Goal: Task Accomplishment & Management: Manage account settings

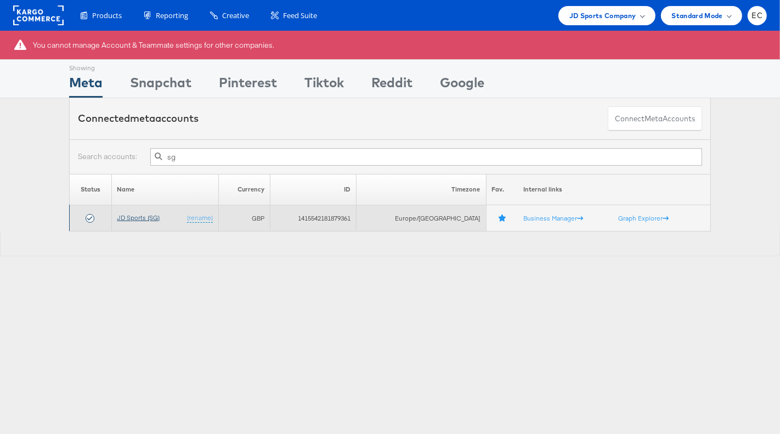
type input "sg"
click at [155, 216] on link "JD Sports (SG)" at bounding box center [138, 217] width 43 height 8
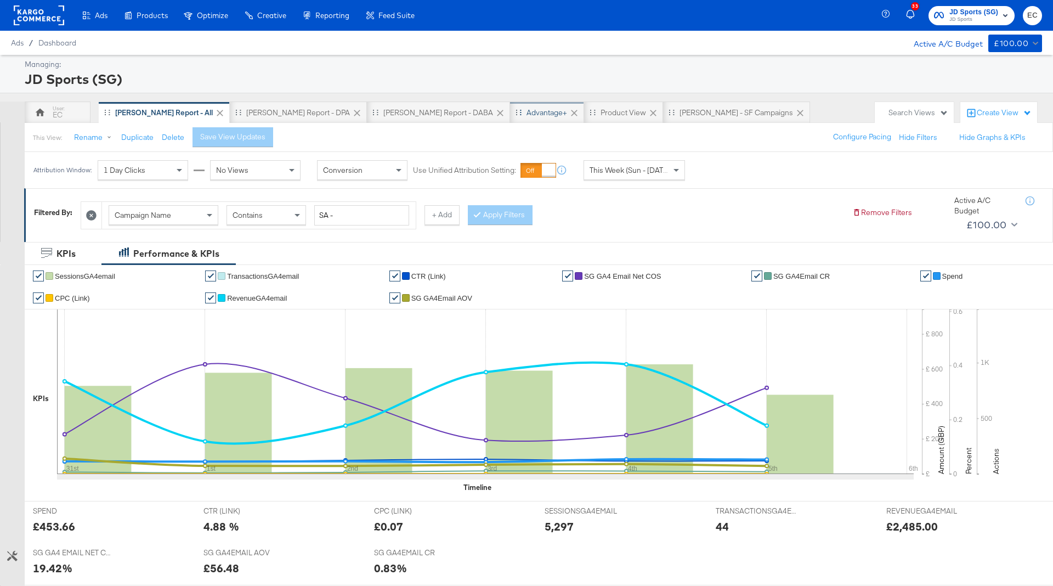
click at [510, 105] on div "Advantage+" at bounding box center [547, 112] width 74 height 22
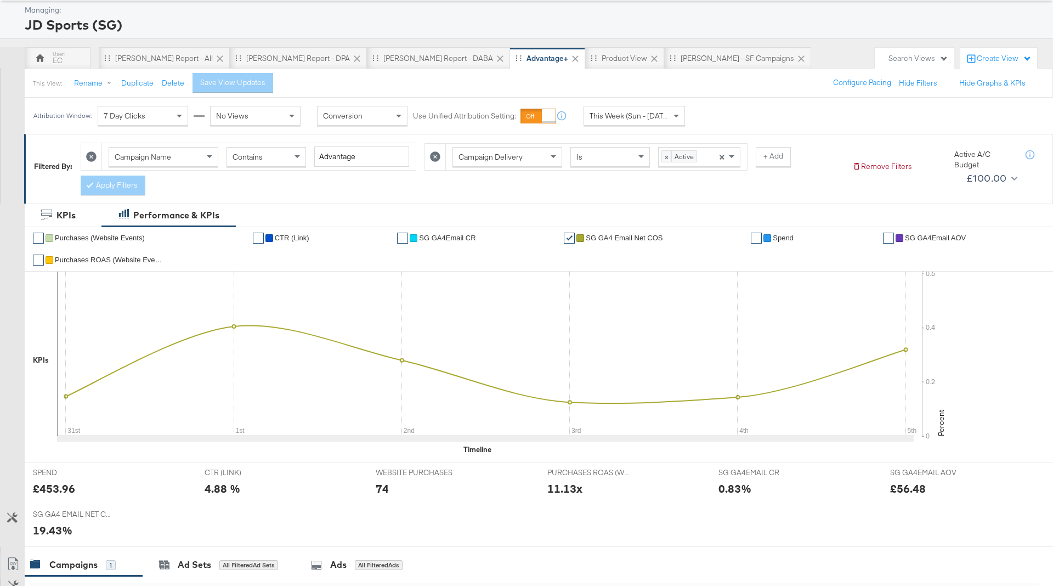
scroll to position [283, 0]
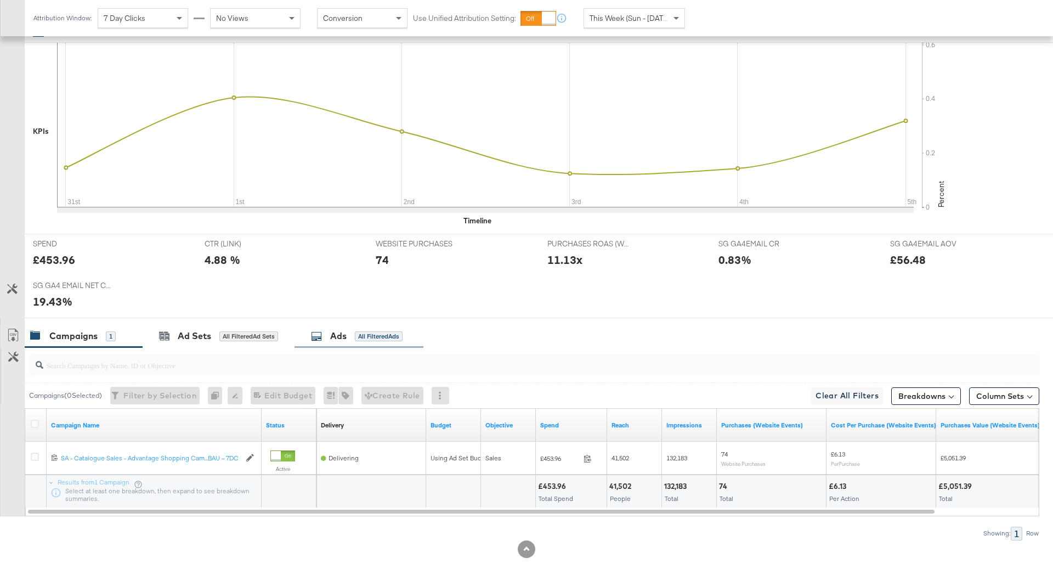
click at [344, 330] on div "Ads" at bounding box center [338, 336] width 16 height 13
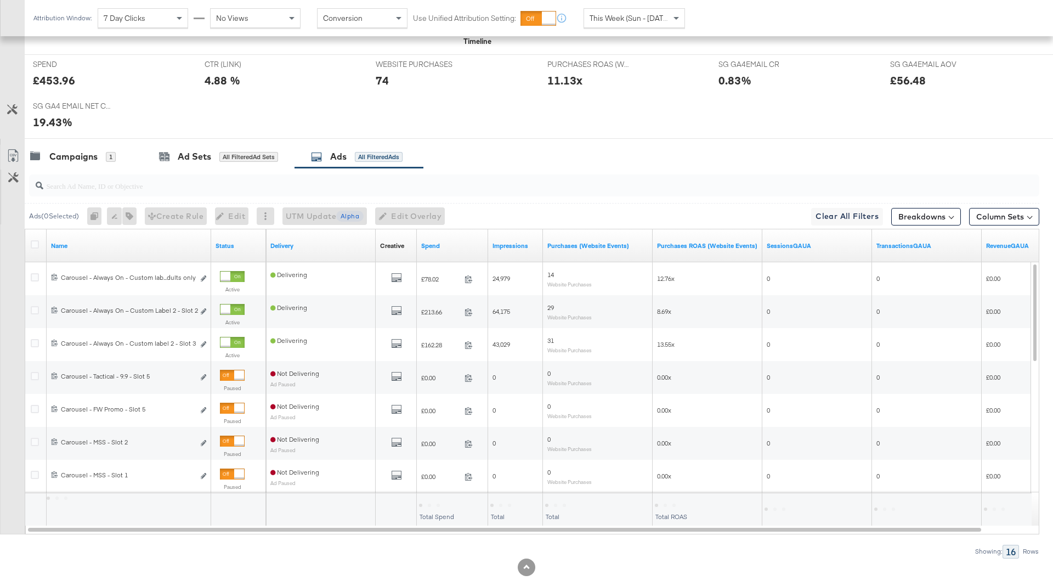
scroll to position [480, 0]
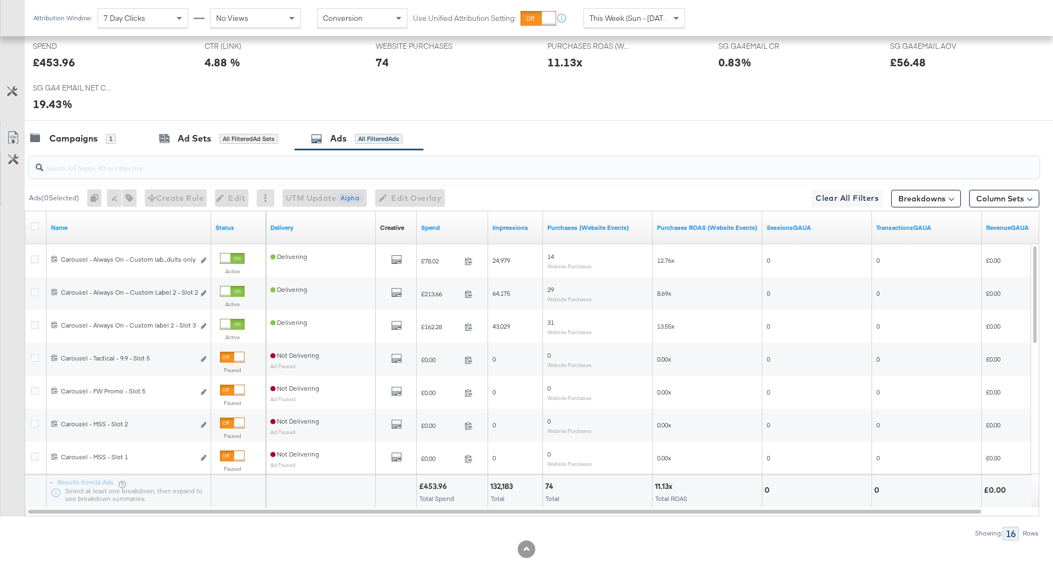
click at [198, 163] on input "search" at bounding box center [494, 162] width 903 height 21
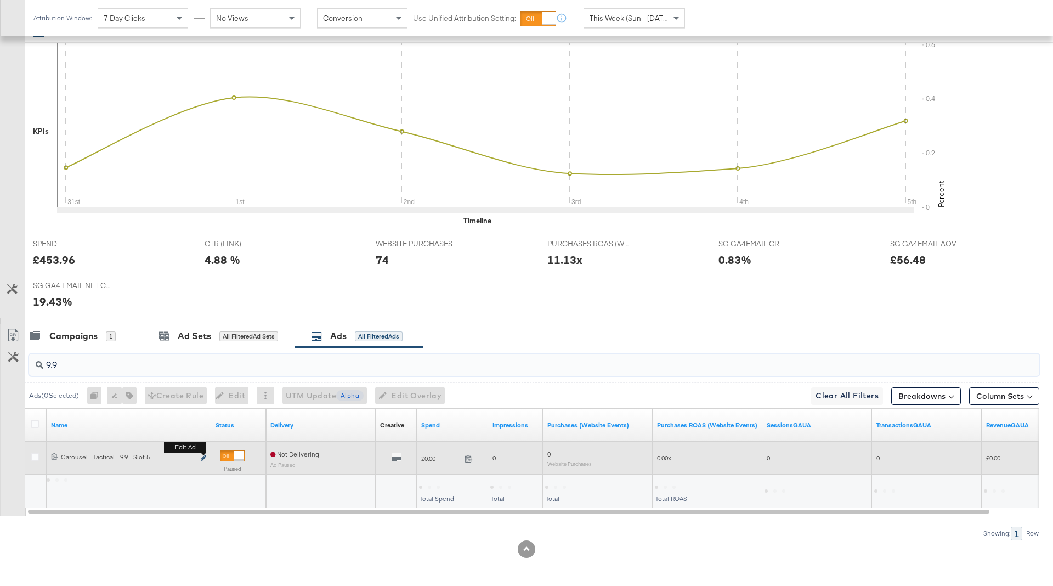
type input "9.9"
click at [202, 452] on button "Edit ad" at bounding box center [203, 458] width 7 height 12
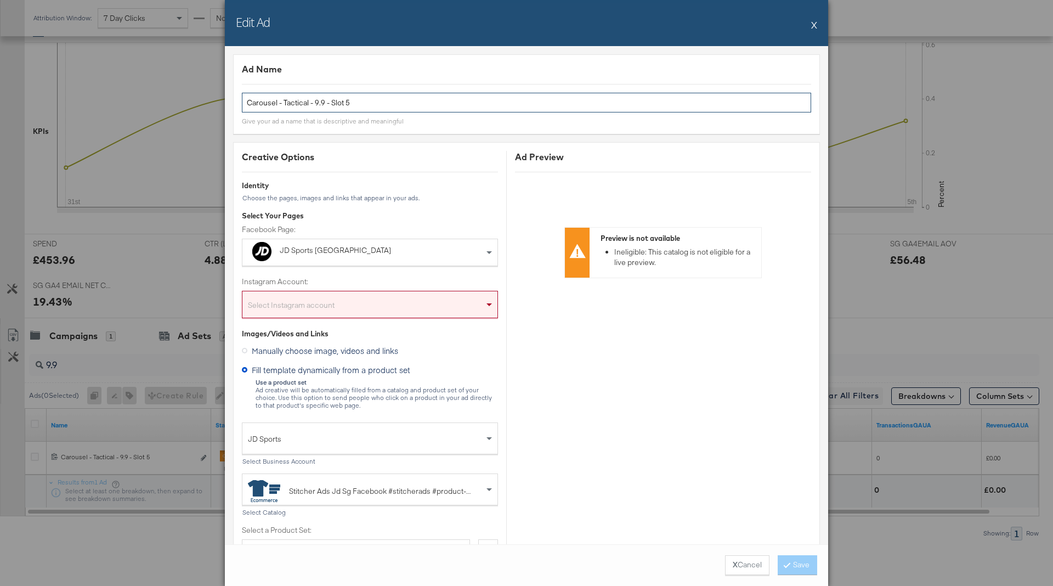
click at [360, 96] on input "Carousel - Tactical - 9.9 - Slot 5" at bounding box center [526, 103] width 569 height 20
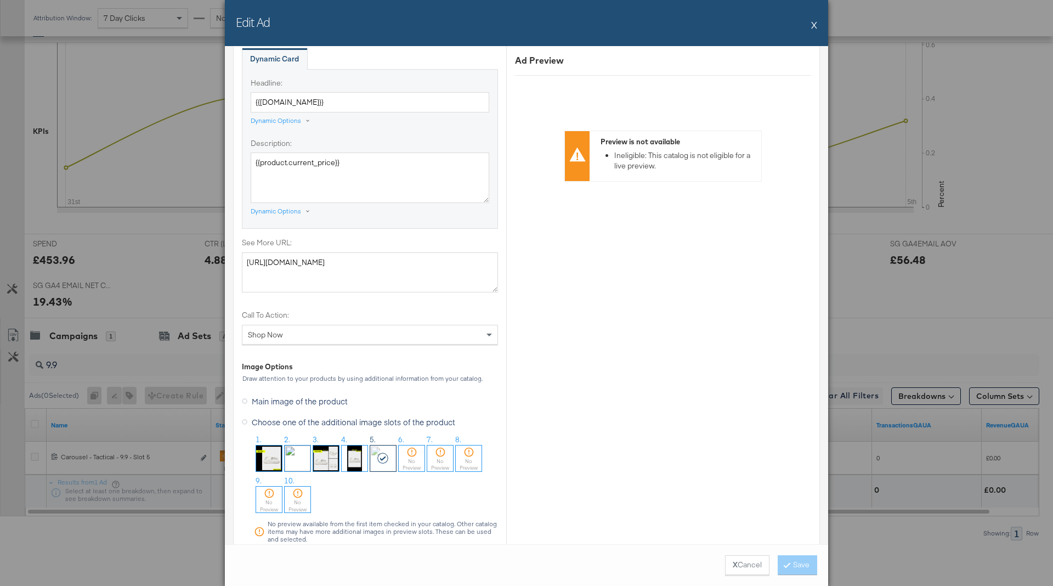
scroll to position [864, 0]
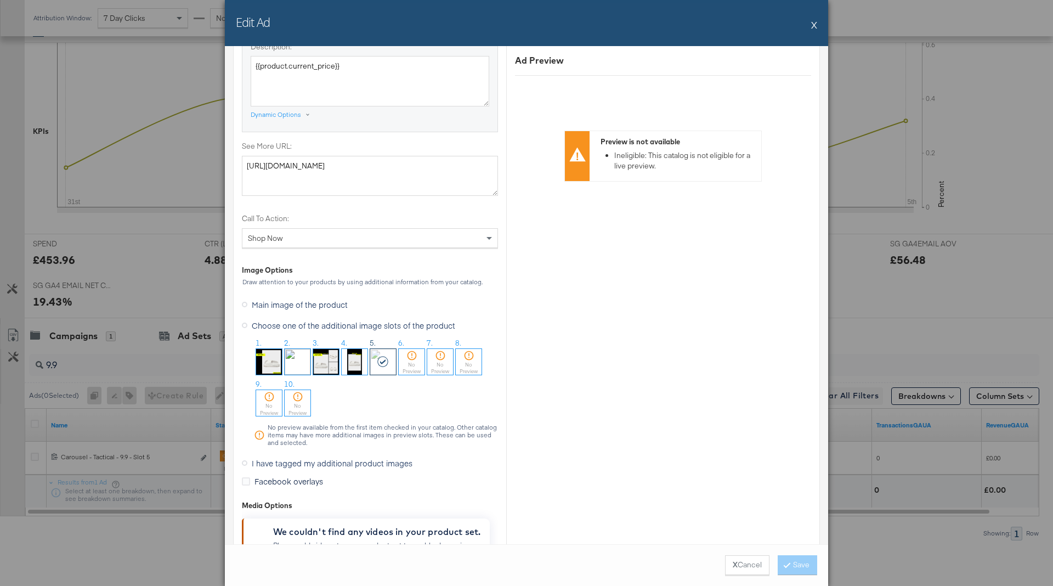
click at [816, 24] on button "X" at bounding box center [814, 25] width 6 height 22
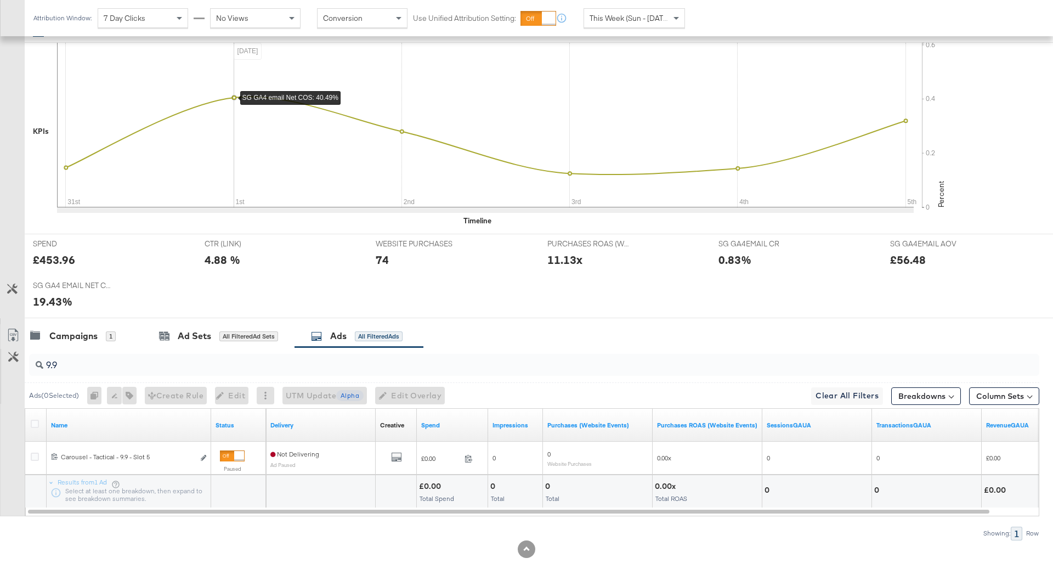
scroll to position [0, 0]
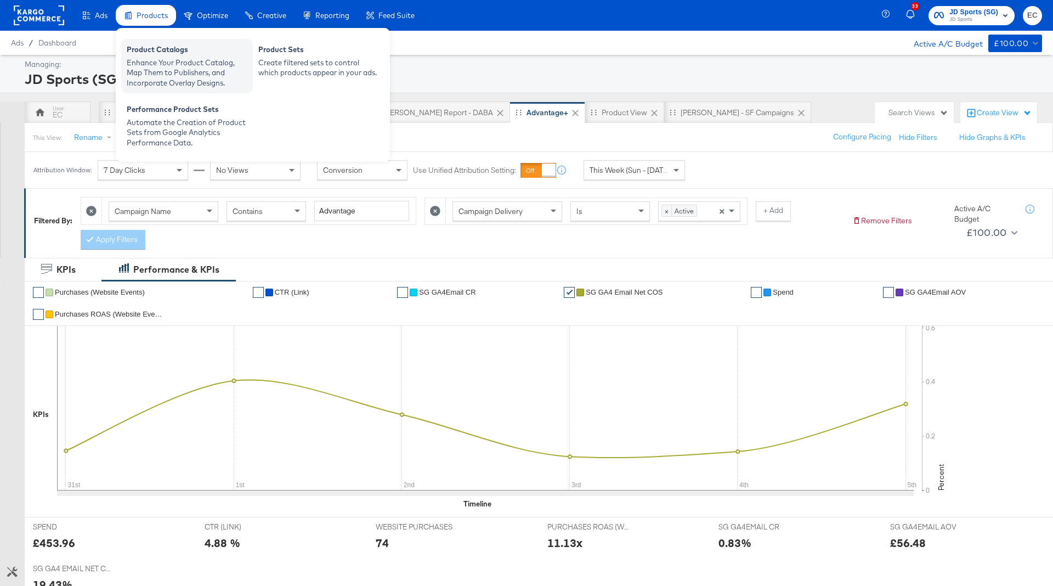
click at [203, 65] on div "Enhance Your Product Catalog, Map Them to Publishers, and Incorporate Overlay D…" at bounding box center [187, 73] width 121 height 31
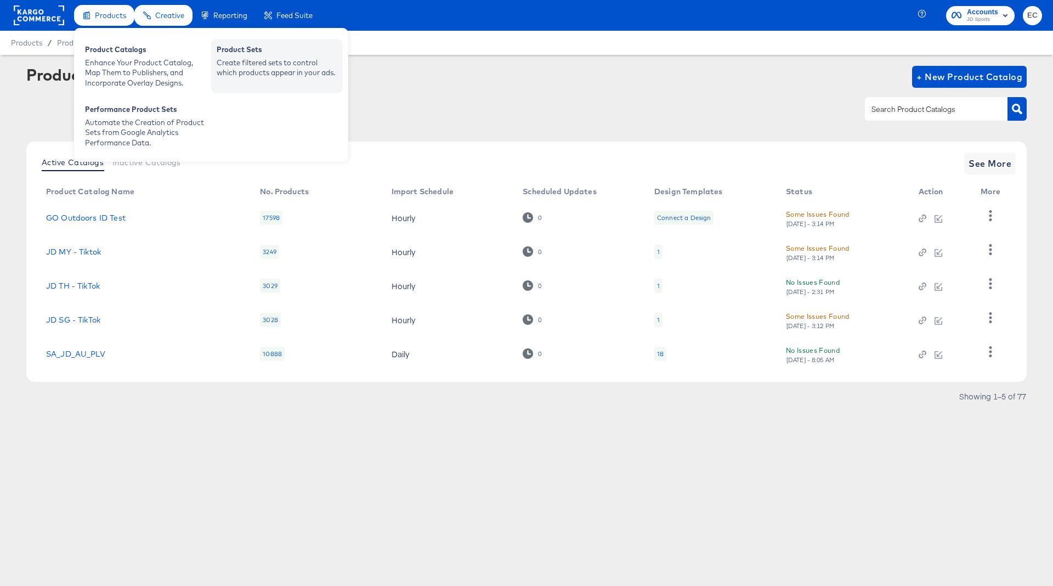
click at [251, 66] on div "Create filtered sets to control which products appear in your ads." at bounding box center [277, 68] width 121 height 20
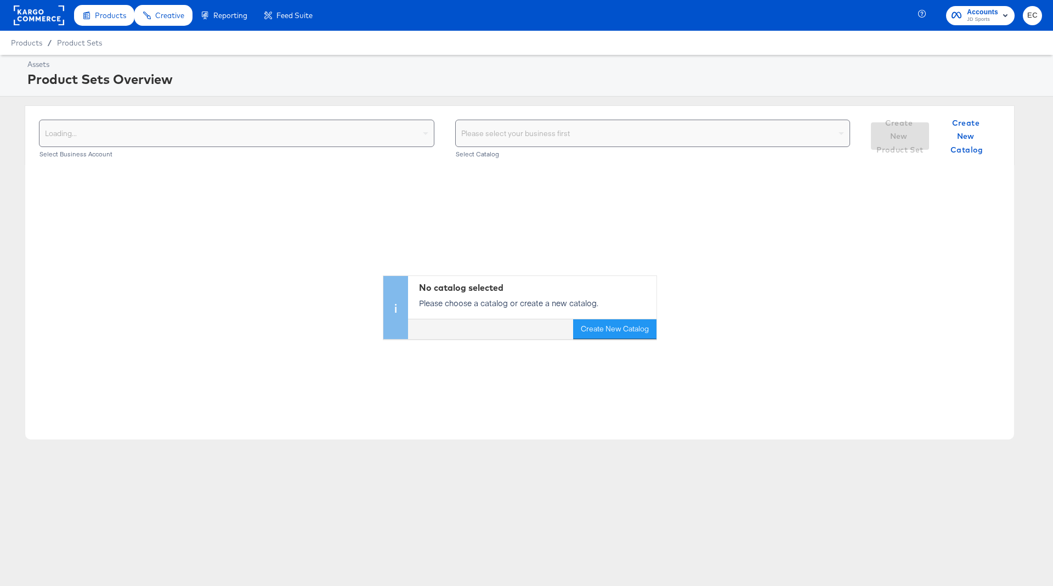
click at [277, 128] on div "Loading..." at bounding box center [236, 133] width 394 height 26
click at [281, 141] on div "Select your business" at bounding box center [236, 133] width 394 height 26
click at [493, 134] on div "Choose the product catalog that includes what you want to sell" at bounding box center [653, 133] width 394 height 26
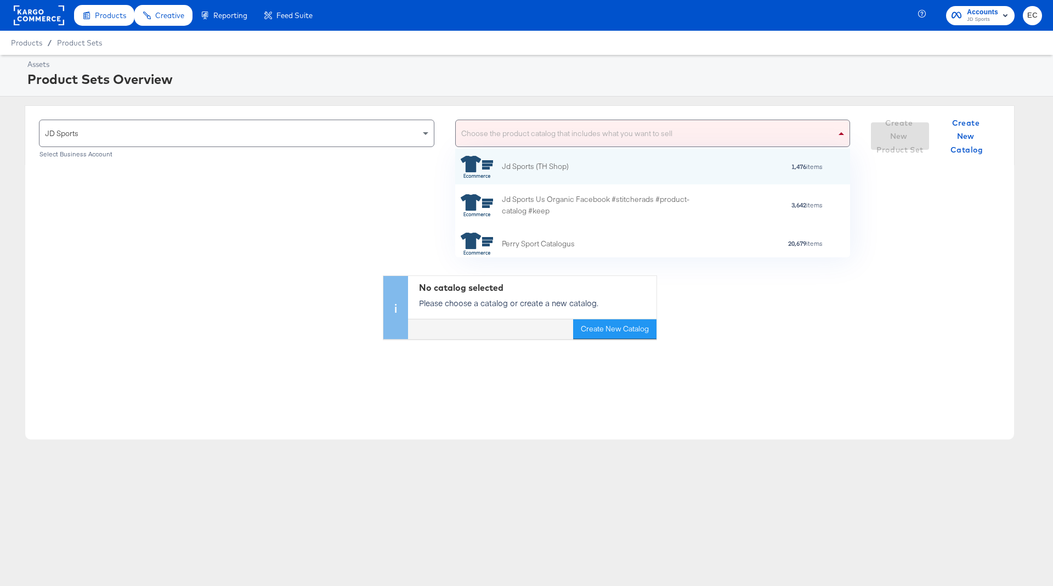
scroll to position [109, 395]
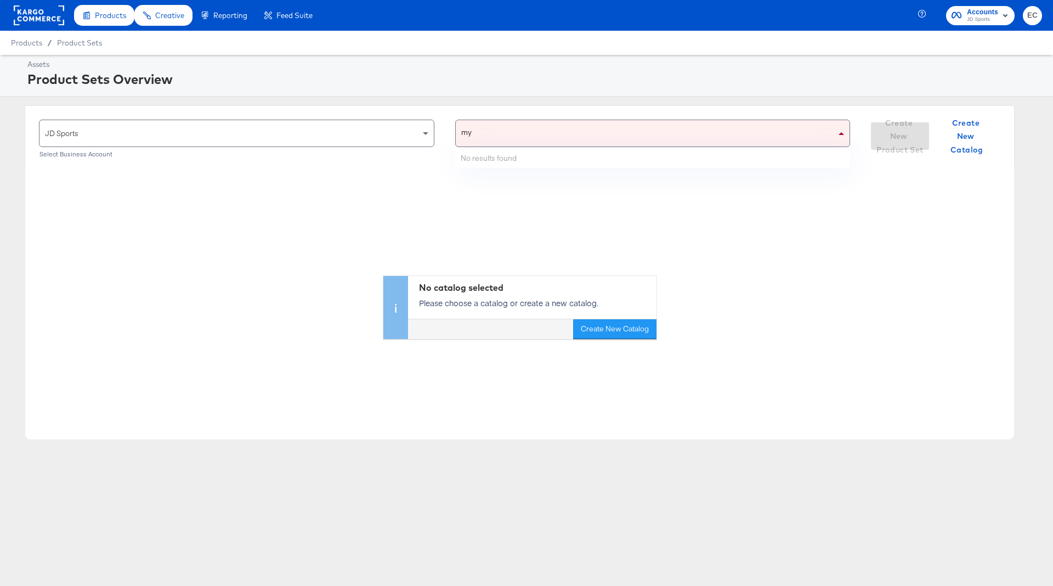
type input "m"
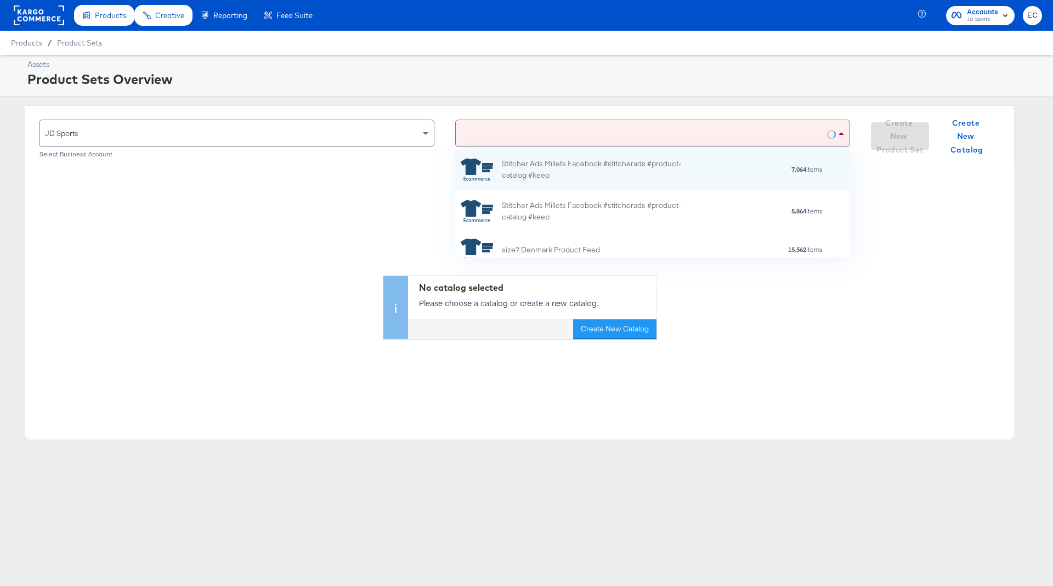
scroll to position [0, 1]
type input "sg"
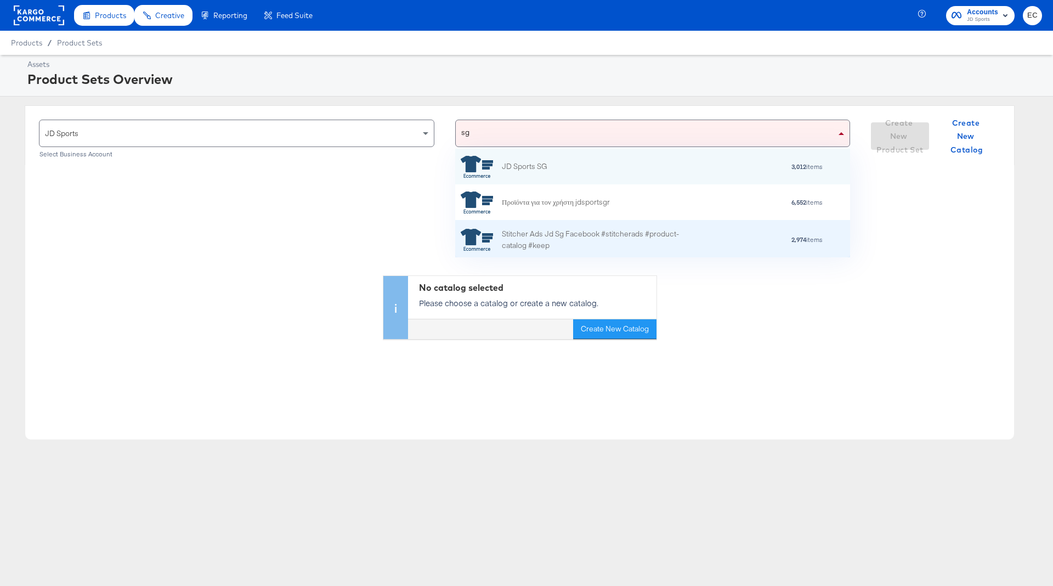
scroll to position [1, 0]
click at [566, 235] on div "Stitcher Ads Jd Sg Facebook #stitcherads #product-catalog #keep" at bounding box center [598, 239] width 192 height 23
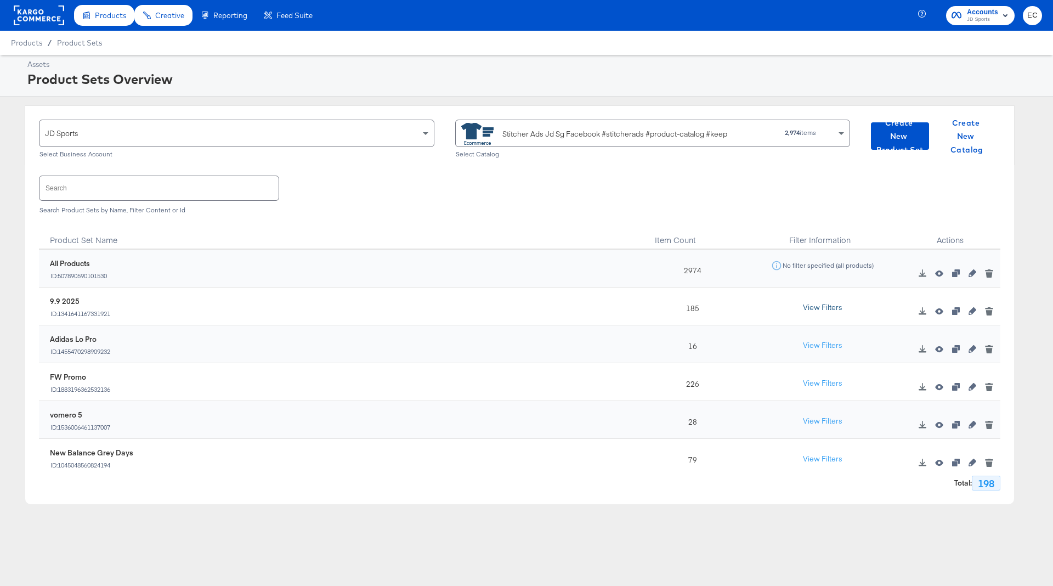
click at [827, 312] on button "View Filters" at bounding box center [822, 308] width 55 height 20
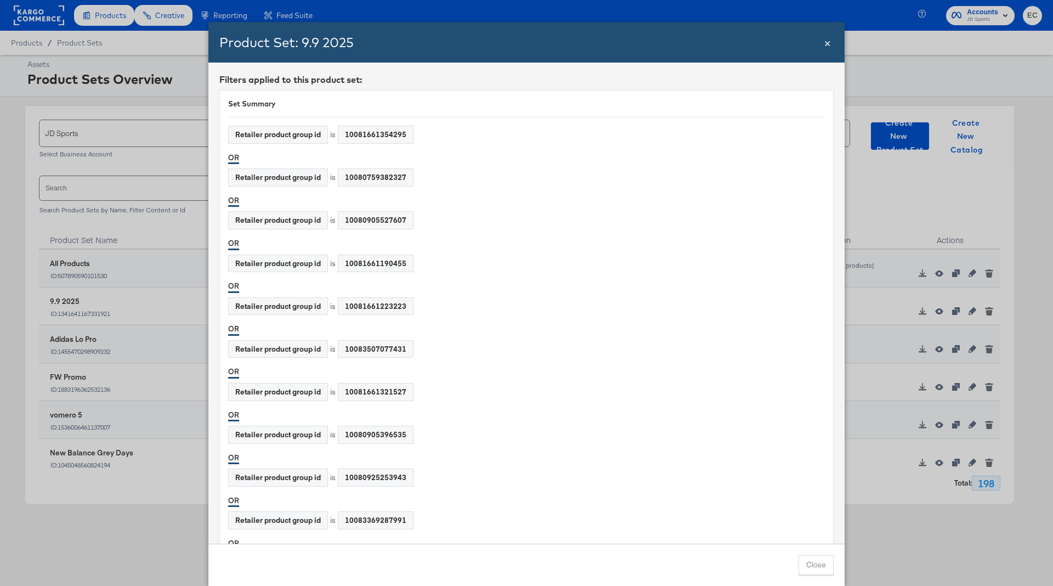
click at [829, 43] on span "×" at bounding box center [827, 42] width 7 height 15
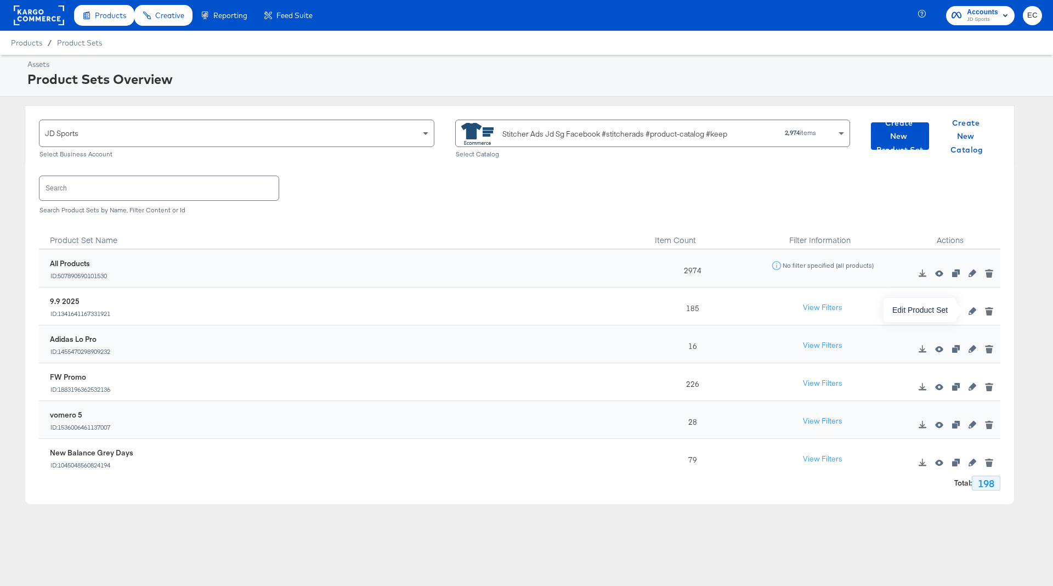
click at [970, 310] on icon "button" at bounding box center [973, 311] width 8 height 8
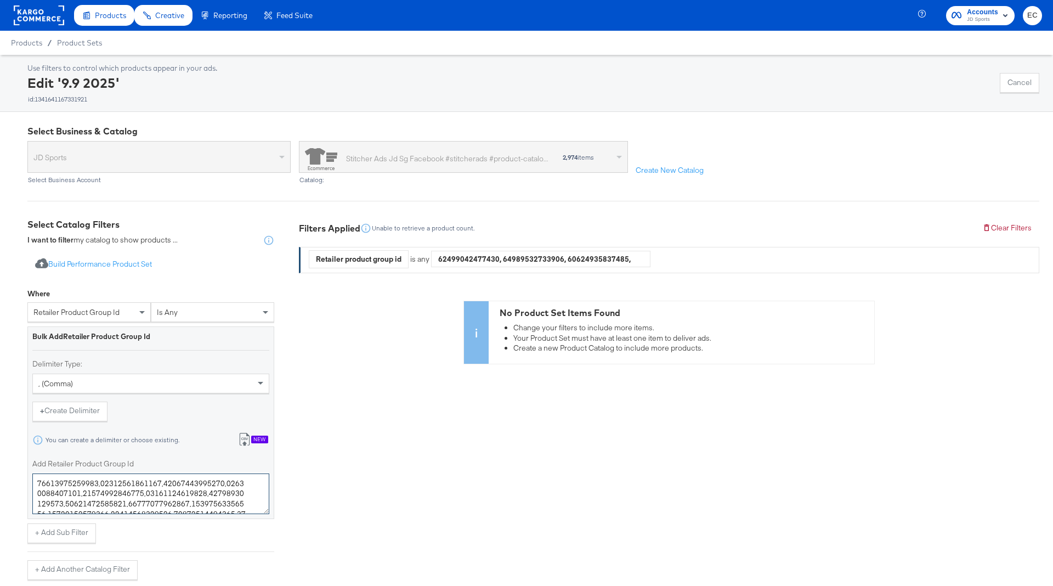
click at [164, 490] on textarea "Add Retailer Product Group Id" at bounding box center [150, 493] width 237 height 41
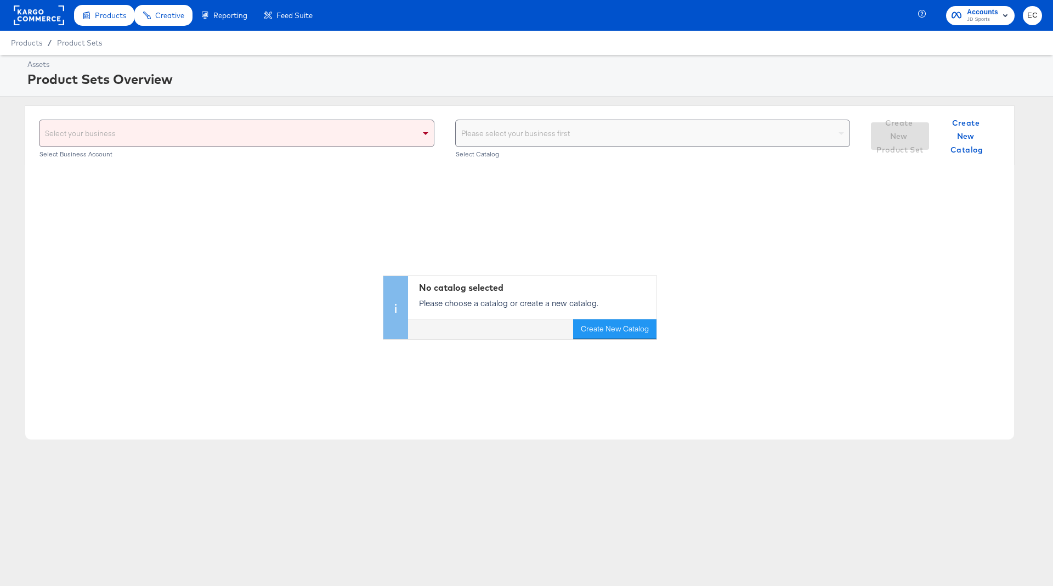
click at [565, 137] on div "Please select your business first" at bounding box center [653, 133] width 394 height 26
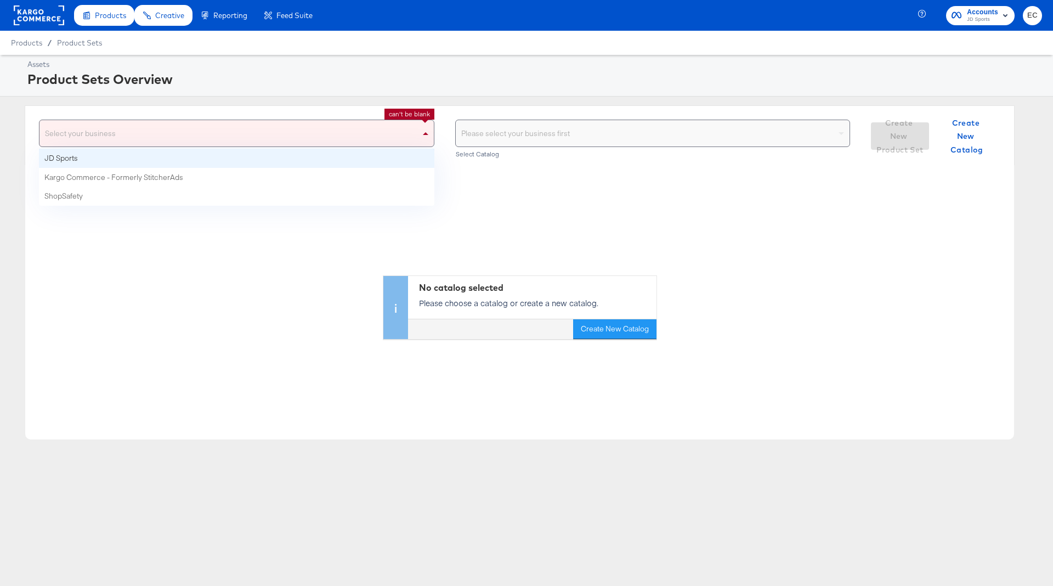
click at [392, 138] on div "Select your business" at bounding box center [236, 133] width 394 height 26
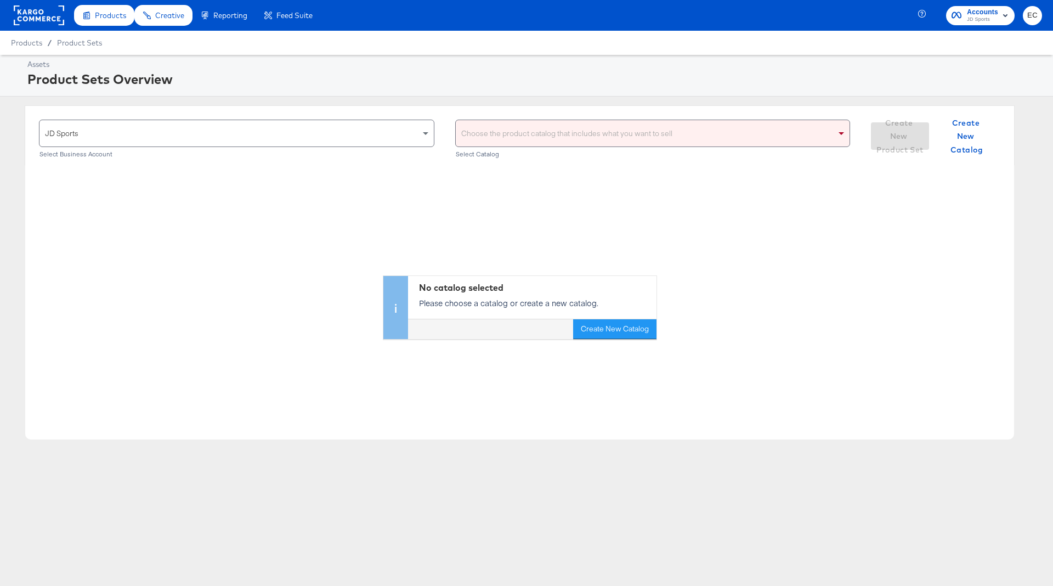
click at [519, 135] on div "Choose the product catalog that includes what you want to sell" at bounding box center [653, 133] width 394 height 26
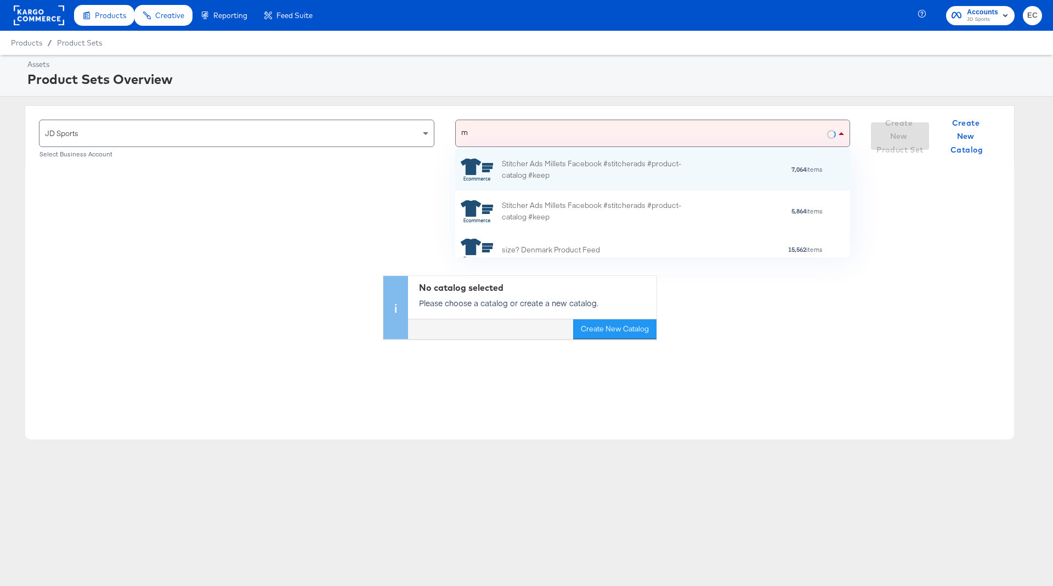
scroll to position [109, 395]
type input "my"
click at [545, 166] on div "Stitcher Ads Jd My Facebook #stitcherads #product-catalog #keep" at bounding box center [598, 168] width 192 height 23
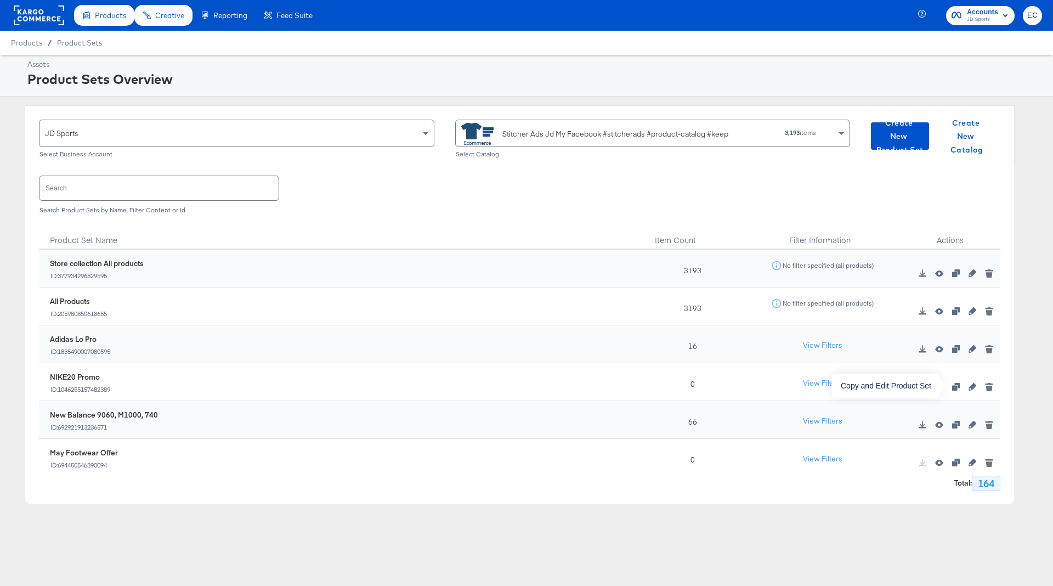
click at [956, 388] on icon "button" at bounding box center [956, 387] width 8 height 8
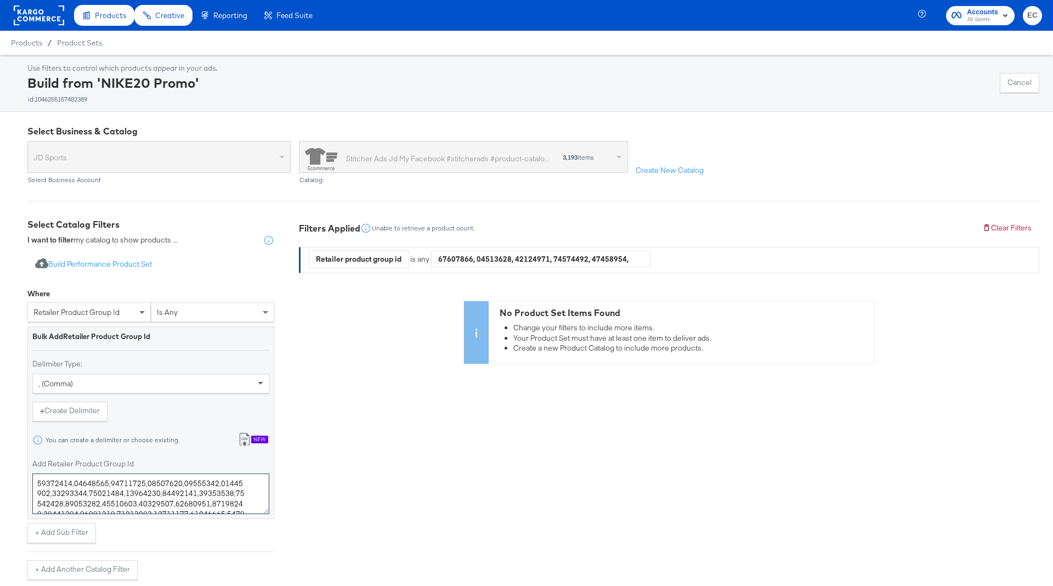
click at [139, 479] on textarea "Add Retailer Product Group Id" at bounding box center [150, 493] width 237 height 41
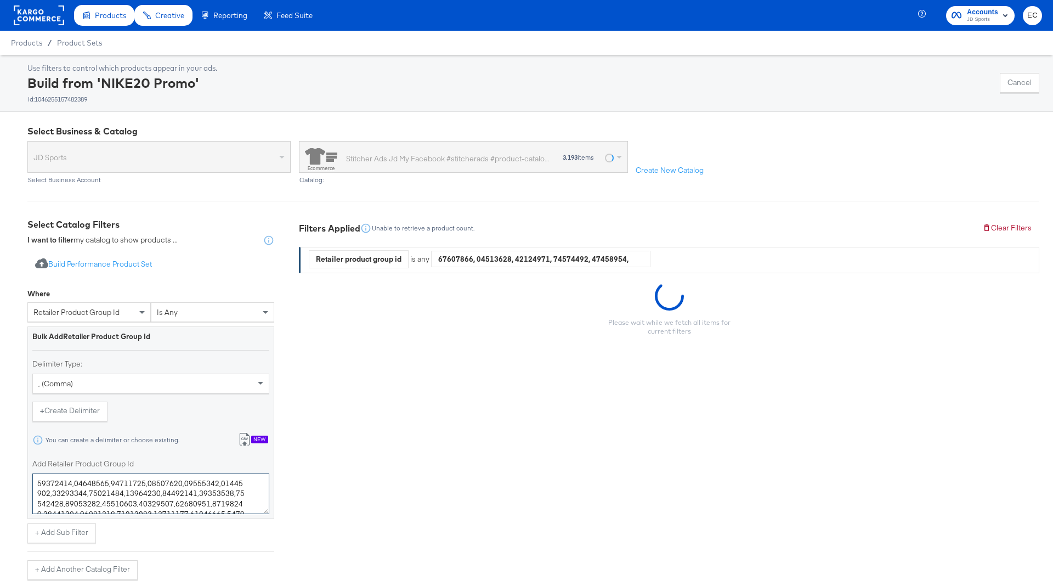
click at [139, 479] on textarea "Add Retailer Product Group Id" at bounding box center [150, 493] width 237 height 41
paste textarea "0081661354295,10080759382327,10080905527607,10081661190455,10081661223223,10083…"
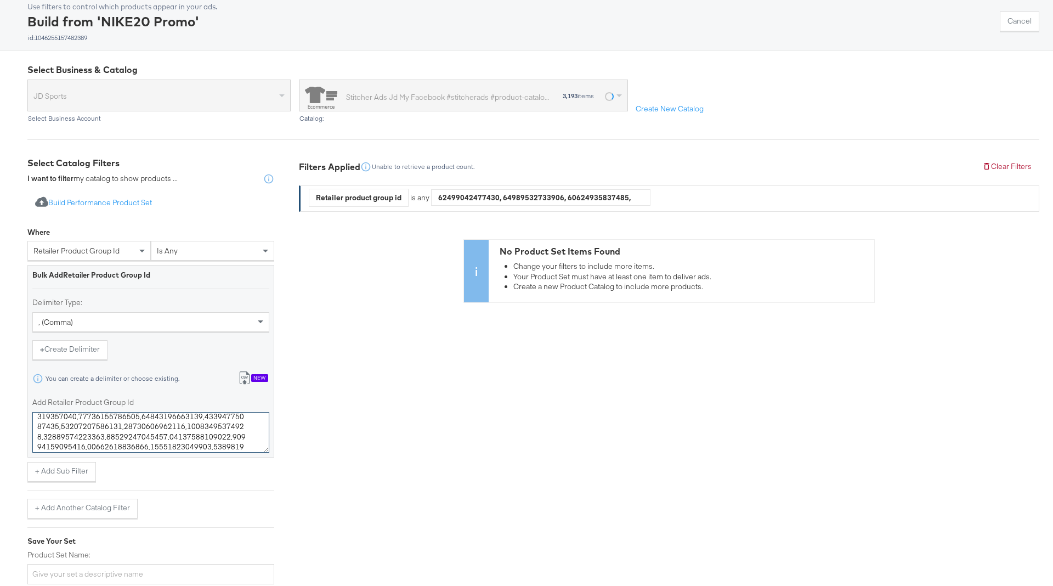
scroll to position [148, 0]
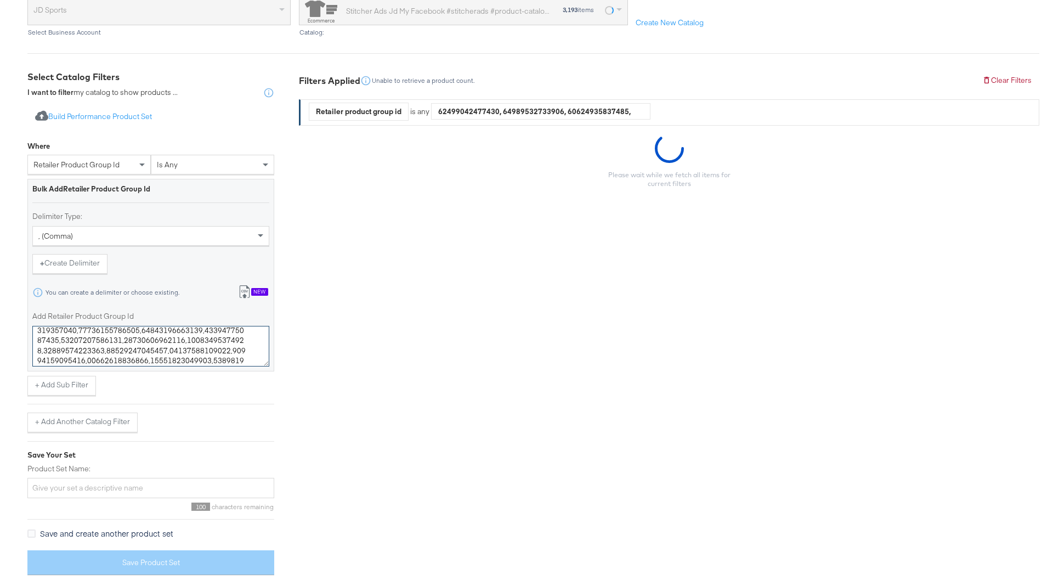
type textarea "10081661354295,10080759382327,10080905527607,10081661190455,10081661223223,1008…"
click at [118, 488] on input "Product Set Name:" at bounding box center [150, 488] width 247 height 20
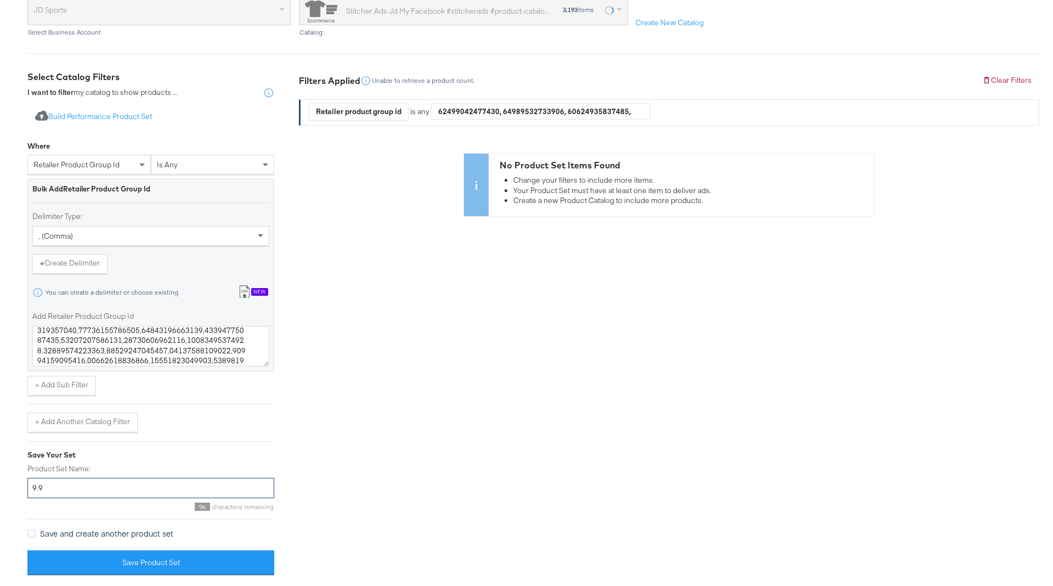
type input "9.9"
click at [94, 161] on span "retailer product group id" at bounding box center [76, 165] width 86 height 10
type input "id"
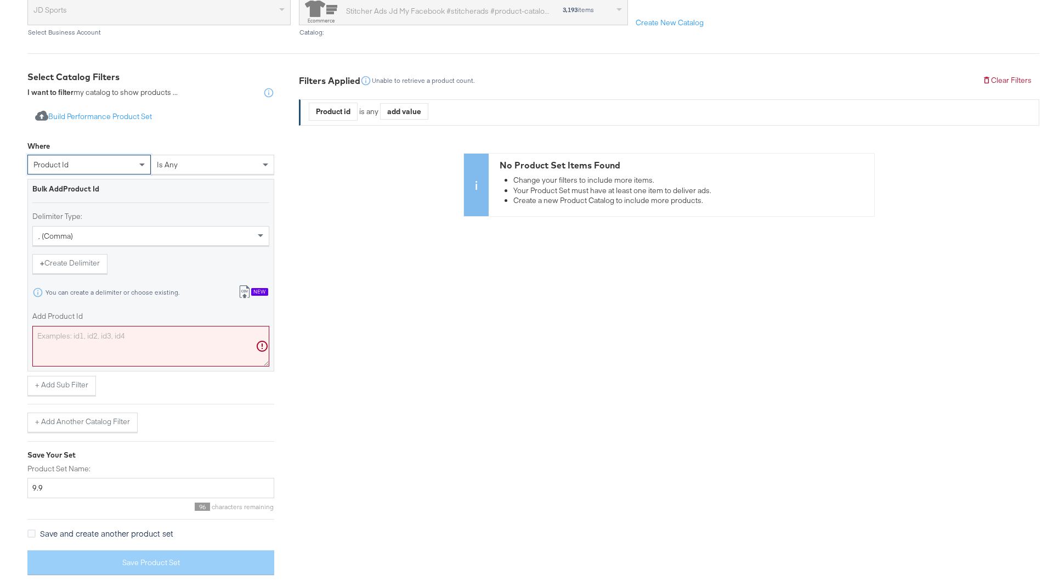
scroll to position [0, 0]
click at [98, 347] on textarea "Add Product Id" at bounding box center [150, 346] width 237 height 41
paste textarea "10081661354295,10080759382327,10080905527607,10081661190455,10081661223223,1008…"
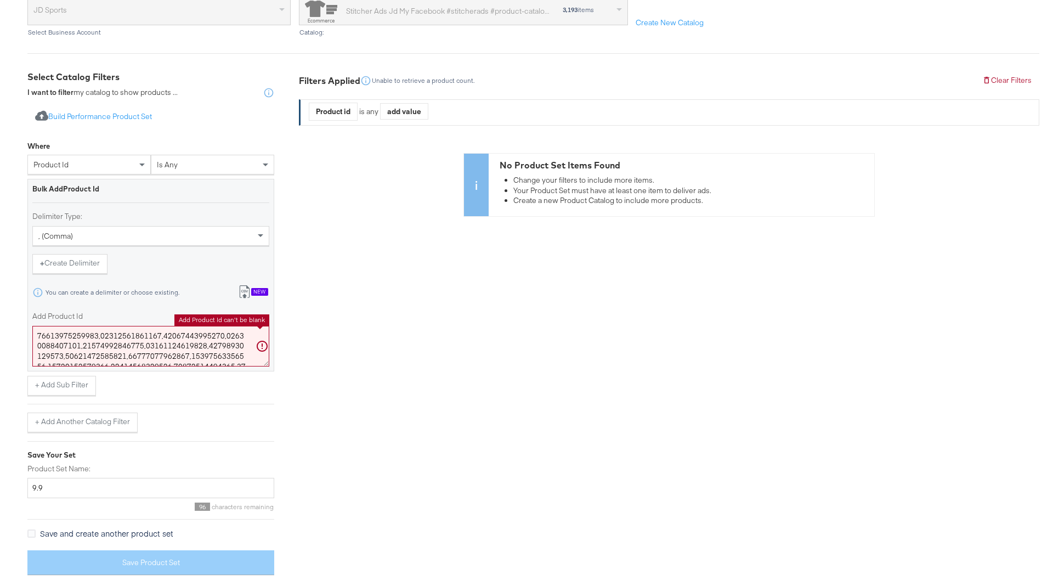
scroll to position [545, 0]
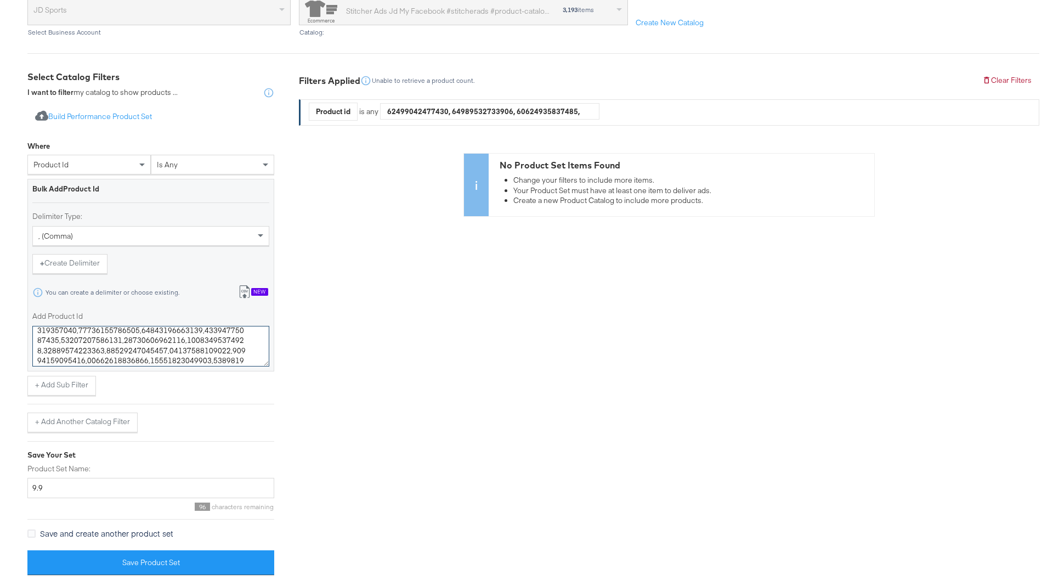
type textarea "10081661354295,10080759382327,10080905527607,10081661190455,10081661223223,1008…"
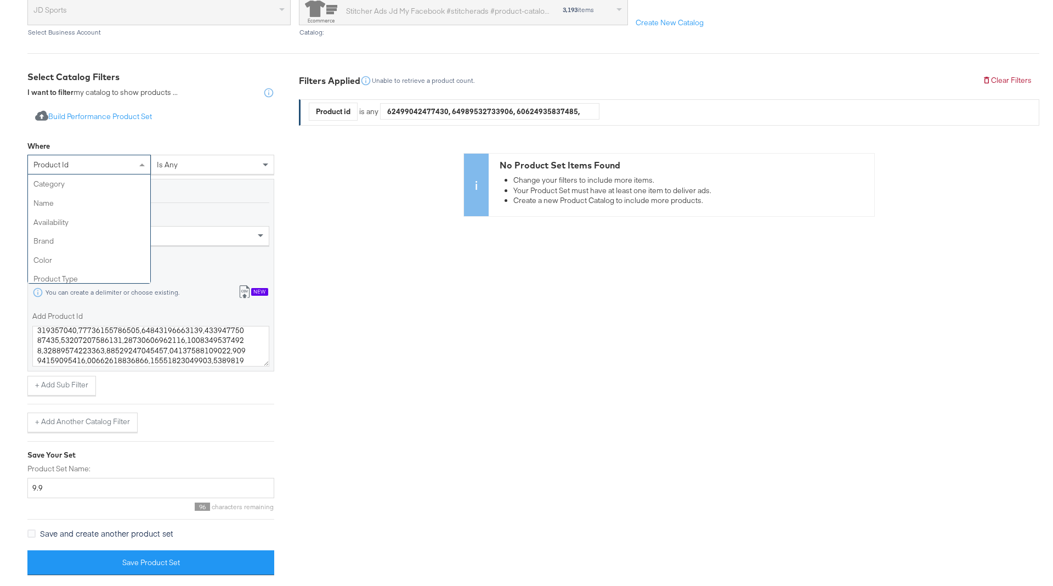
click at [120, 165] on div "product id" at bounding box center [89, 164] width 122 height 19
type input "id"
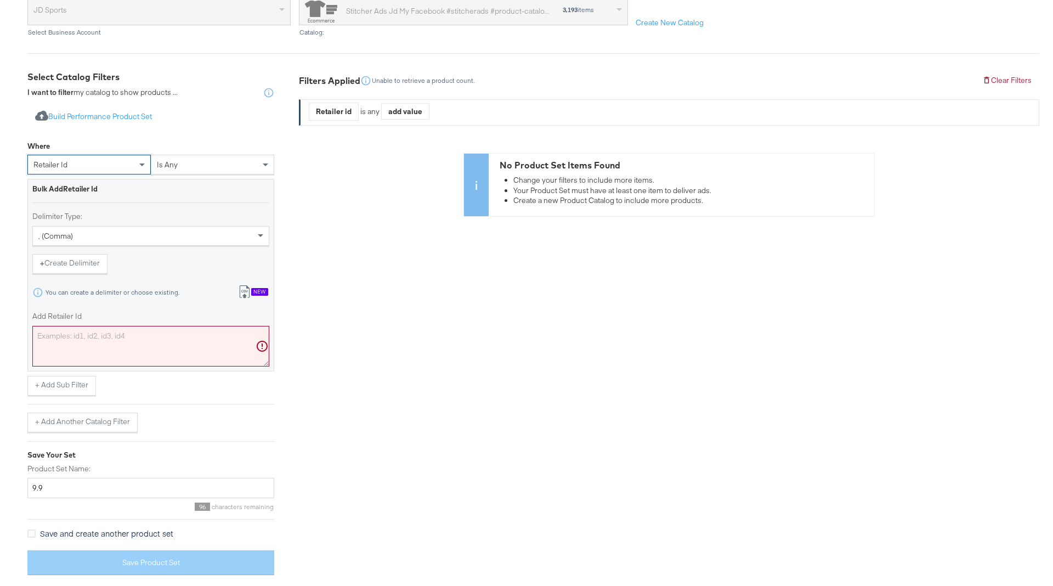
scroll to position [0, 0]
click at [108, 338] on textarea "Add Retailer Id" at bounding box center [150, 346] width 237 height 41
paste textarea "10081661354295,10080759382327,10080905527607,10081661190455,10081661223223,1008…"
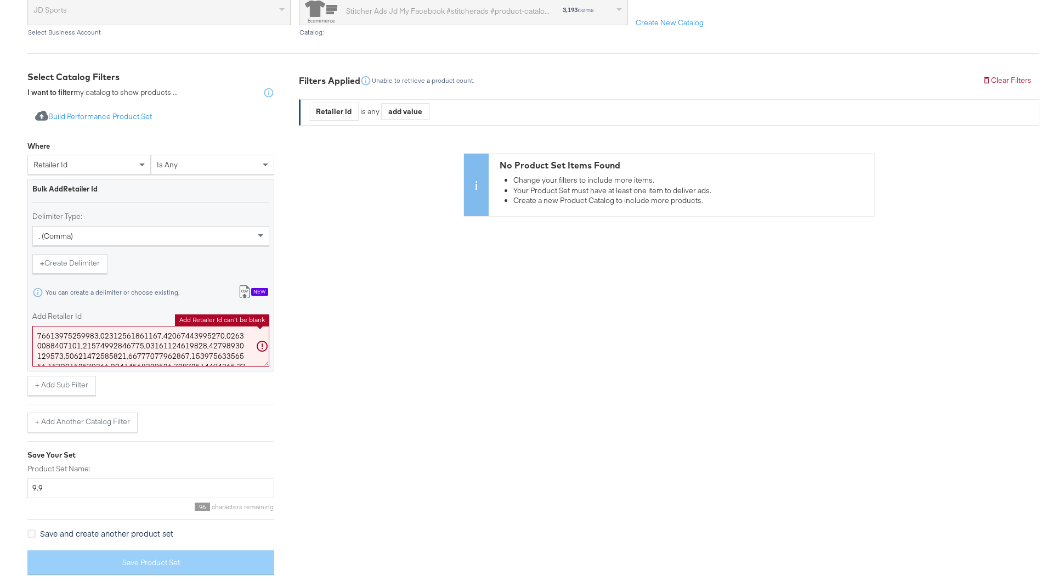
scroll to position [545, 0]
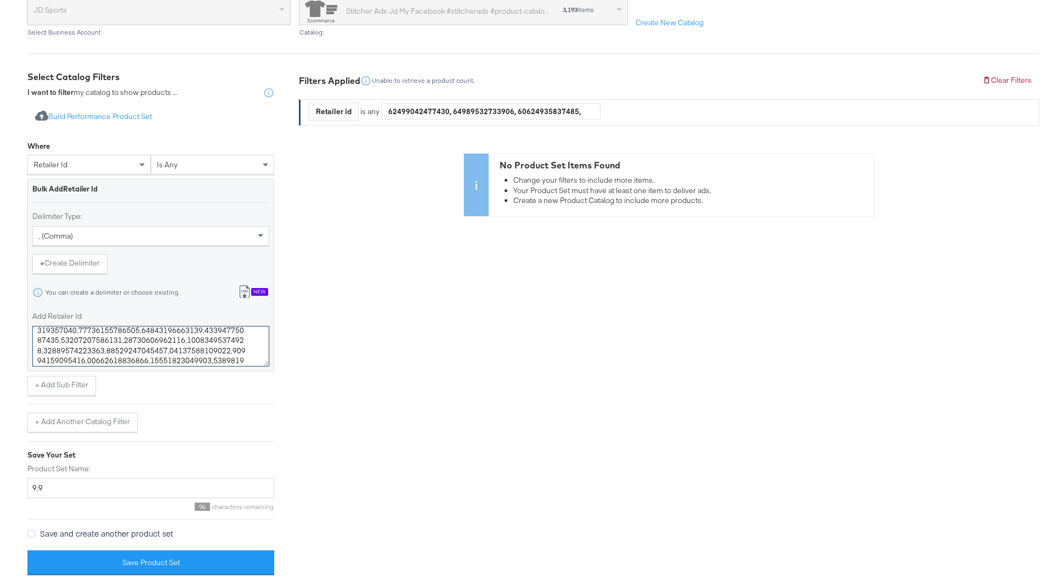
type textarea "10081661354295,10080759382327,10080905527607,10081661190455,10081661223223,1008…"
click at [93, 168] on div "retailer id" at bounding box center [89, 164] width 122 height 19
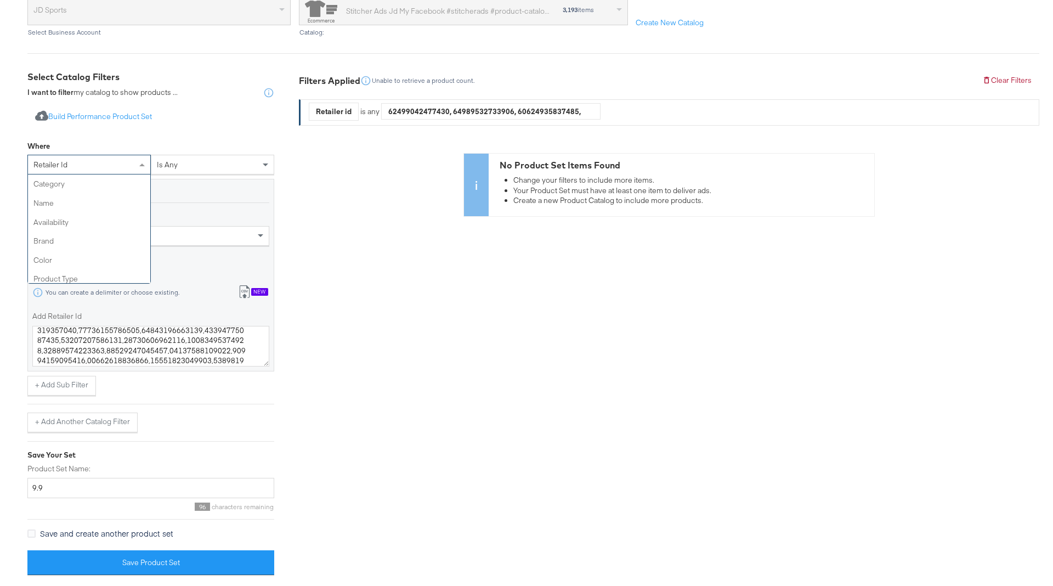
scroll to position [322, 0]
type input "id"
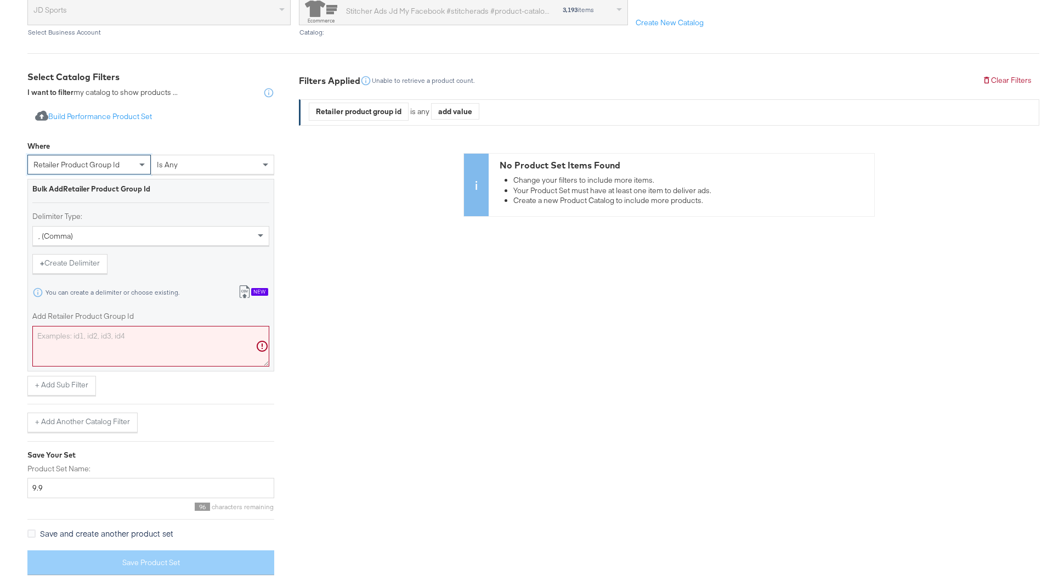
scroll to position [0, 0]
click at [167, 348] on textarea "Add Retailer Product Group Id" at bounding box center [150, 346] width 237 height 41
paste textarea "10081661354295,10080759382327,10080905527607,10081661190455,10081661223223,1008…"
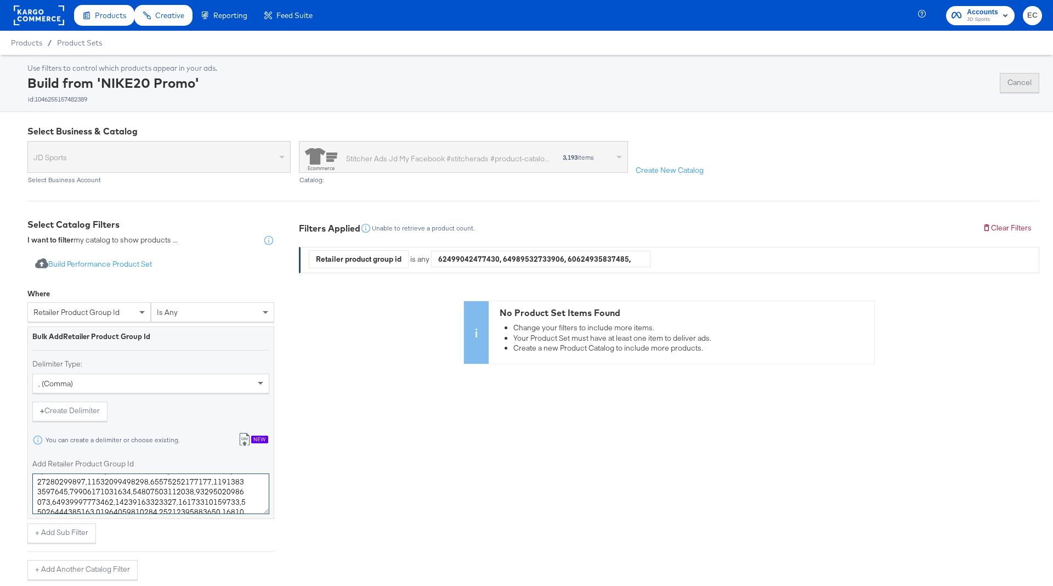
type textarea "10081661354295,10080759382327,10080905527607,10081661190455,10081661223223,1008…"
click at [1017, 80] on button "Cancel" at bounding box center [1019, 83] width 39 height 20
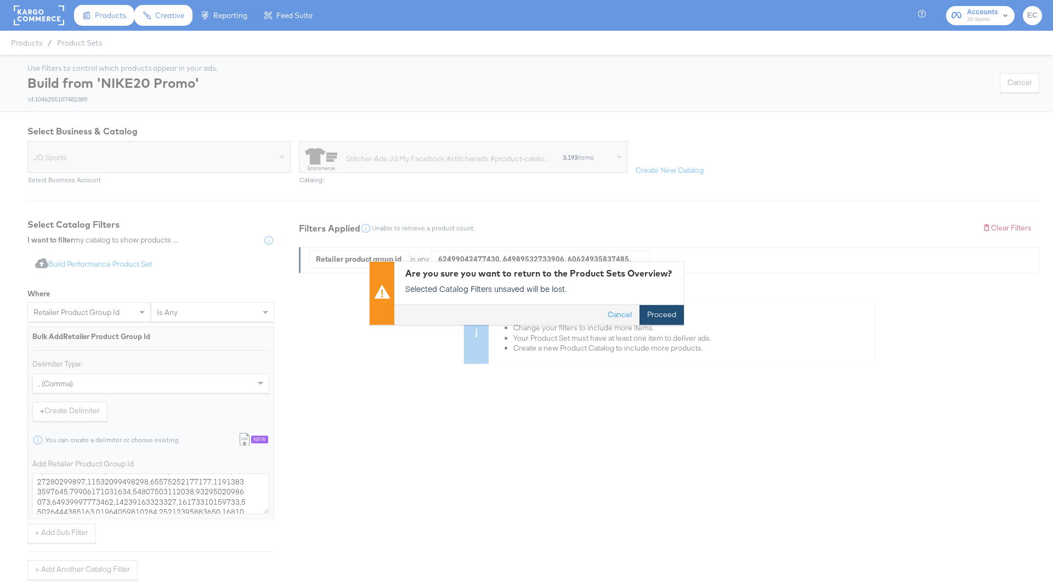
click at [660, 315] on button "Proceed" at bounding box center [661, 315] width 44 height 20
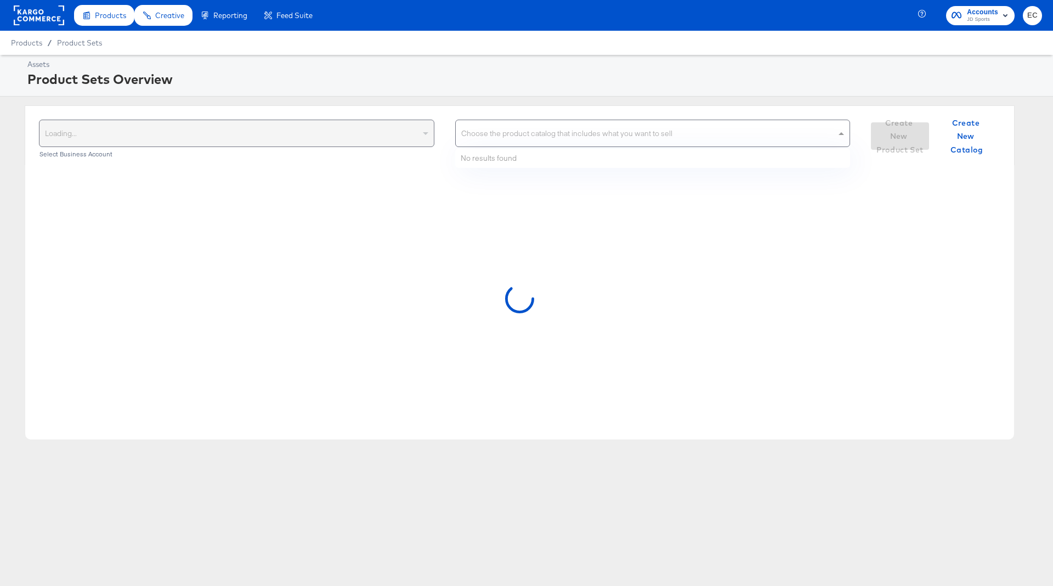
click at [577, 128] on div "Choose the product catalog that includes what you want to sell" at bounding box center [653, 133] width 394 height 26
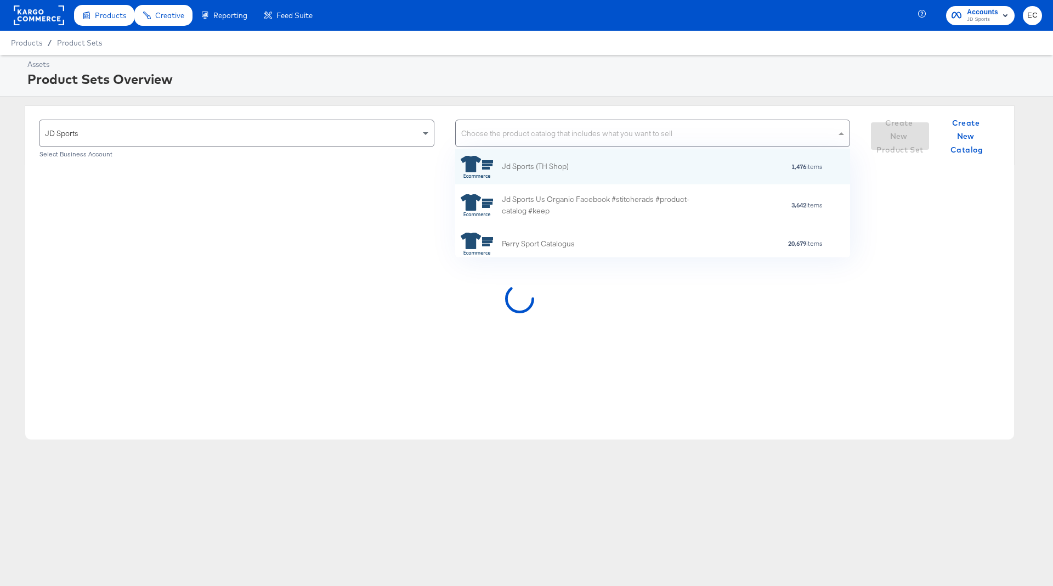
scroll to position [109, 395]
type input "my"
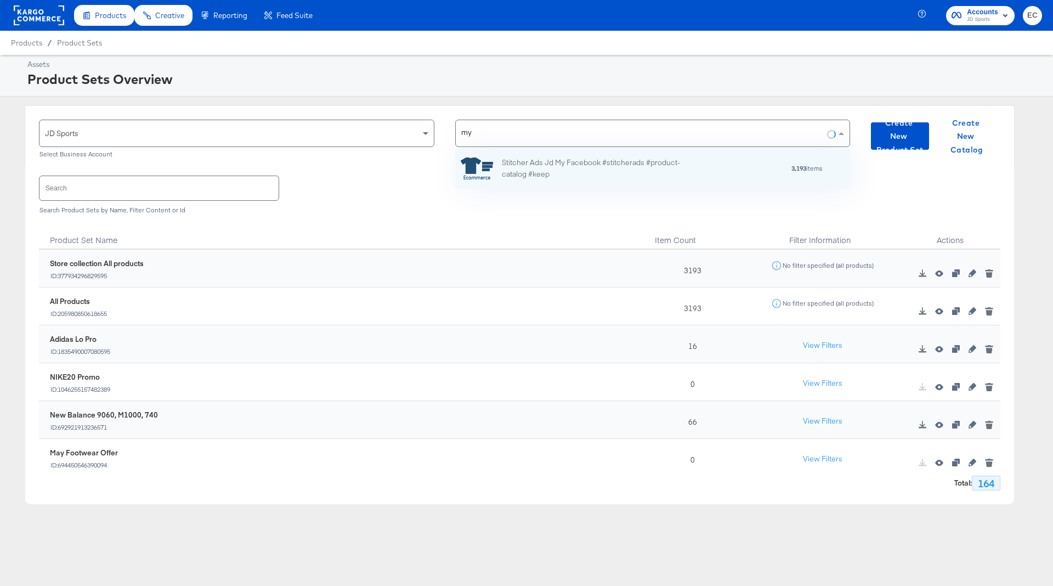
scroll to position [75, 395]
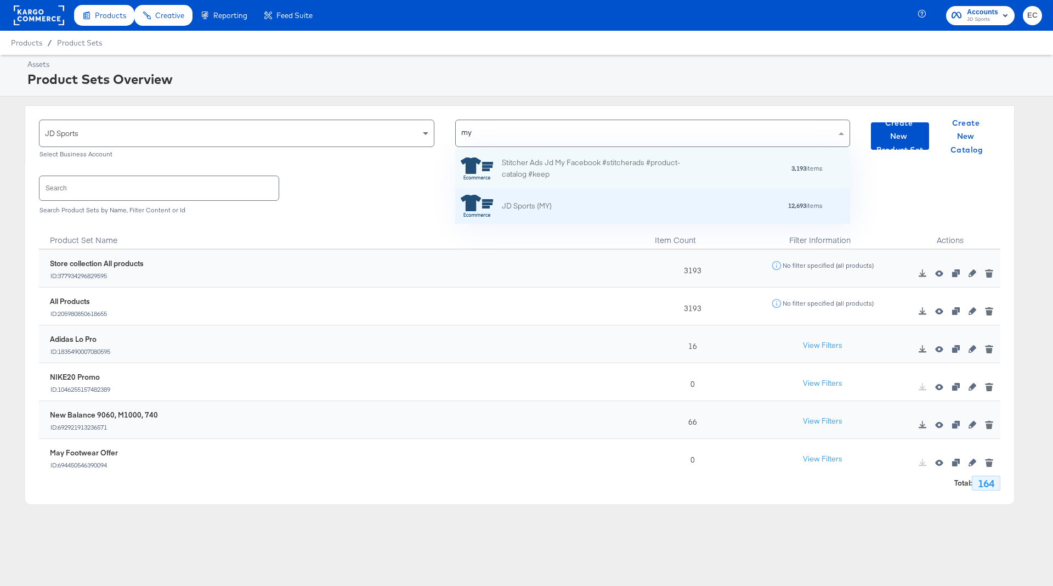
click at [566, 202] on div "12,693 items" at bounding box center [687, 206] width 271 height 8
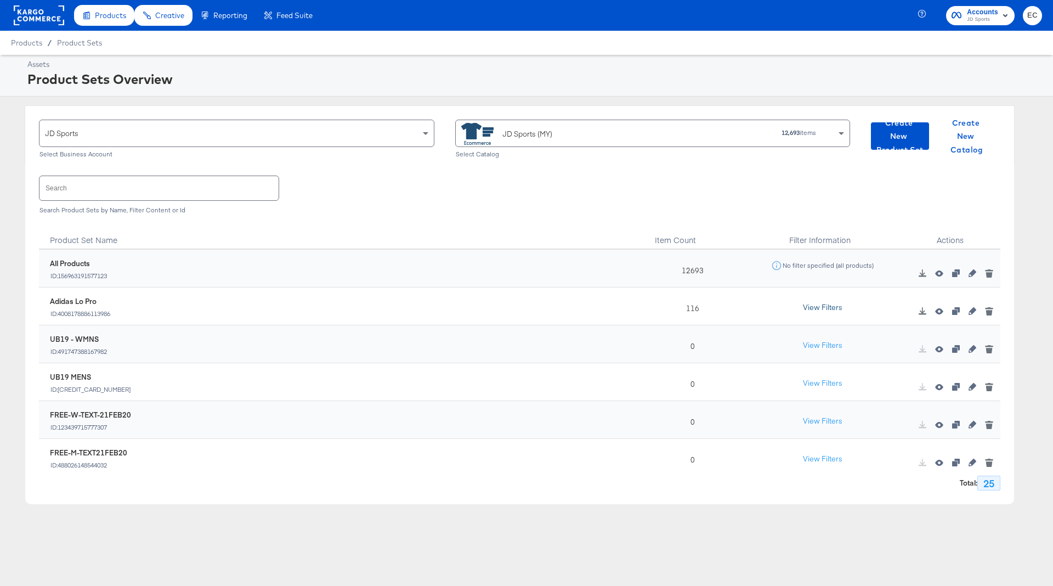
click at [818, 305] on button "View Filters" at bounding box center [822, 308] width 55 height 20
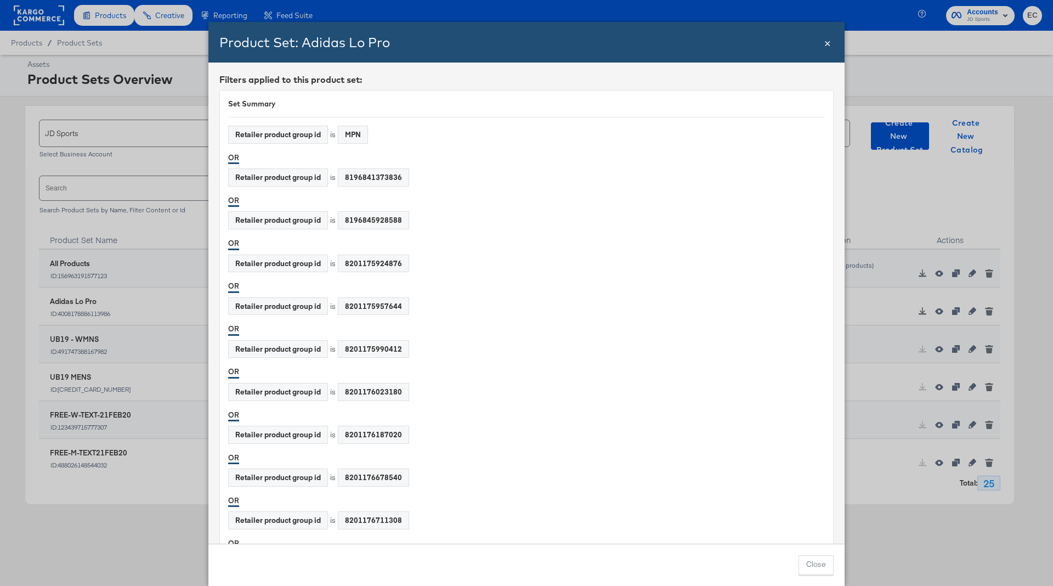
click at [828, 45] on span "×" at bounding box center [827, 42] width 7 height 15
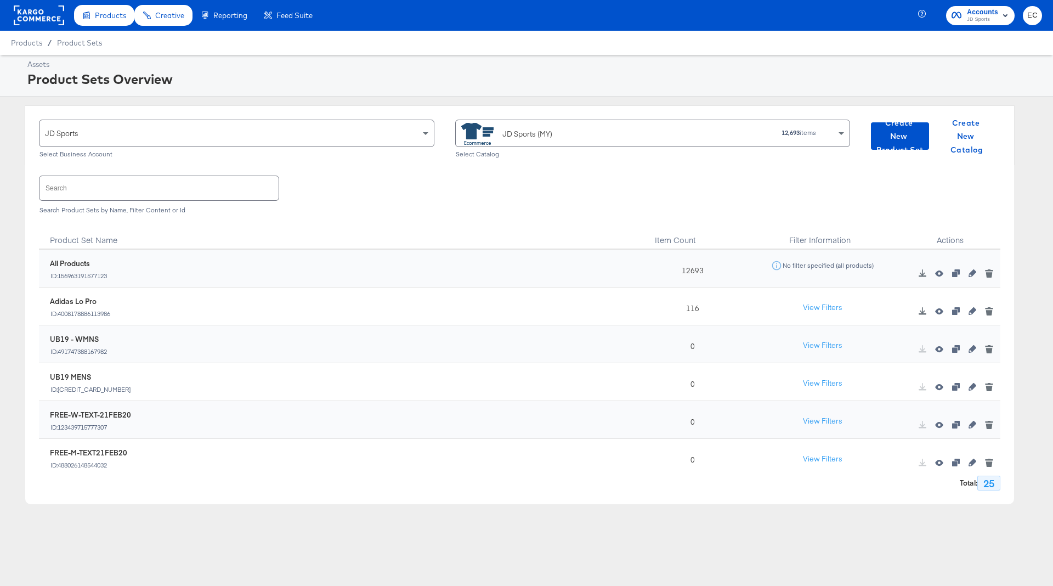
click at [43, 8] on rect at bounding box center [39, 15] width 50 height 20
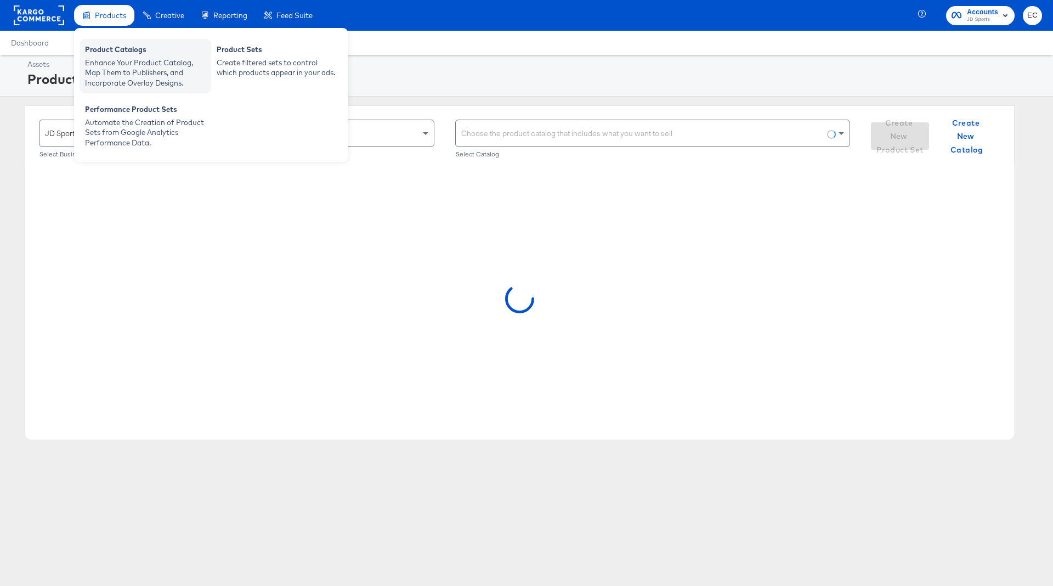
click at [110, 44] on div "Product Catalogs" at bounding box center [145, 50] width 121 height 13
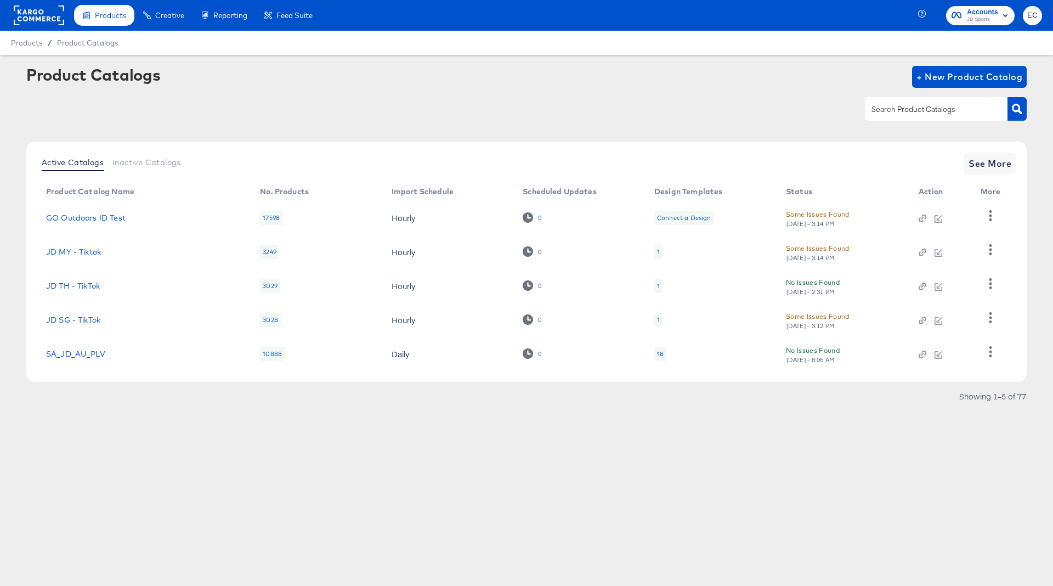
click at [902, 102] on div at bounding box center [936, 108] width 143 height 23
type input "my"
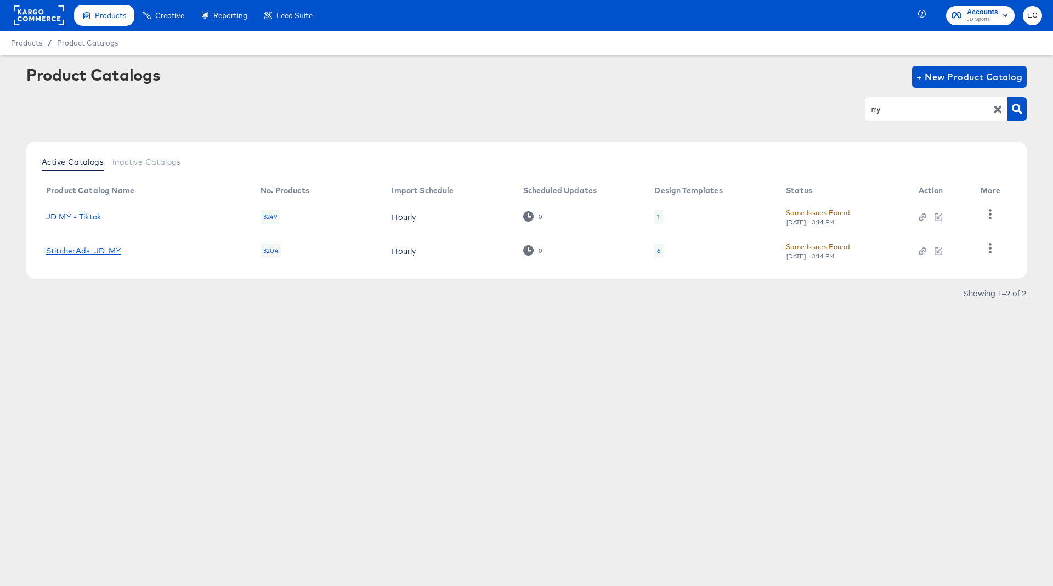
click at [110, 253] on link "StitcherAds_JD_MY" at bounding box center [83, 250] width 75 height 9
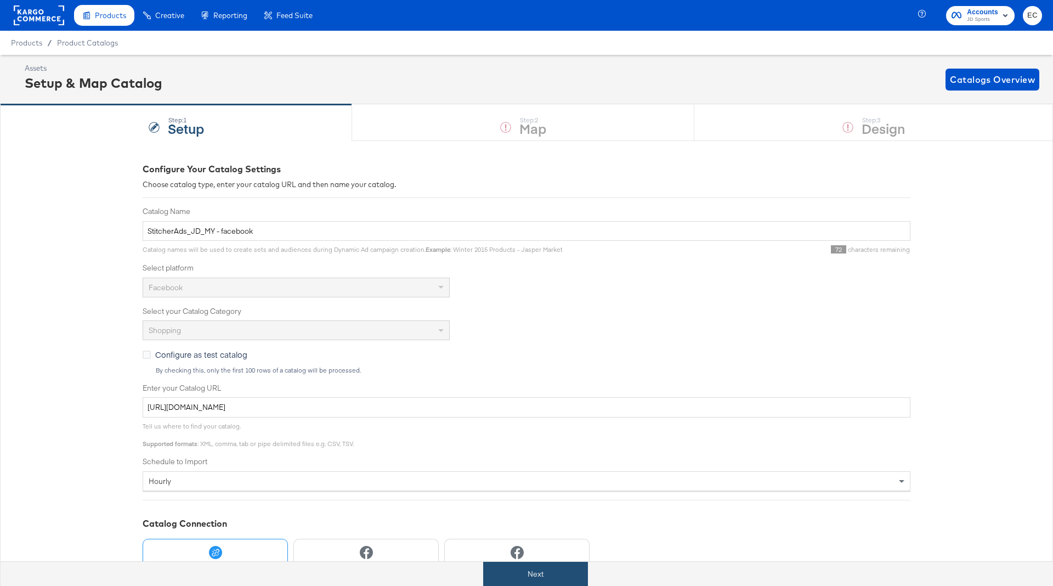
click at [518, 573] on button "Next" at bounding box center [535, 574] width 105 height 25
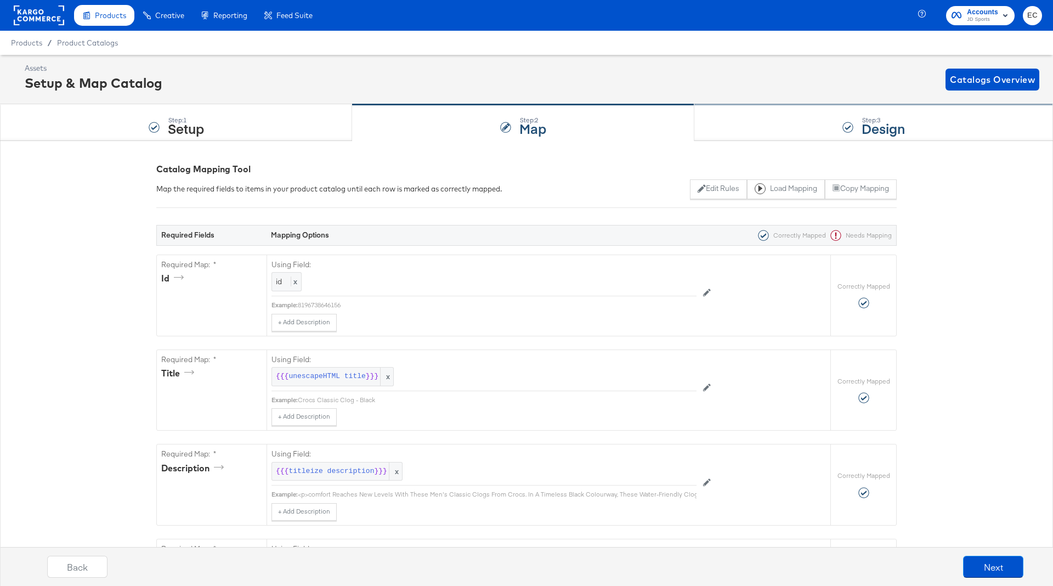
click at [812, 116] on div "Step: 3 Design" at bounding box center [873, 123] width 359 height 36
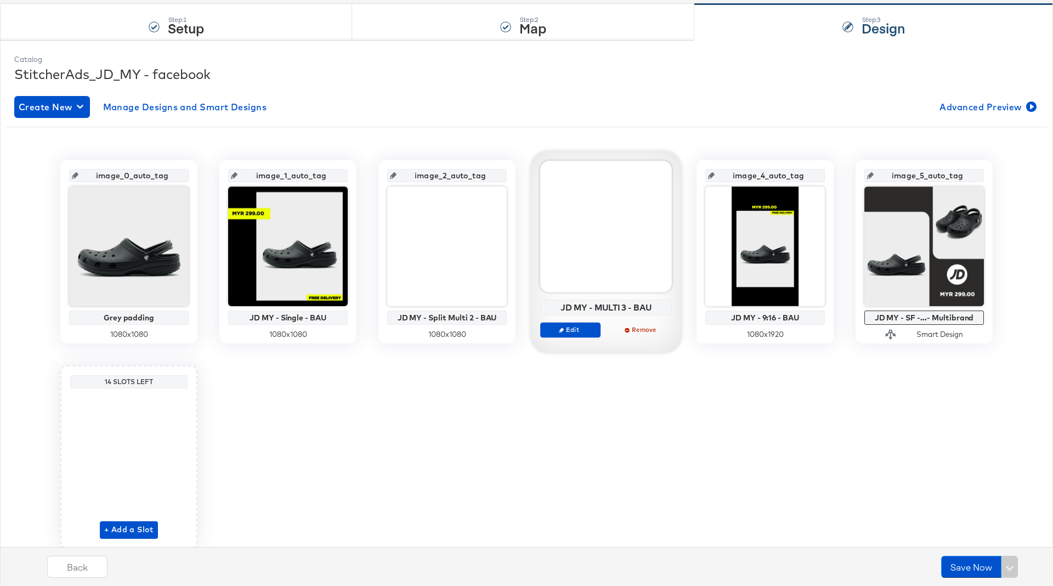
scroll to position [104, 0]
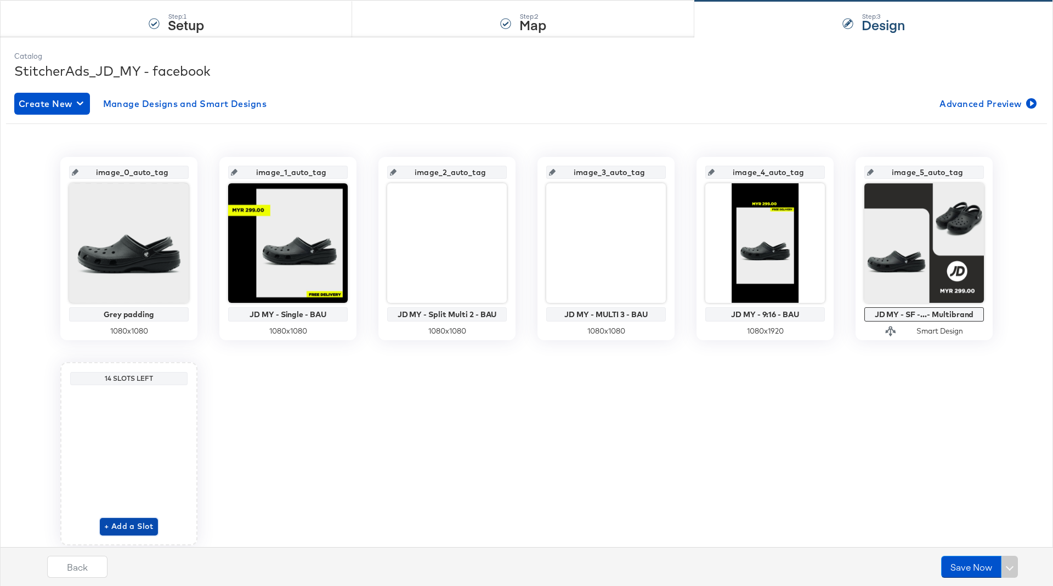
click at [124, 522] on span "+ Add a Slot" at bounding box center [128, 526] width 49 height 14
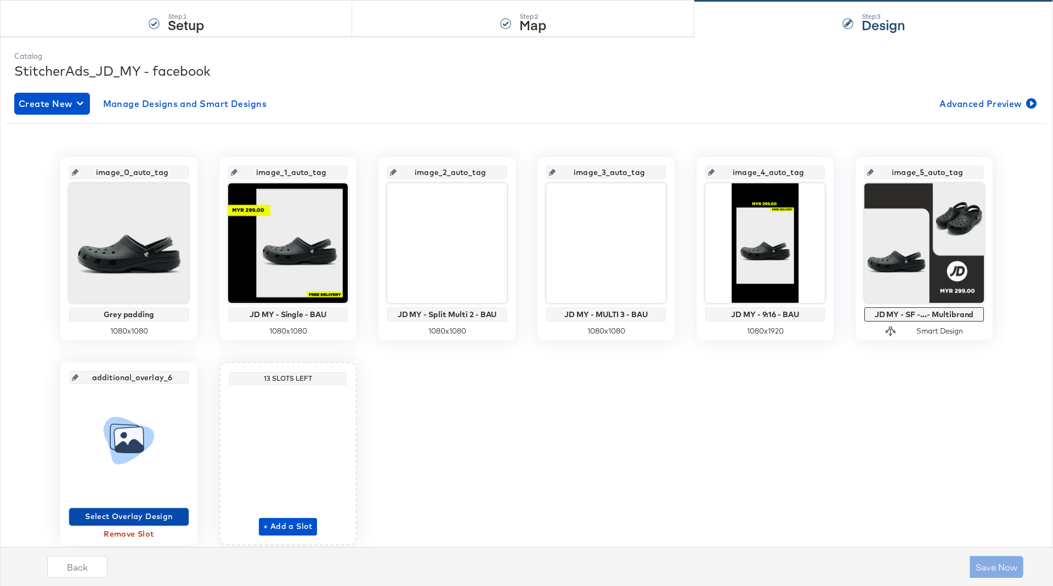
click at [134, 516] on span "Select Overlay Design" at bounding box center [128, 517] width 111 height 14
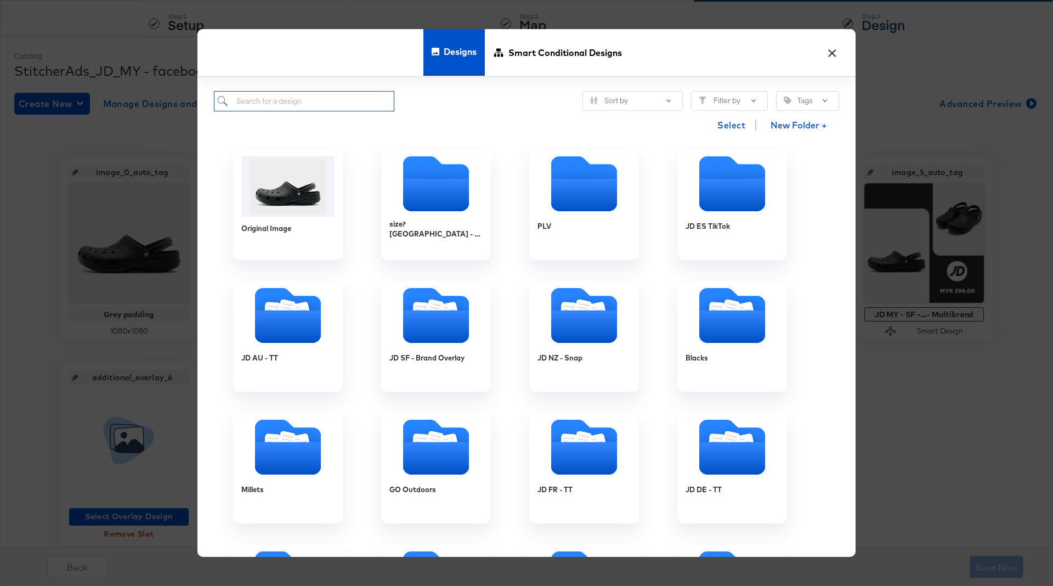
click at [309, 107] on input "search" at bounding box center [304, 101] width 180 height 20
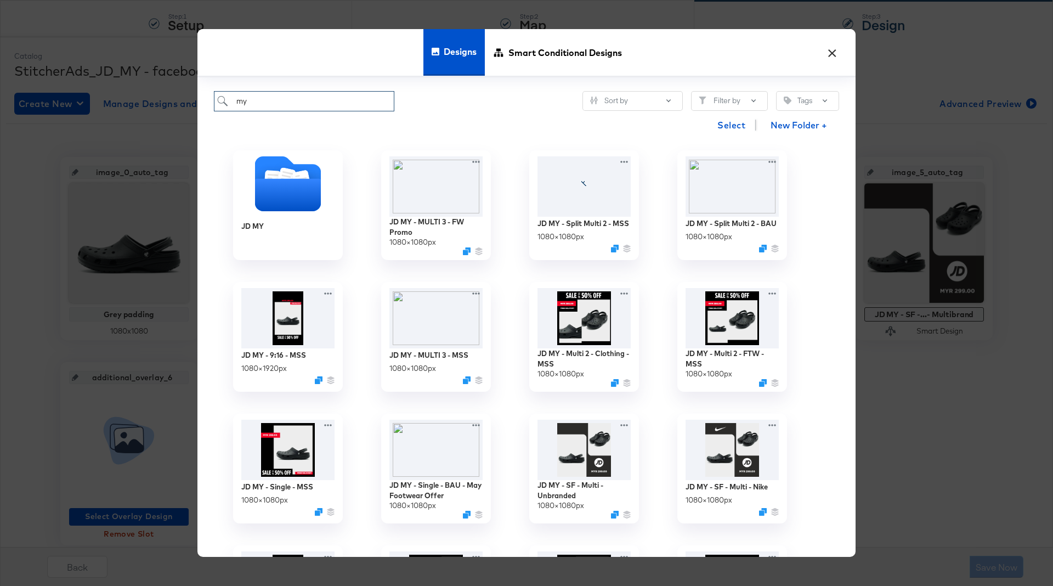
type input "m"
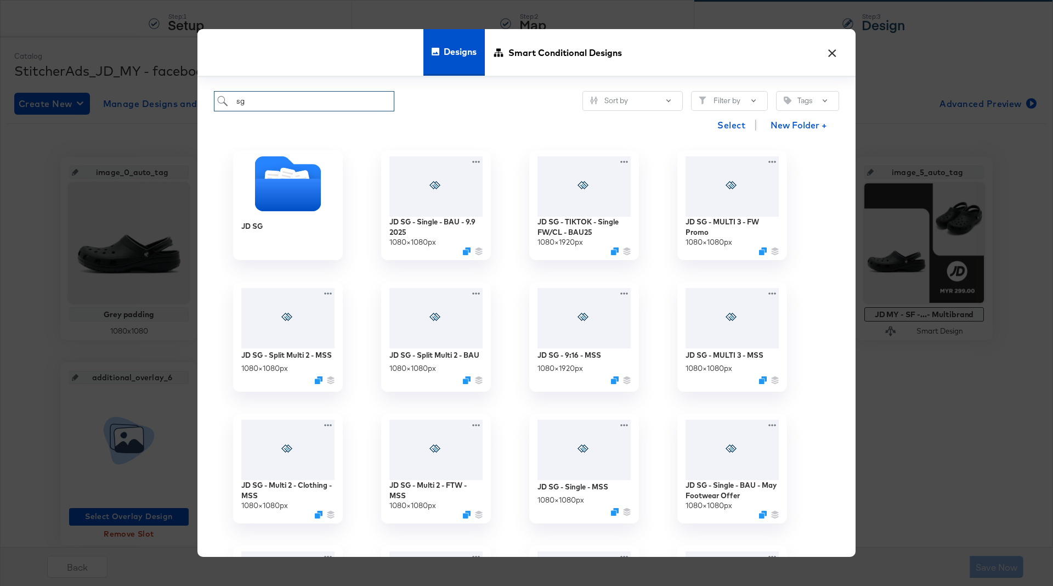
type input "sg"
click at [469, 114] on div "Select New Folder +" at bounding box center [526, 125] width 625 height 28
click at [466, 254] on icon "Duplicate" at bounding box center [468, 253] width 8 height 8
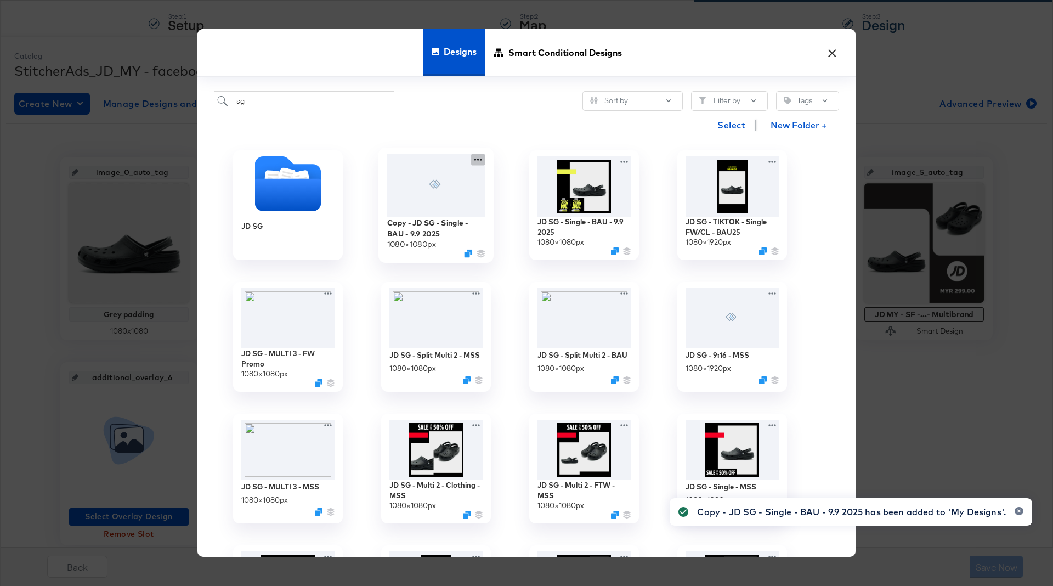
click at [478, 157] on icon at bounding box center [478, 160] width 14 height 12
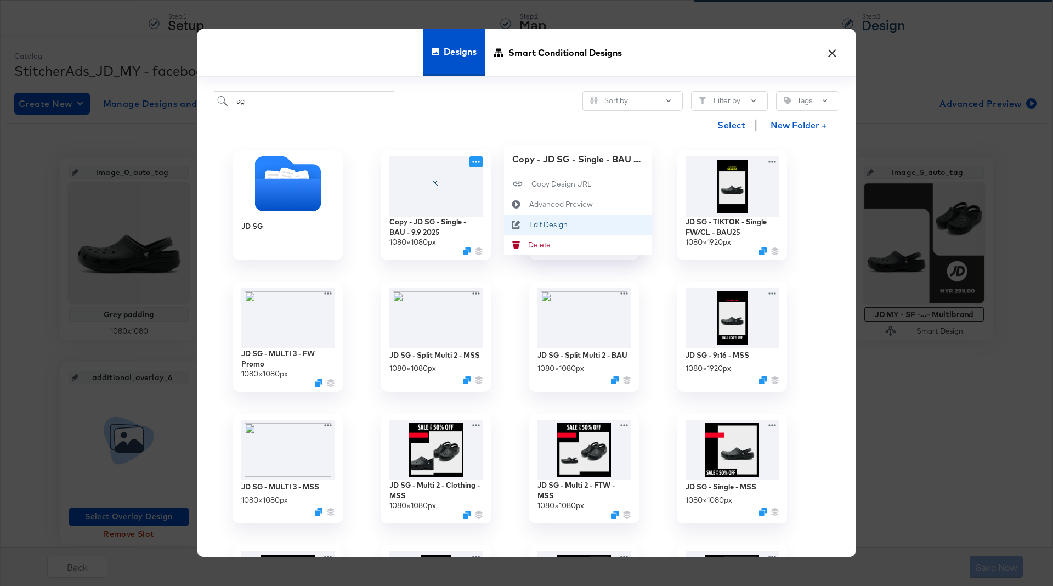
click at [529, 224] on div "Edit Design Edit Design" at bounding box center [529, 224] width 0 height 0
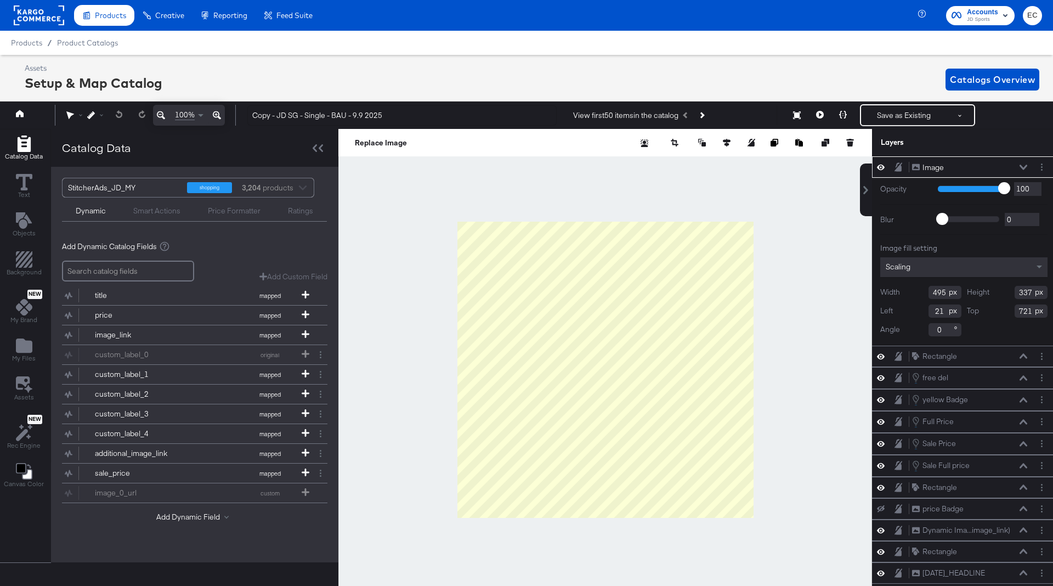
scroll to position [0, 3]
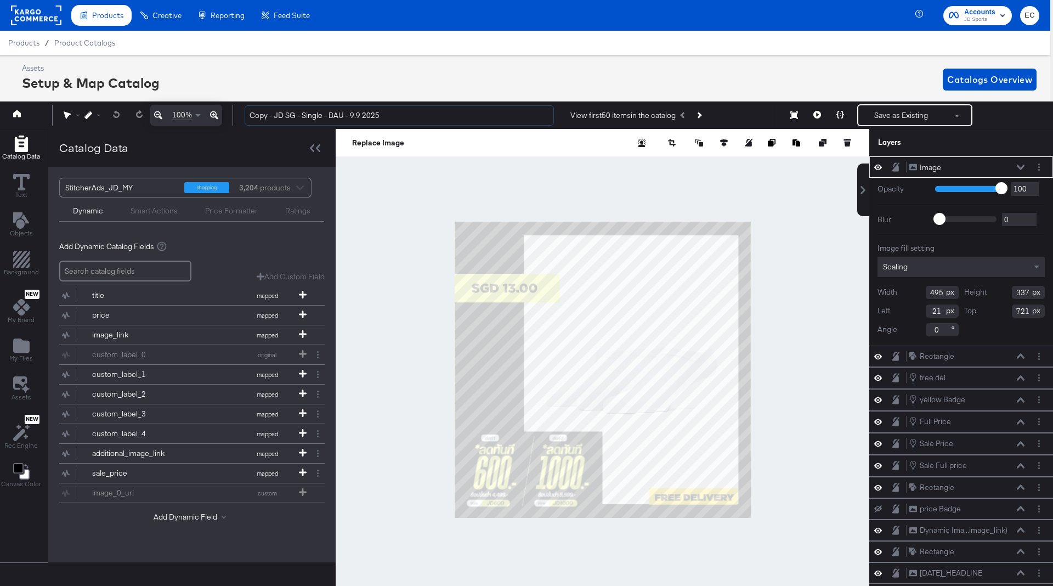
drag, startPoint x: 275, startPoint y: 116, endPoint x: 212, endPoint y: 116, distance: 63.1
click at [212, 116] on div "100% Copy - JD SG - Single - BAU - 9.9 2025 View first 50 items in the catalog …" at bounding box center [524, 114] width 1058 height 27
click at [387, 267] on div at bounding box center [603, 370] width 534 height 482
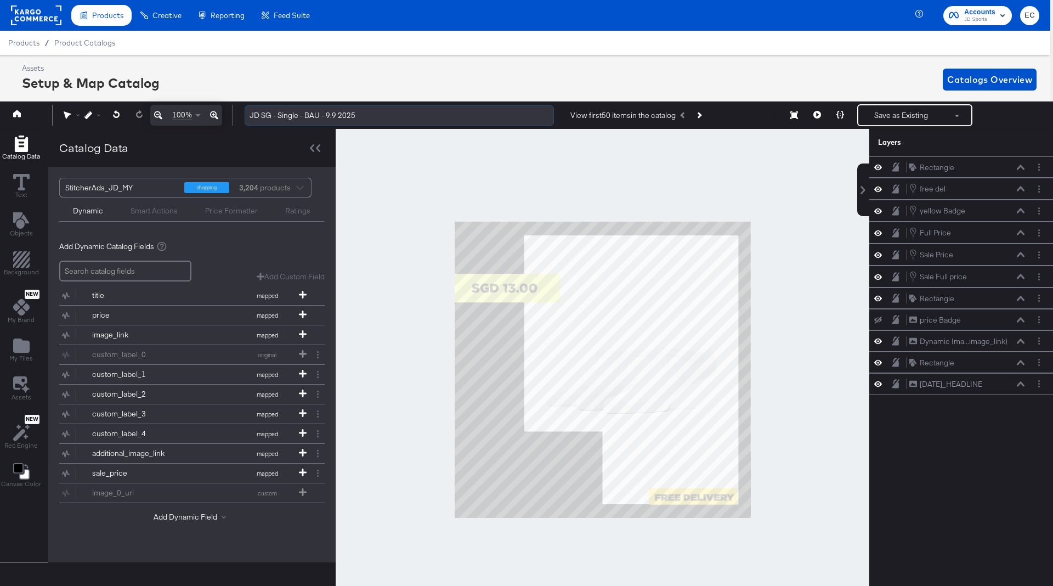
click at [262, 117] on input "JD SG - Single - BAU - 9.9 2025" at bounding box center [399, 115] width 309 height 20
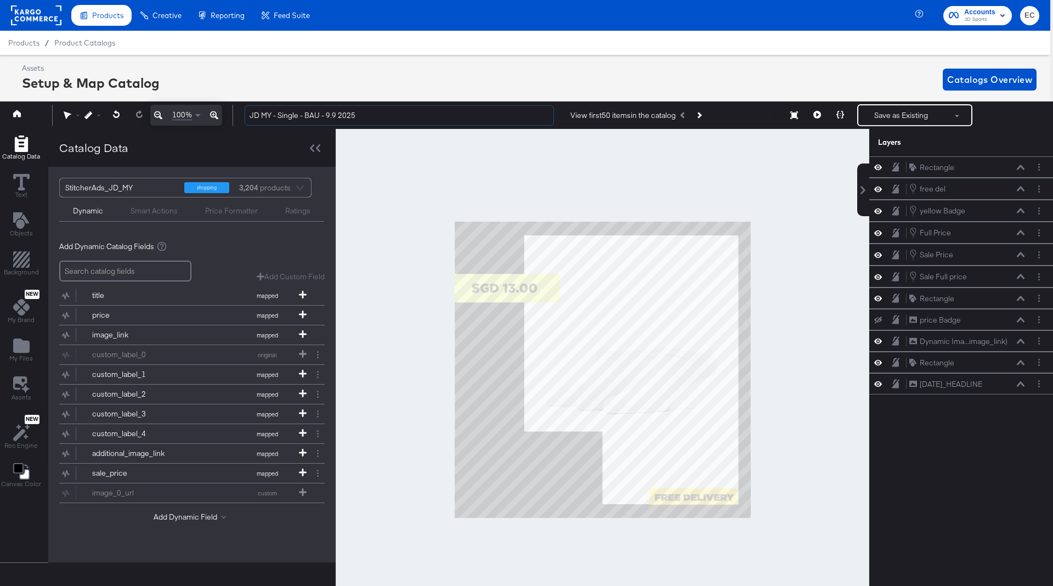
type input "JD MY - Single - BAU - 9.9 2025"
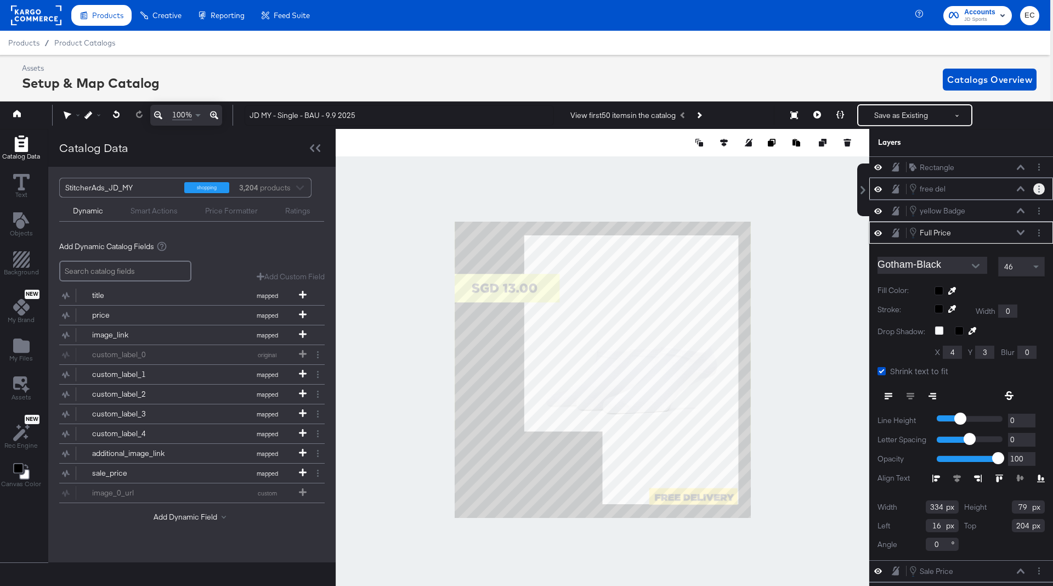
click at [1039, 188] on circle "Layer Options" at bounding box center [1039, 189] width 2 height 2
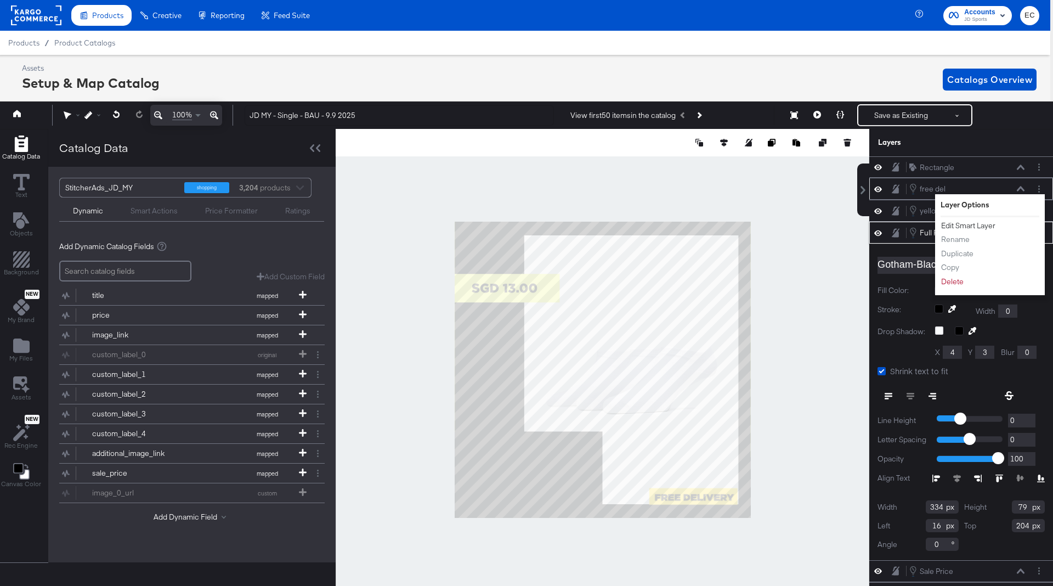
click at [969, 222] on button "Edit Smart Layer" at bounding box center [968, 226] width 55 height 12
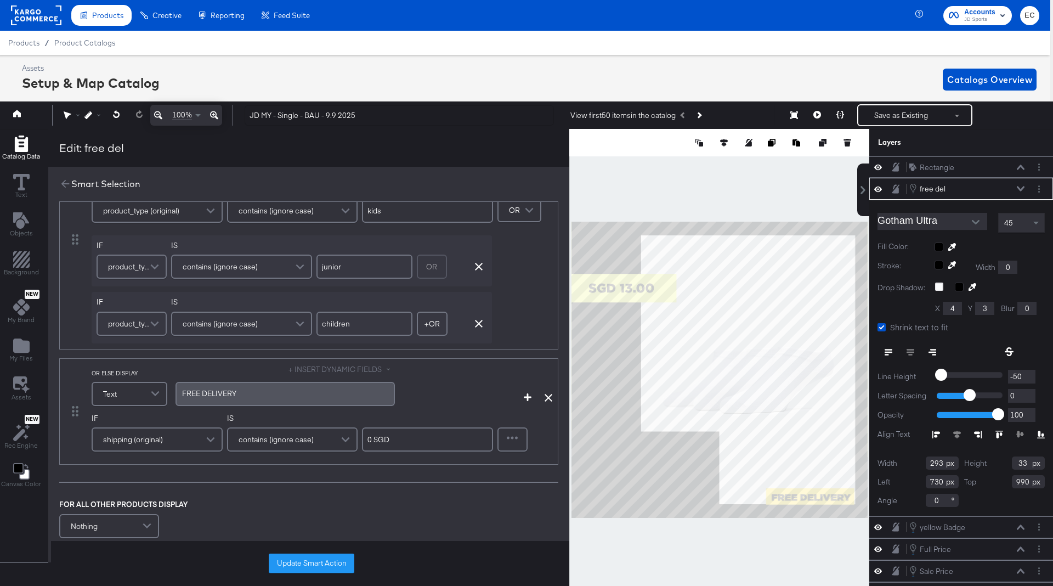
scroll to position [112, 0]
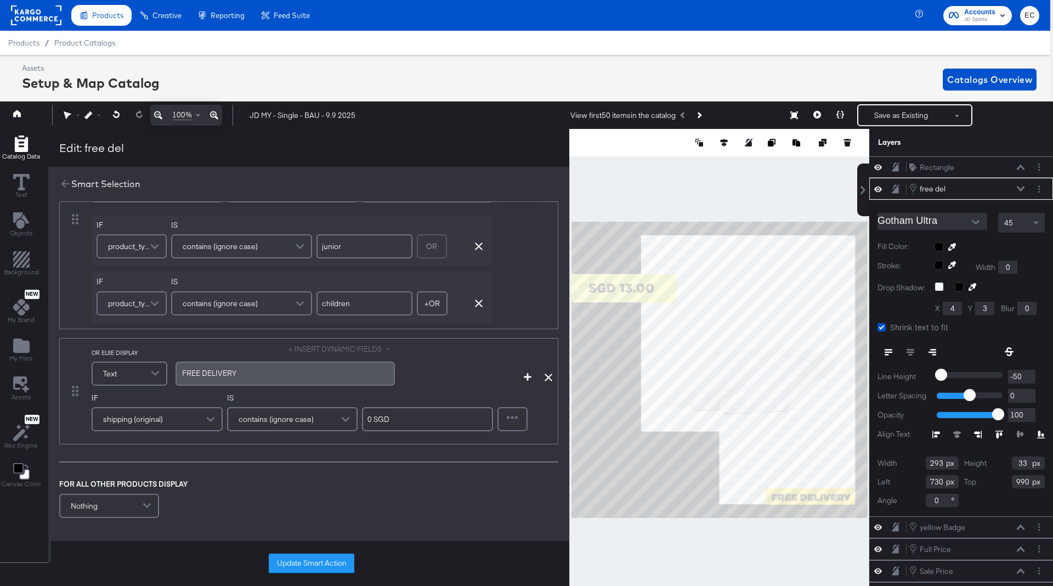
click at [378, 415] on input "0 SGD" at bounding box center [427, 419] width 131 height 24
click at [375, 412] on input "0 MYR" at bounding box center [427, 419] width 131 height 24
type input "0 MYR"
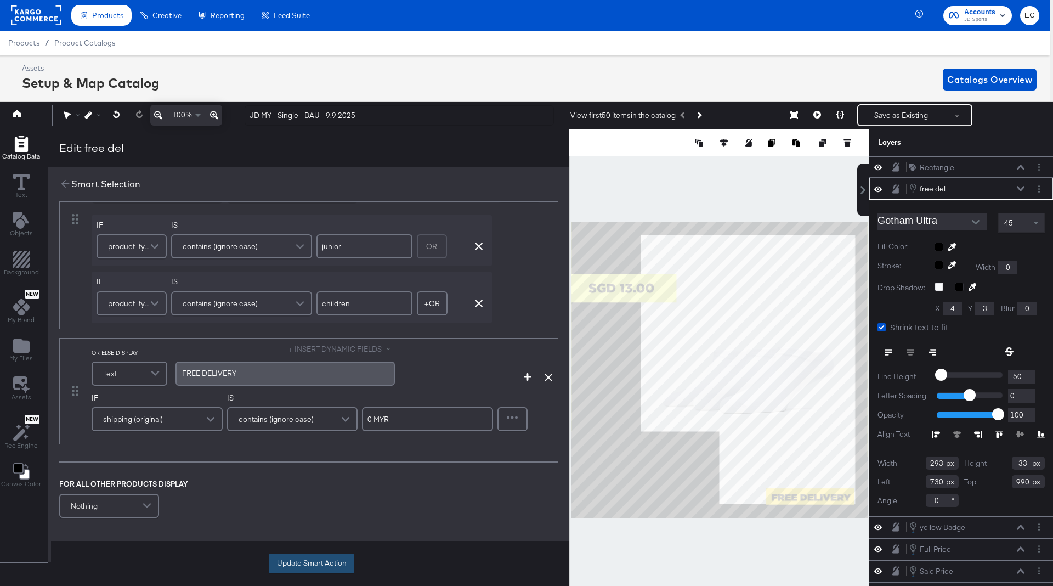
click at [309, 560] on button "Update Smart Action" at bounding box center [312, 563] width 86 height 20
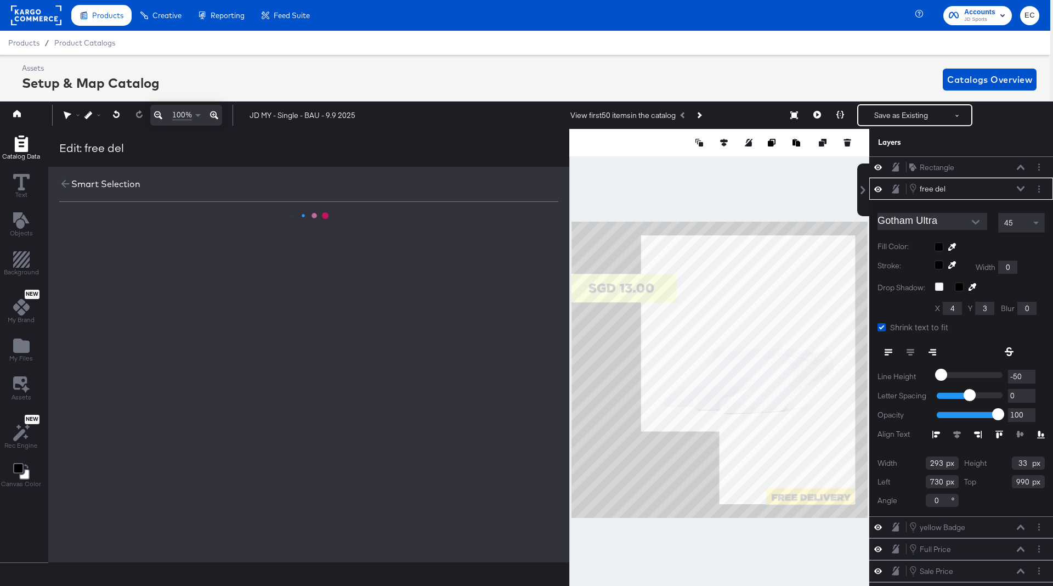
scroll to position [0, 0]
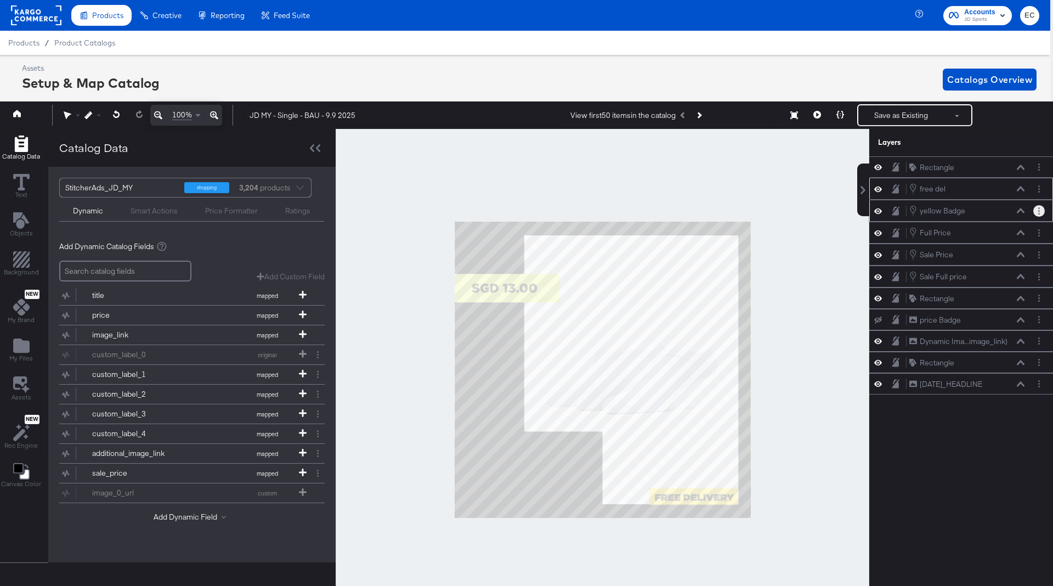
click at [1037, 208] on button "Layer Options" at bounding box center [1039, 211] width 12 height 12
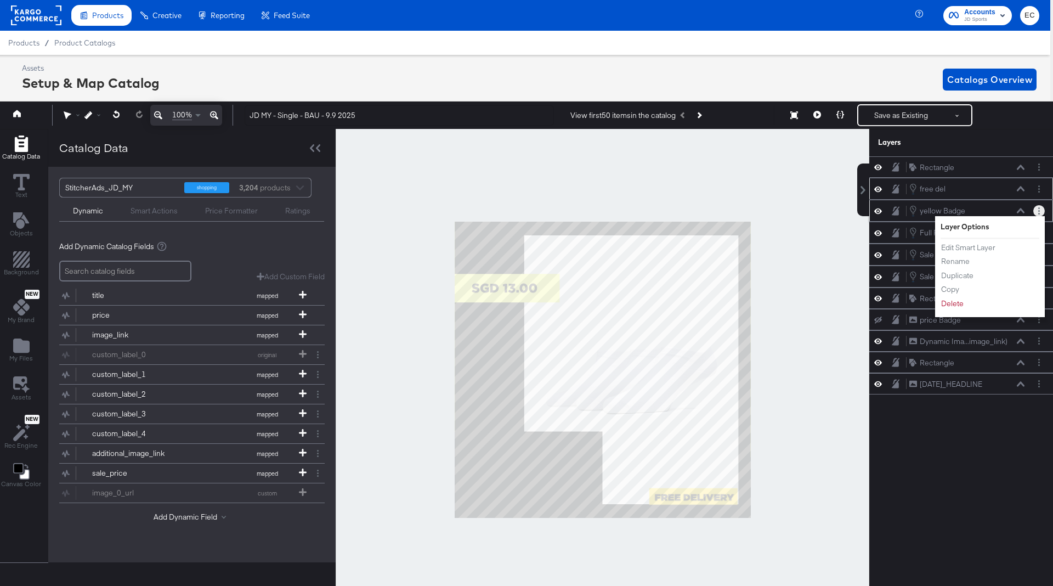
click at [1001, 208] on div "yellow Badge yellow Badge" at bounding box center [967, 211] width 116 height 12
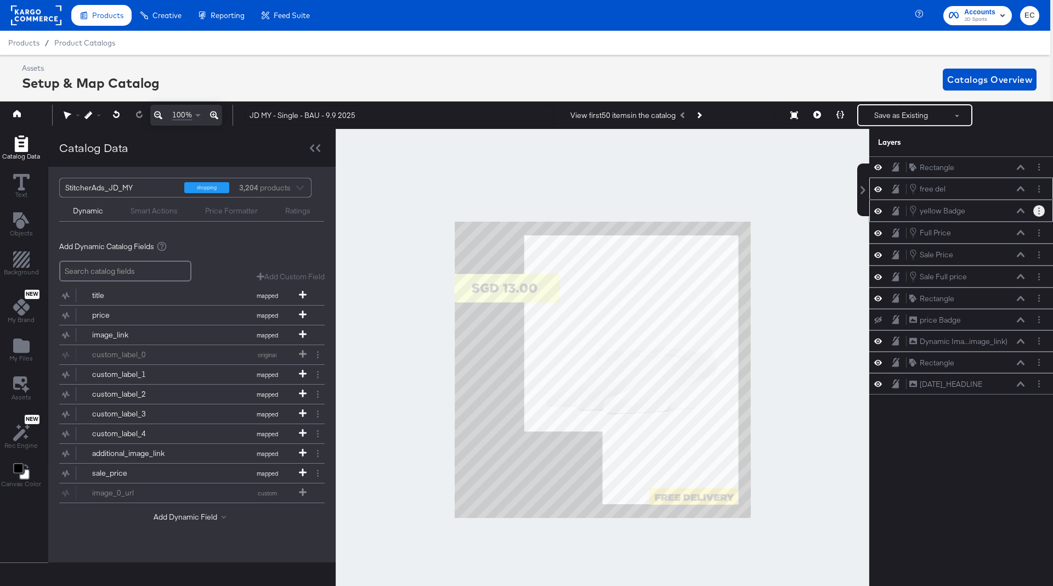
click at [1020, 207] on button at bounding box center [1020, 210] width 9 height 7
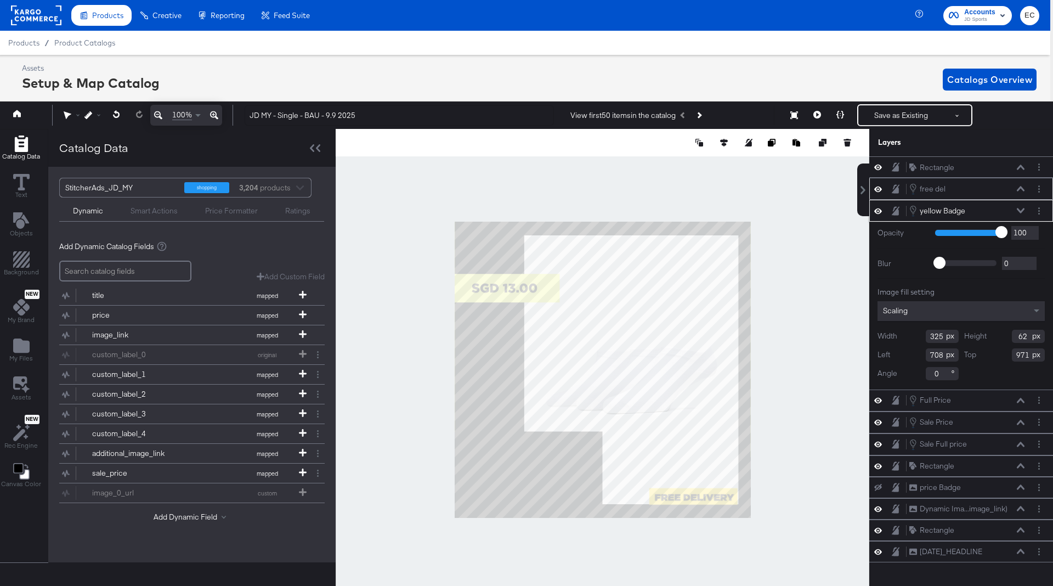
click at [1020, 208] on icon at bounding box center [1021, 210] width 8 height 5
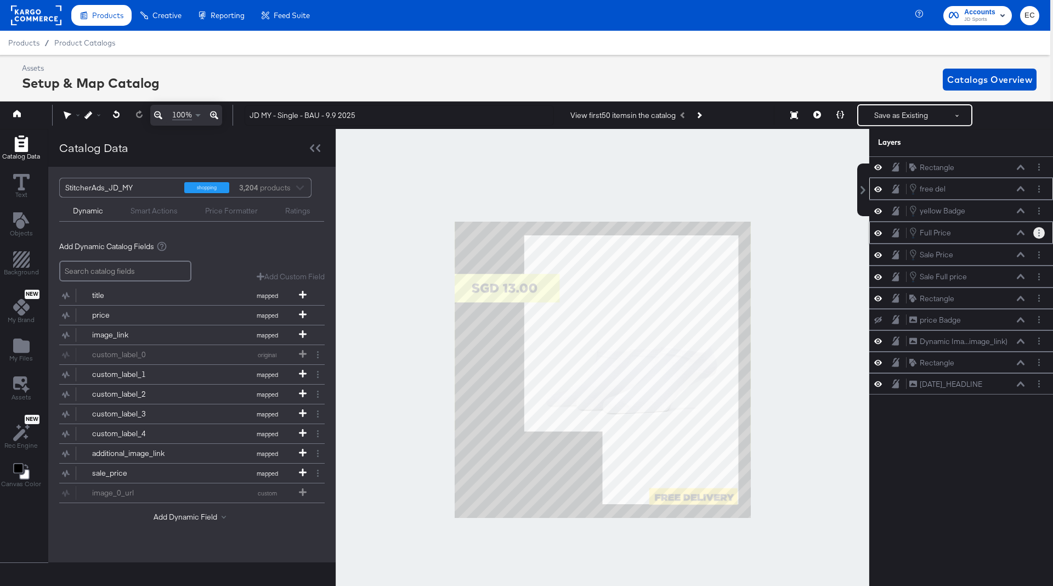
click at [1040, 231] on button "Layer Options" at bounding box center [1039, 233] width 12 height 12
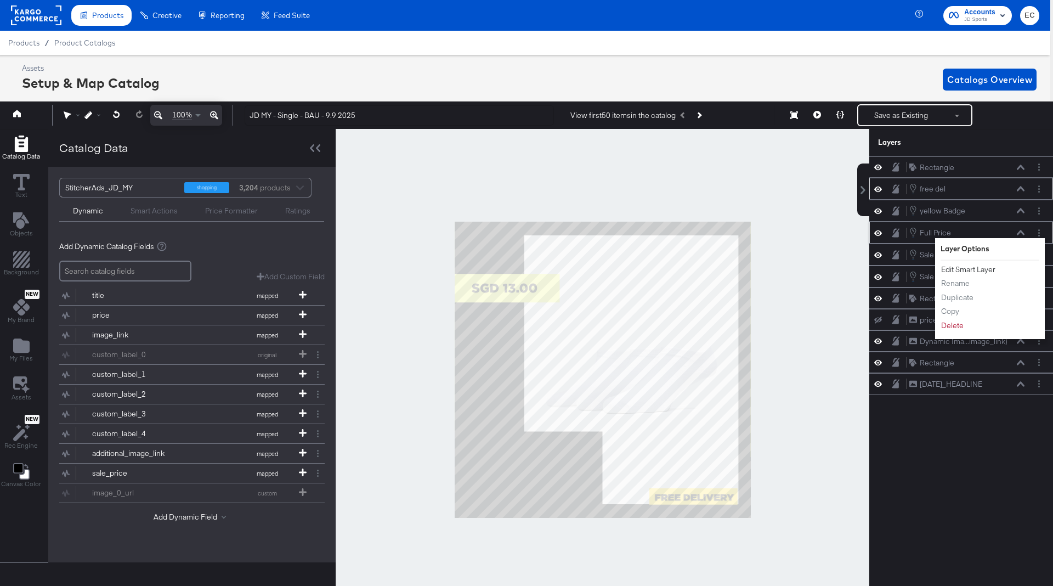
click at [957, 268] on button "Edit Smart Layer" at bounding box center [968, 270] width 55 height 12
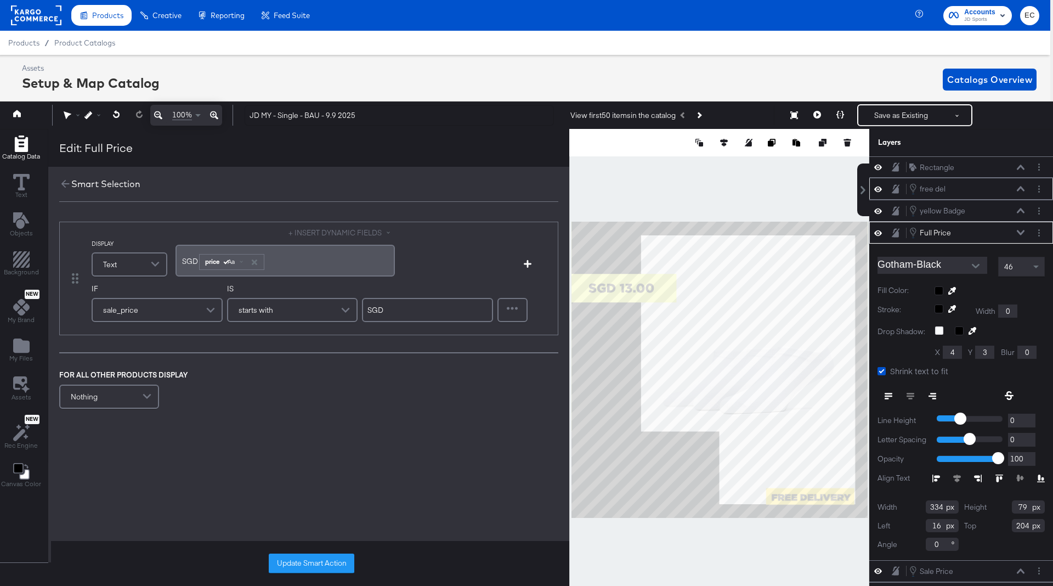
click at [185, 258] on span "SGD ﻿" at bounding box center [190, 261] width 16 height 10
click at [386, 298] on input "SGD" at bounding box center [427, 310] width 131 height 24
click at [375, 313] on input "SGD" at bounding box center [427, 310] width 131 height 24
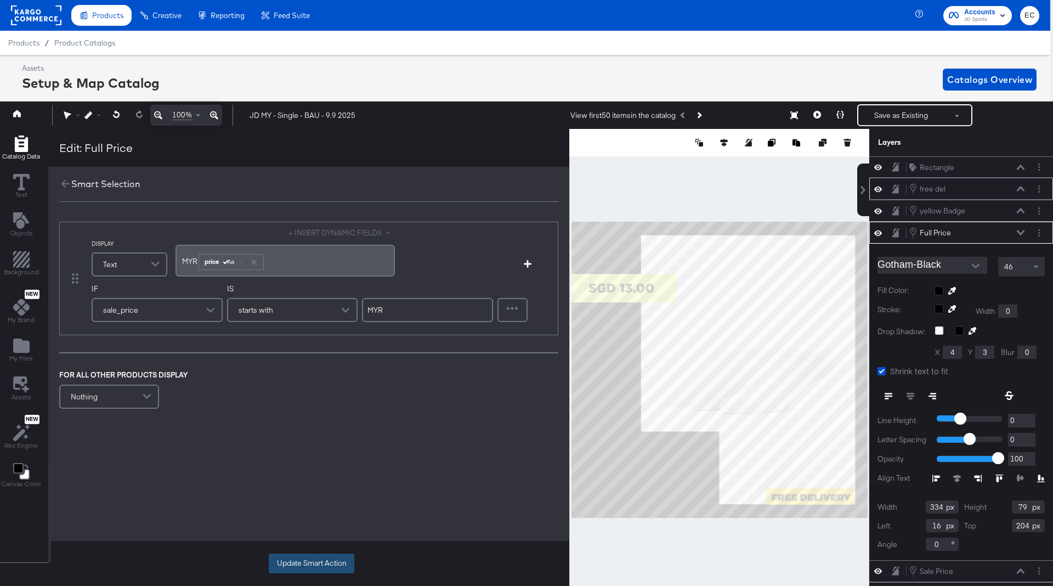
type input "MYR"
click at [320, 558] on button "Update Smart Action" at bounding box center [312, 563] width 86 height 20
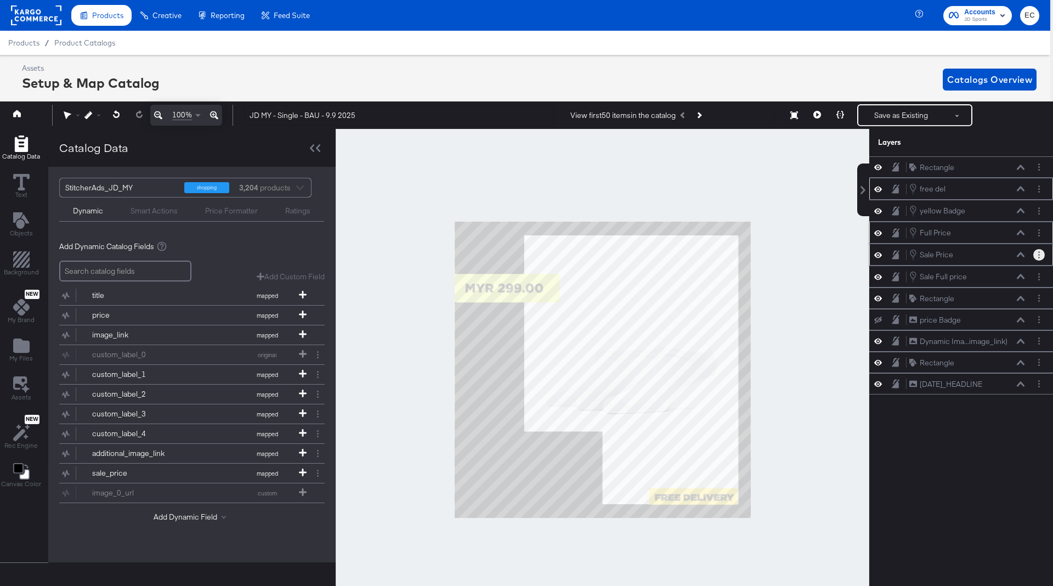
click at [1039, 254] on circle "Layer Options" at bounding box center [1039, 255] width 2 height 2
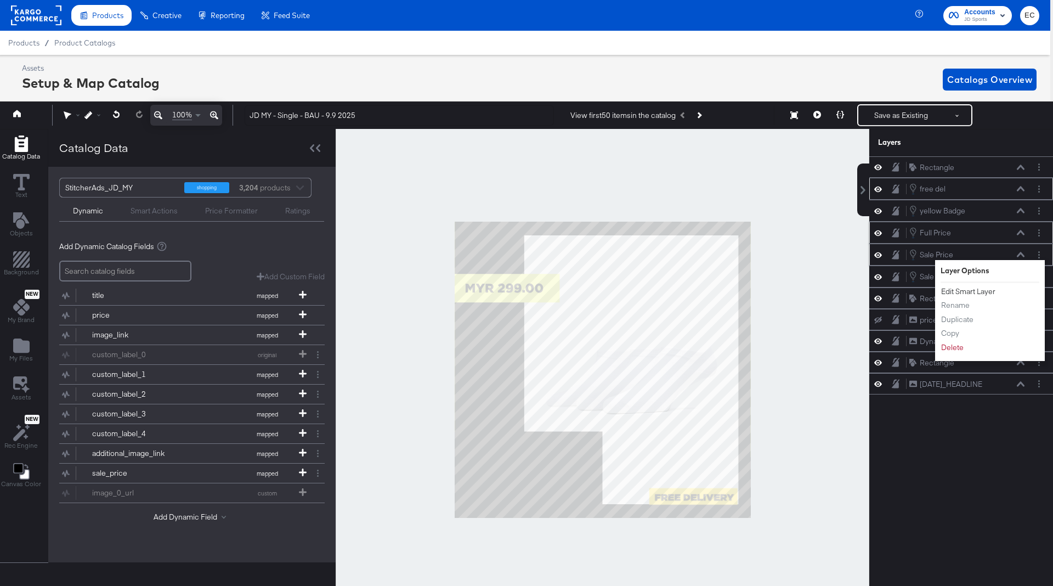
click at [977, 288] on button "Edit Smart Layer" at bounding box center [968, 292] width 55 height 12
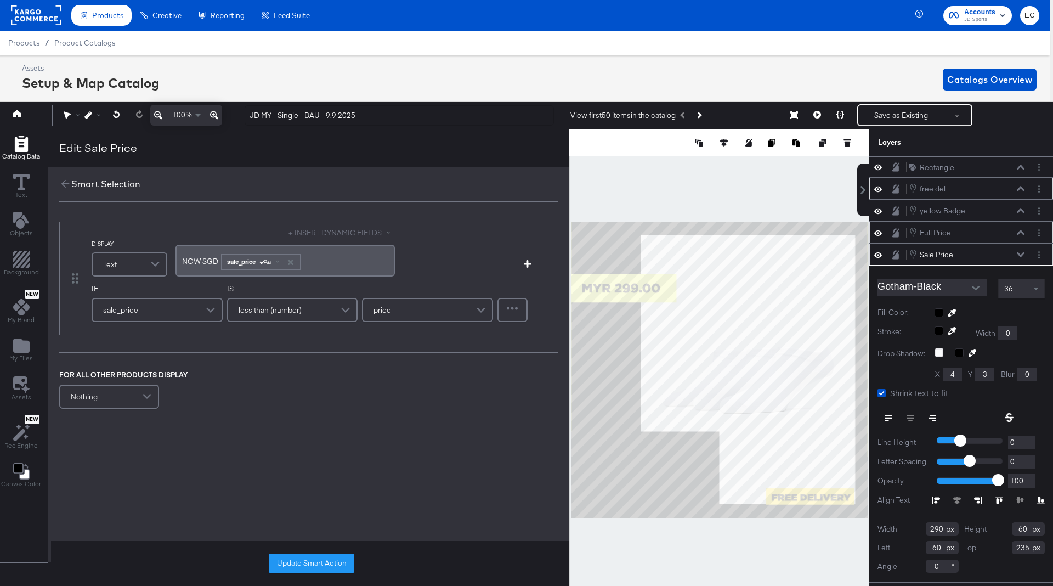
click at [205, 259] on span "NOW SGD ﻿" at bounding box center [201, 261] width 38 height 10
click at [312, 568] on button "Update Smart Action" at bounding box center [312, 563] width 86 height 20
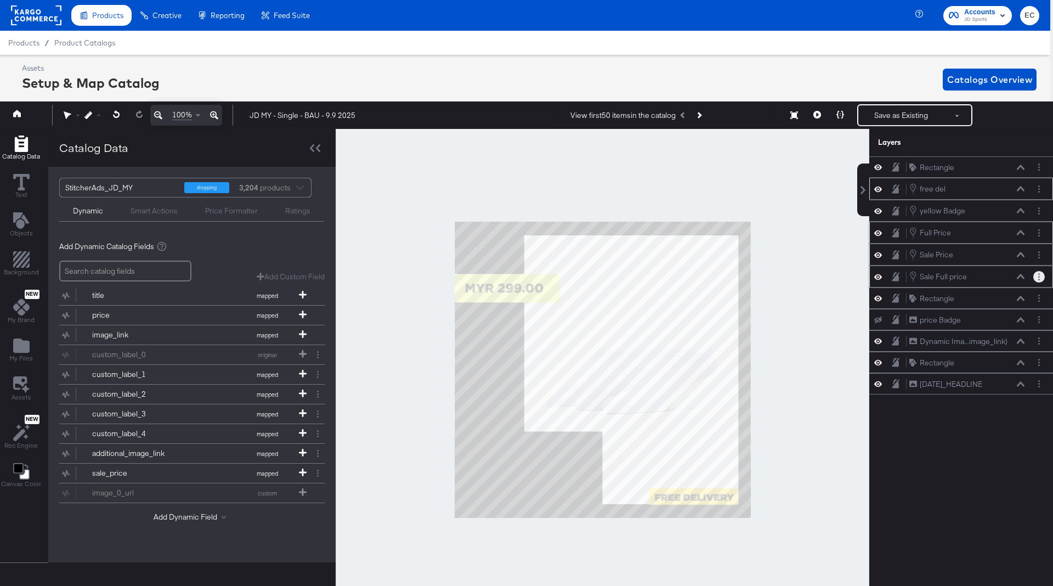
click at [1038, 275] on icon "Layer Options" at bounding box center [1039, 276] width 2 height 7
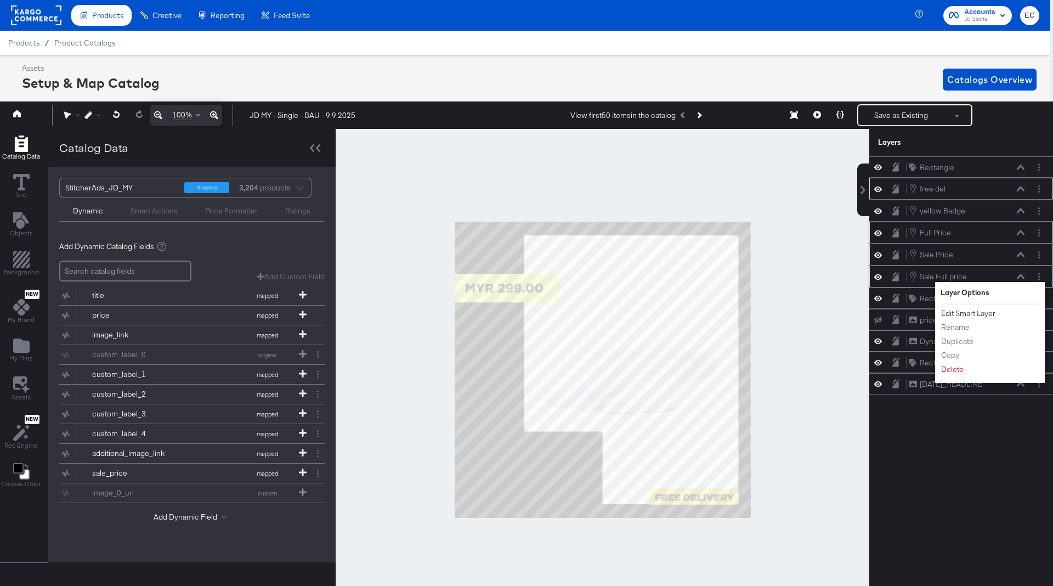
click at [978, 310] on button "Edit Smart Layer" at bounding box center [968, 314] width 55 height 12
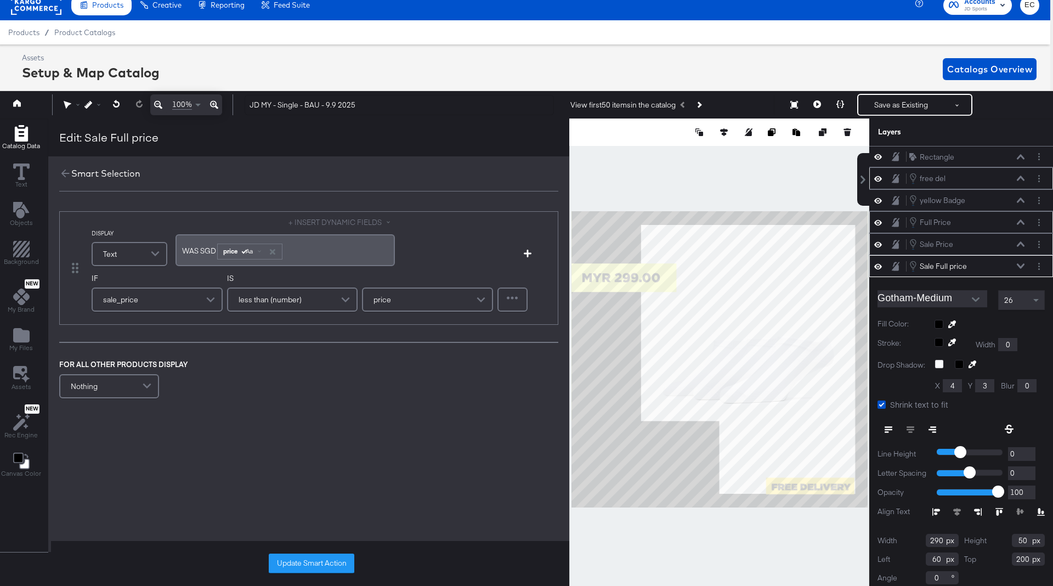
scroll to position [3, 0]
click at [205, 254] on span "WAS SGD" at bounding box center [199, 251] width 34 height 10
click at [328, 561] on button "Update Smart Action" at bounding box center [312, 563] width 86 height 20
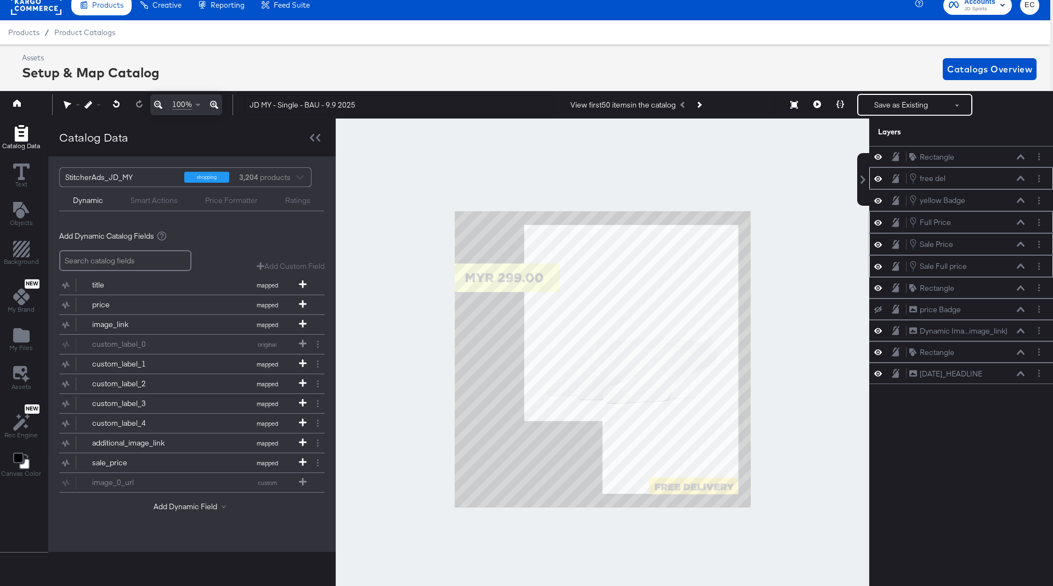
scroll to position [0, 0]
click at [25, 330] on icon "Add Files" at bounding box center [21, 335] width 16 height 14
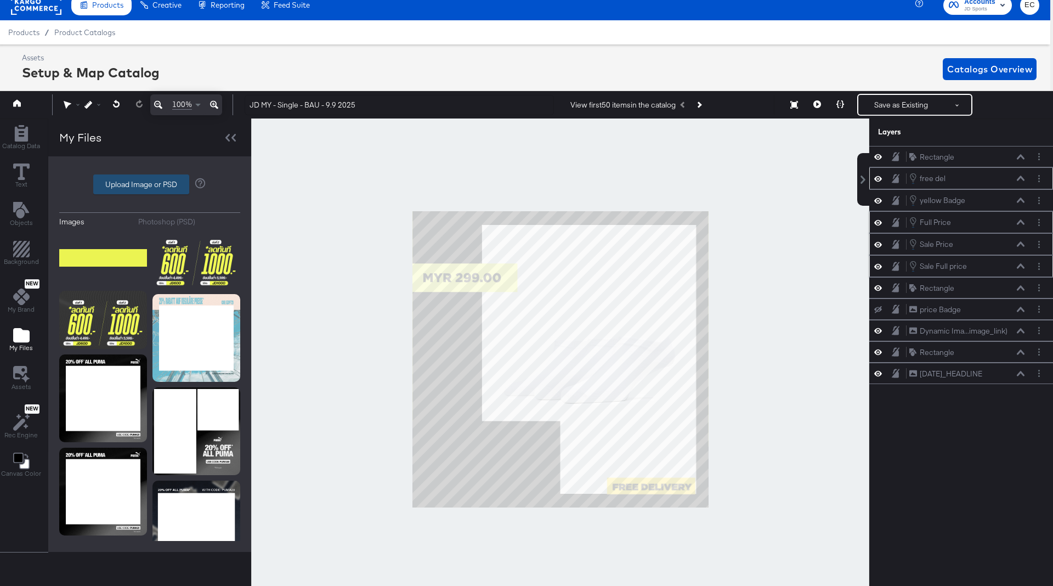
click at [141, 190] on label "Upload Image or PSD" at bounding box center [141, 184] width 95 height 19
click at [150, 184] on input "Upload Image or PSD" at bounding box center [150, 184] width 0 height 0
type input "C:\fakepath\Shopify-Mobile-Top-Banner_1130x1560_MY.jpeg"
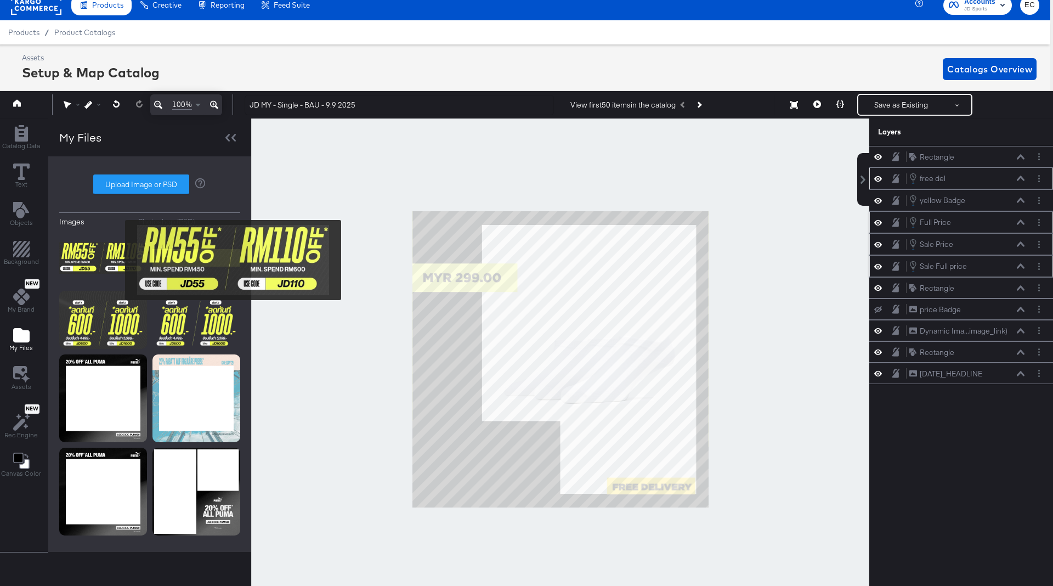
click at [118, 260] on img at bounding box center [103, 257] width 88 height 55
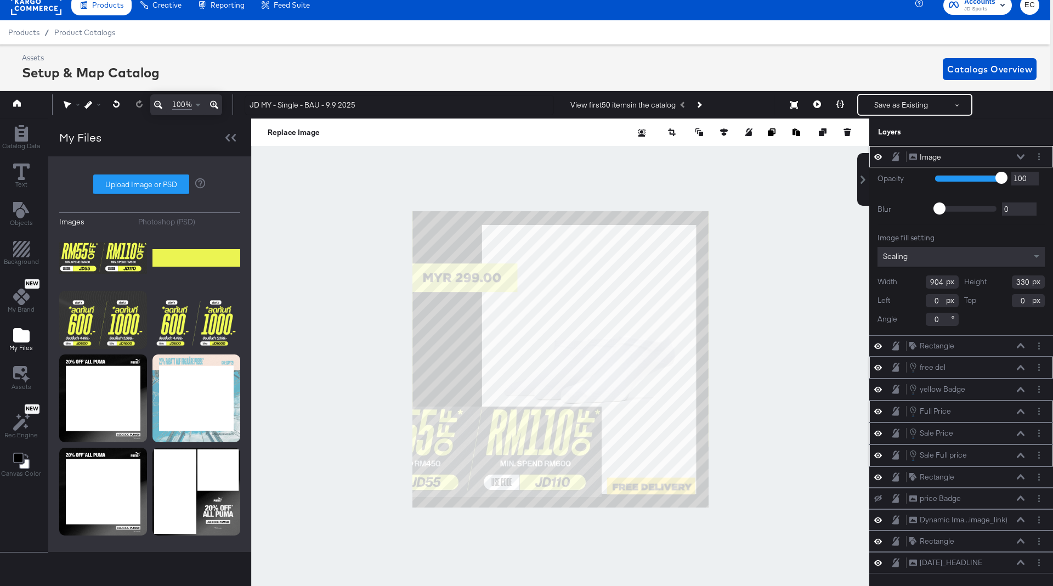
type input "119"
type input "598"
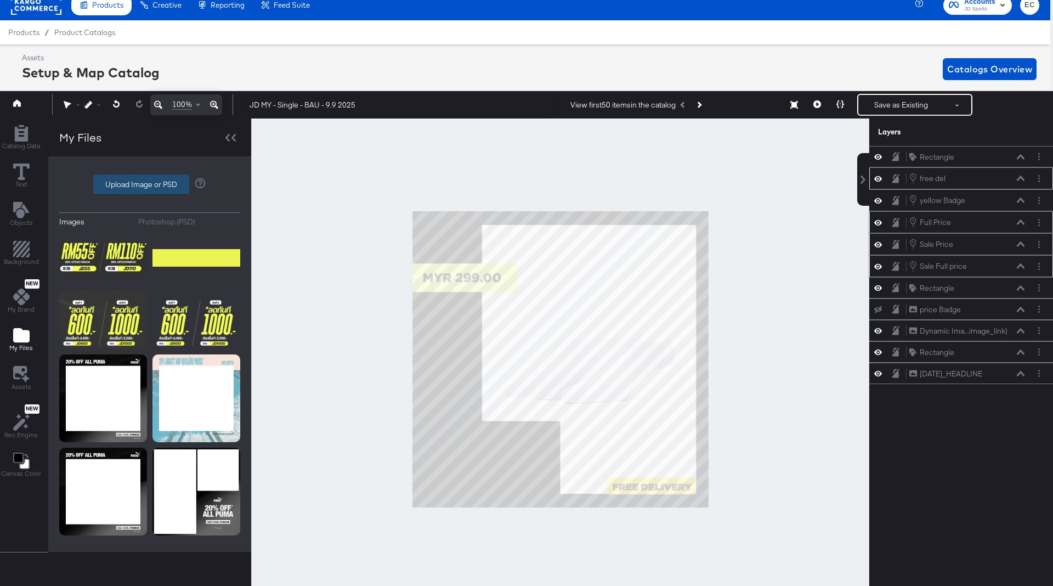
click at [123, 176] on label "Upload Image or PSD" at bounding box center [141, 184] width 95 height 19
click at [150, 184] on input "Upload Image or PSD" at bounding box center [150, 184] width 0 height 0
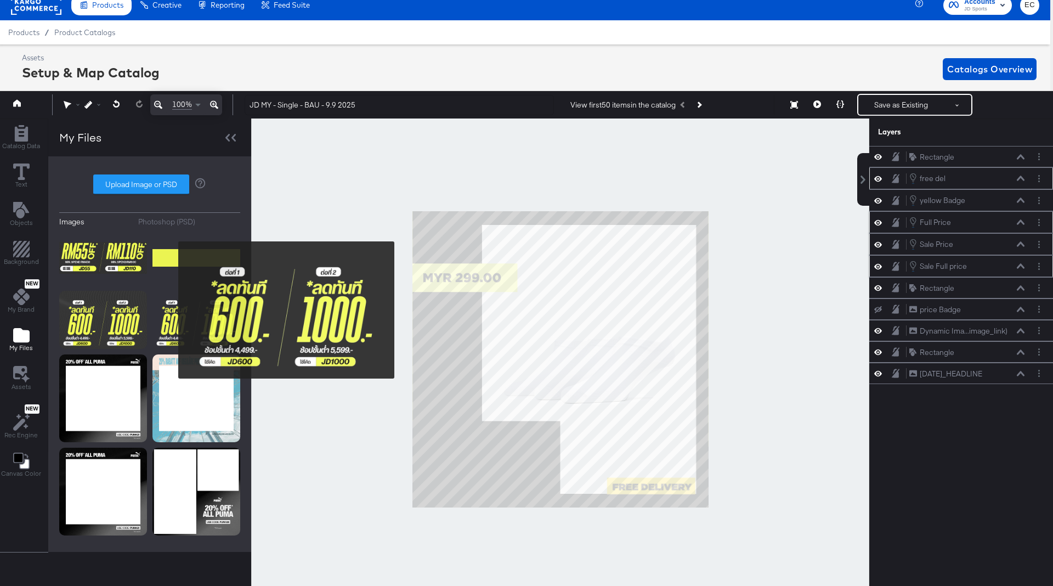
click at [171, 310] on img at bounding box center [196, 320] width 88 height 58
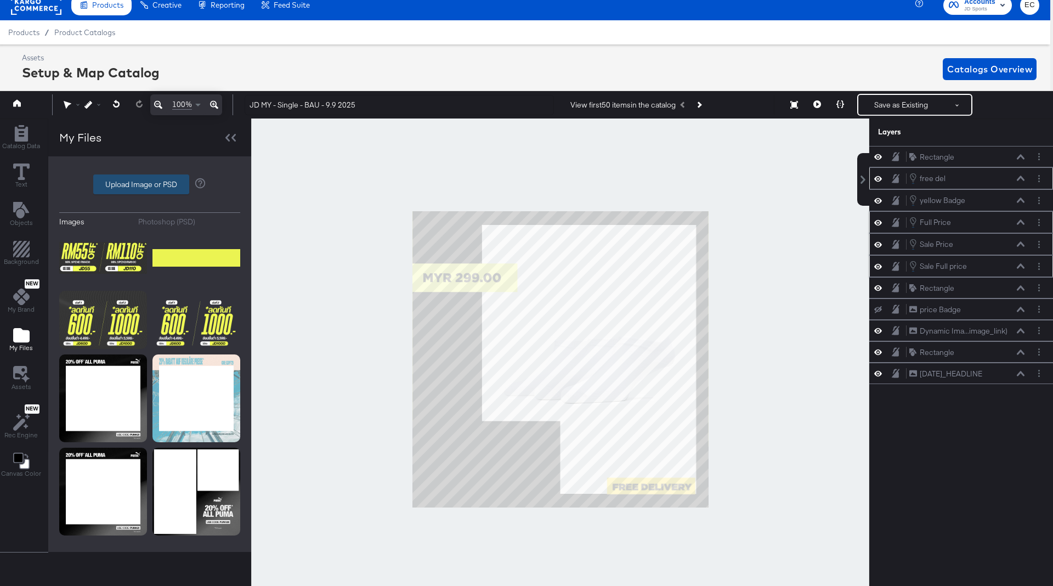
click at [123, 190] on label "Upload Image or PSD" at bounding box center [141, 184] width 95 height 19
click at [150, 184] on input "Upload Image or PSD" at bounding box center [150, 184] width 0 height 0
type input "C:\fakepath\Shopify-Mobile-Top-Banner_1130x1560_MY-removebg-preview.png"
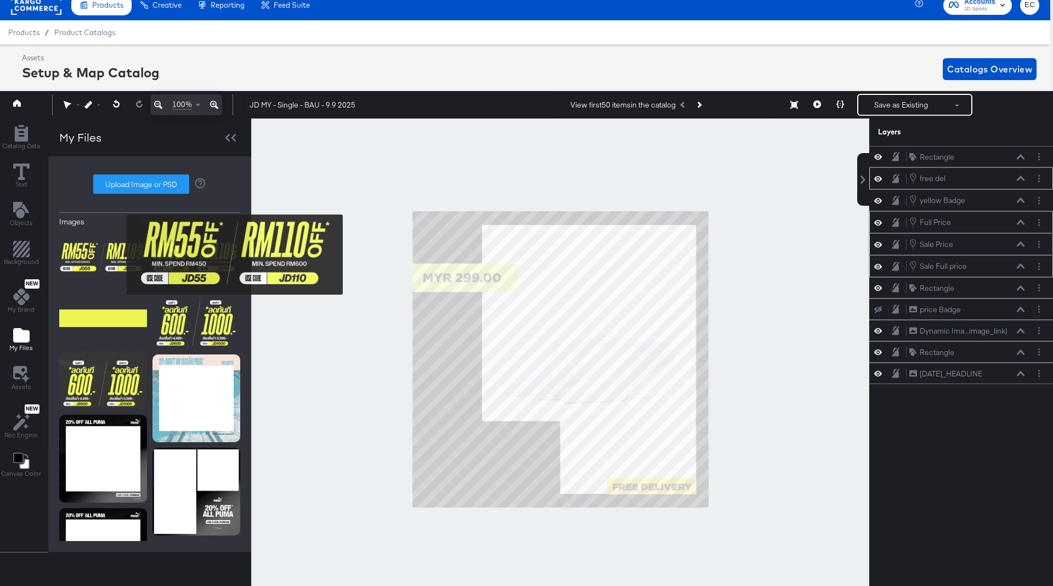
click at [120, 254] on img at bounding box center [103, 257] width 88 height 55
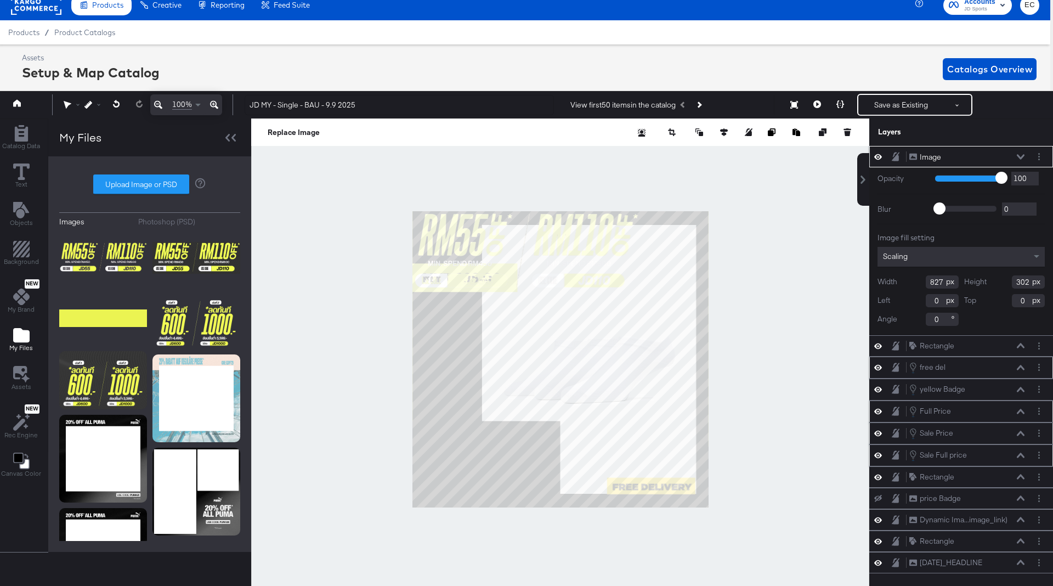
type input "758"
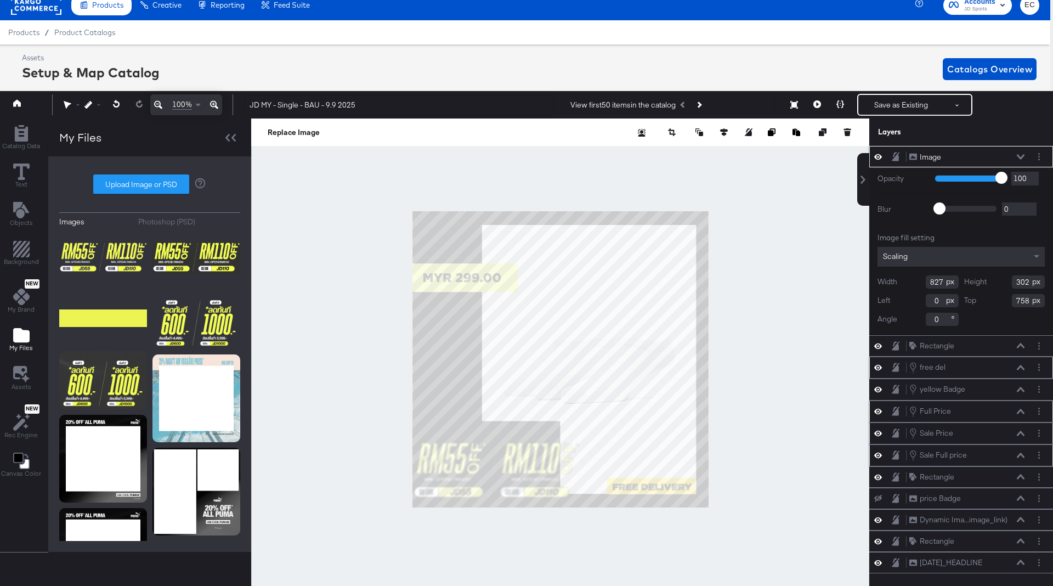
type input "618"
type input "226"
type input "834"
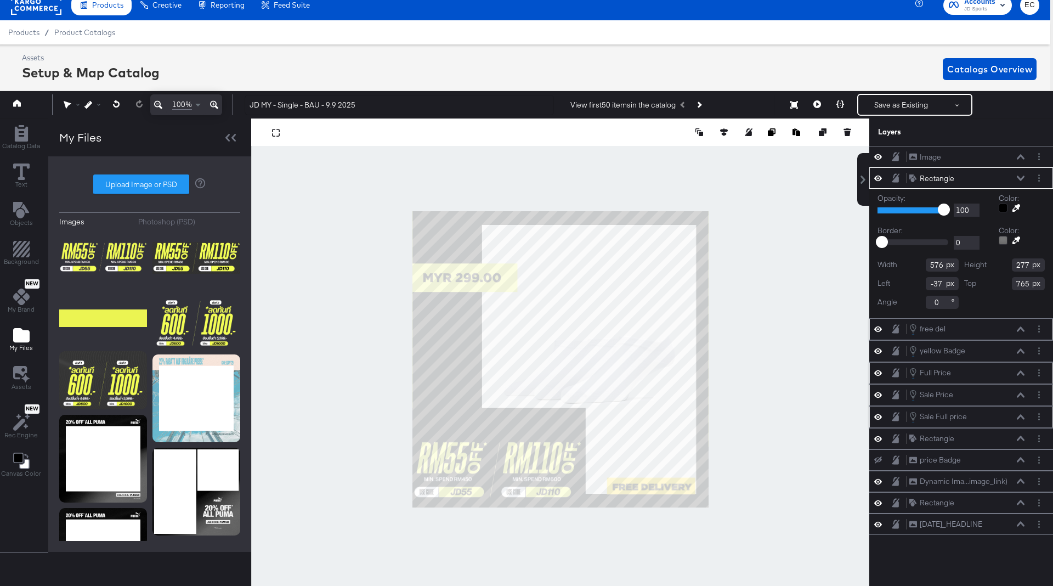
type input "717"
type input "669"
type input "325"
type input "807"
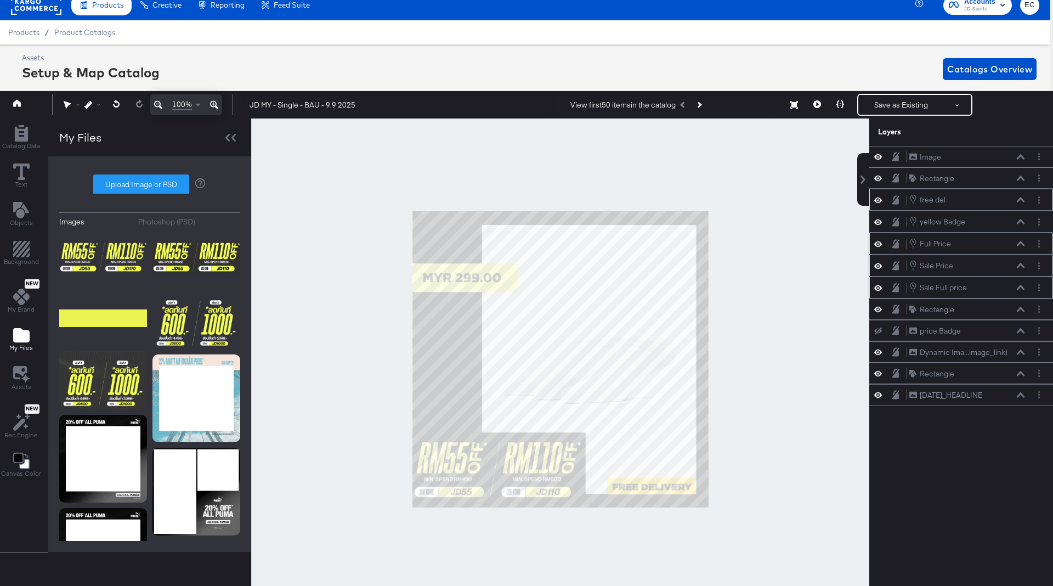
click at [361, 356] on div at bounding box center [560, 359] width 618 height 482
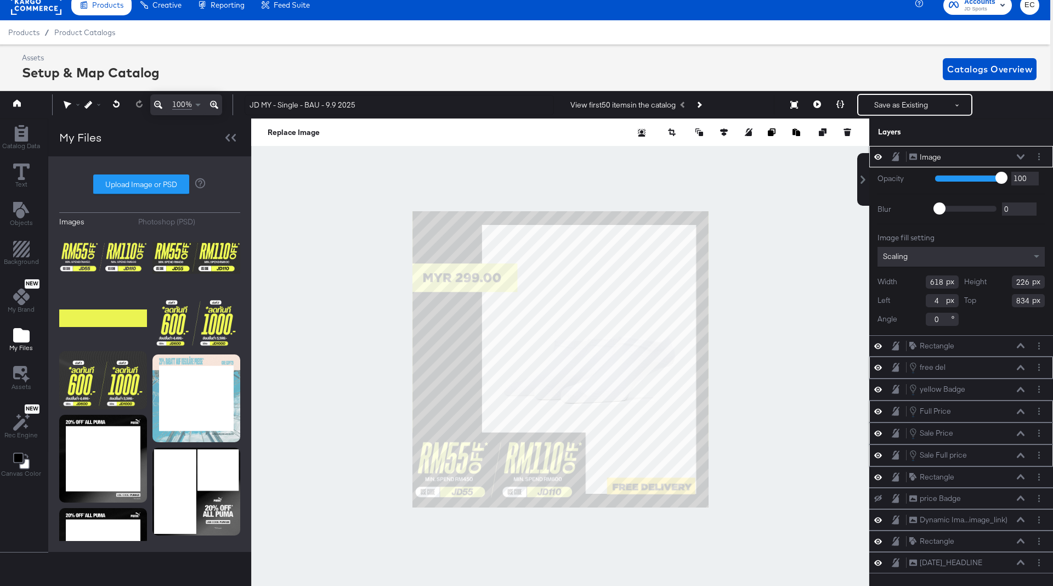
type input "5"
type input "828"
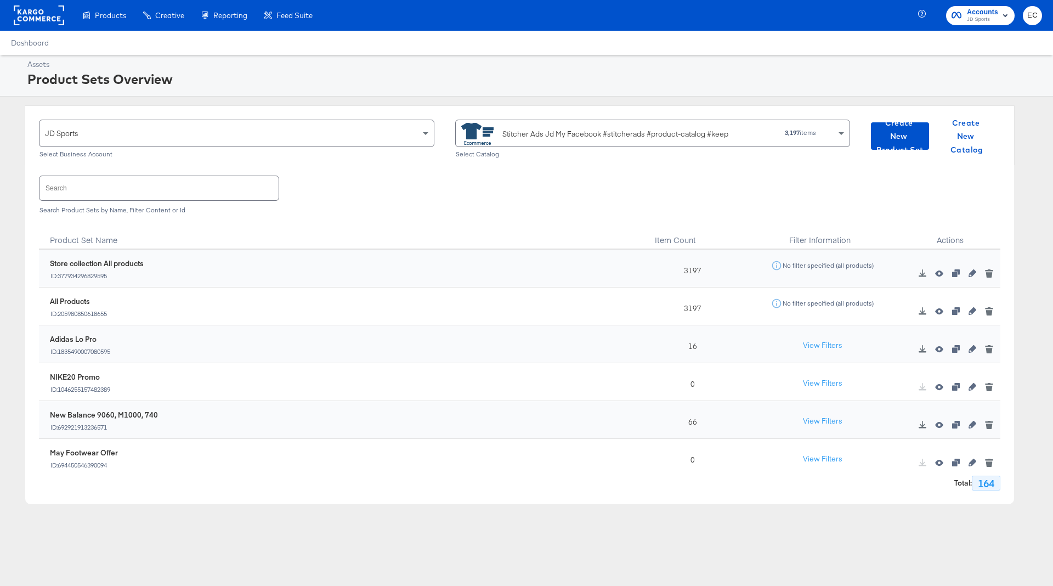
click at [636, 133] on div "Stitcher Ads Jd My Facebook #stitcherads #product-catalog #keep" at bounding box center [615, 134] width 226 height 12
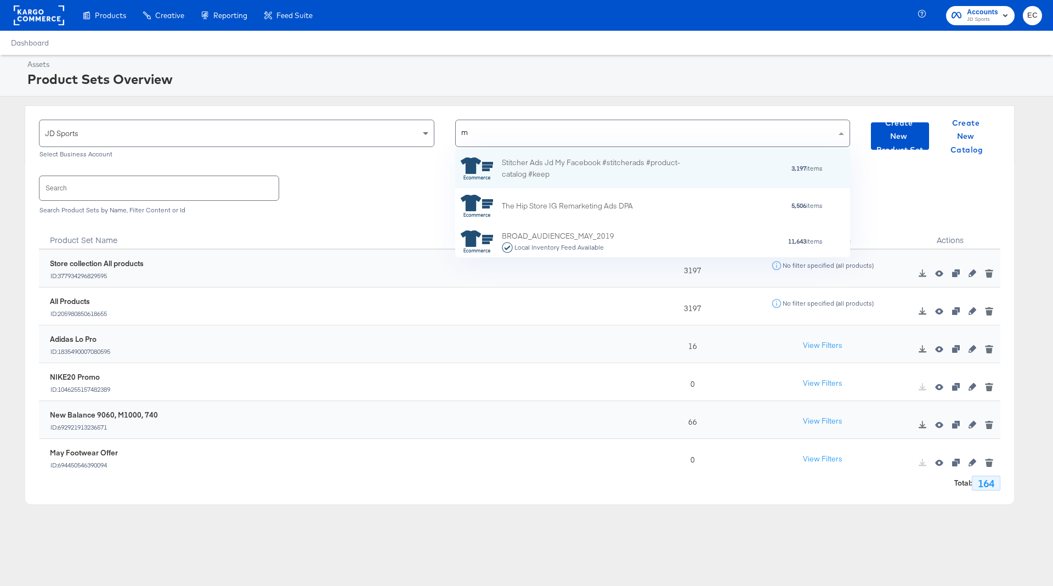
type input "my"
click at [621, 174] on div "Stitcher Ads Jd My Facebook #stitcherads #product-catalog #keep" at bounding box center [598, 168] width 192 height 23
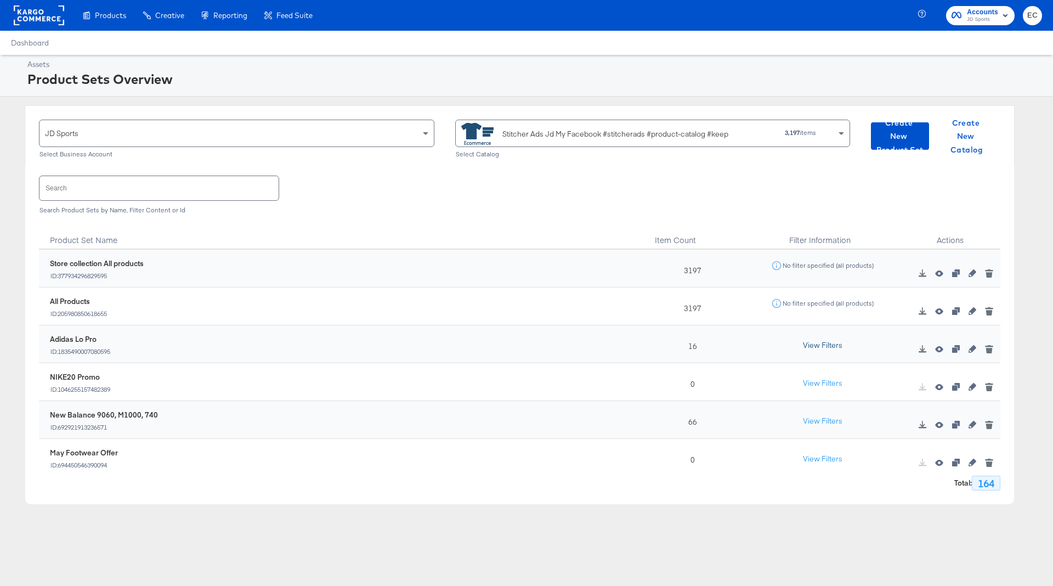
click at [826, 343] on button "View Filters" at bounding box center [822, 346] width 55 height 20
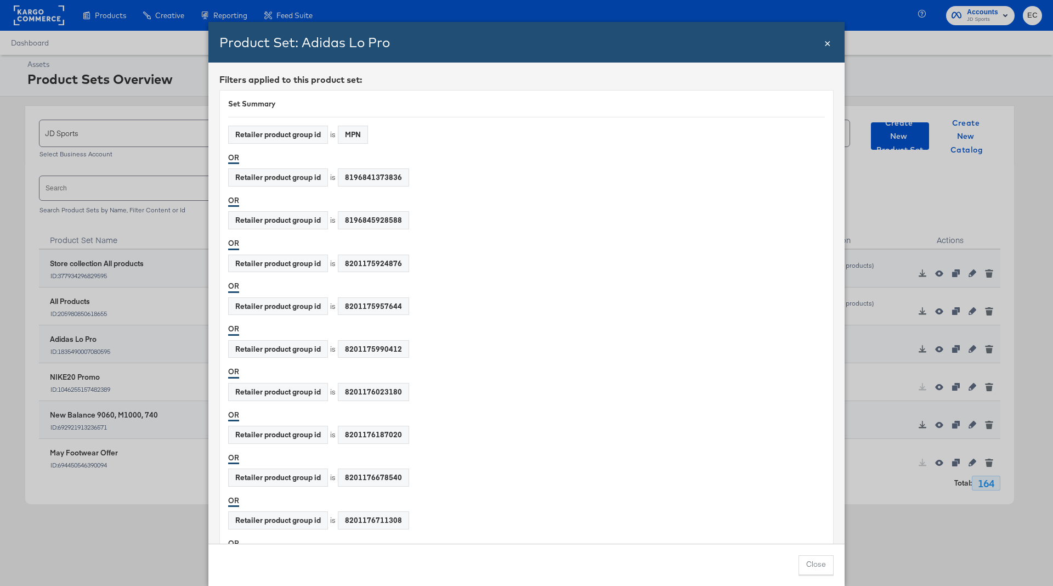
click at [827, 38] on span "×" at bounding box center [827, 42] width 7 height 15
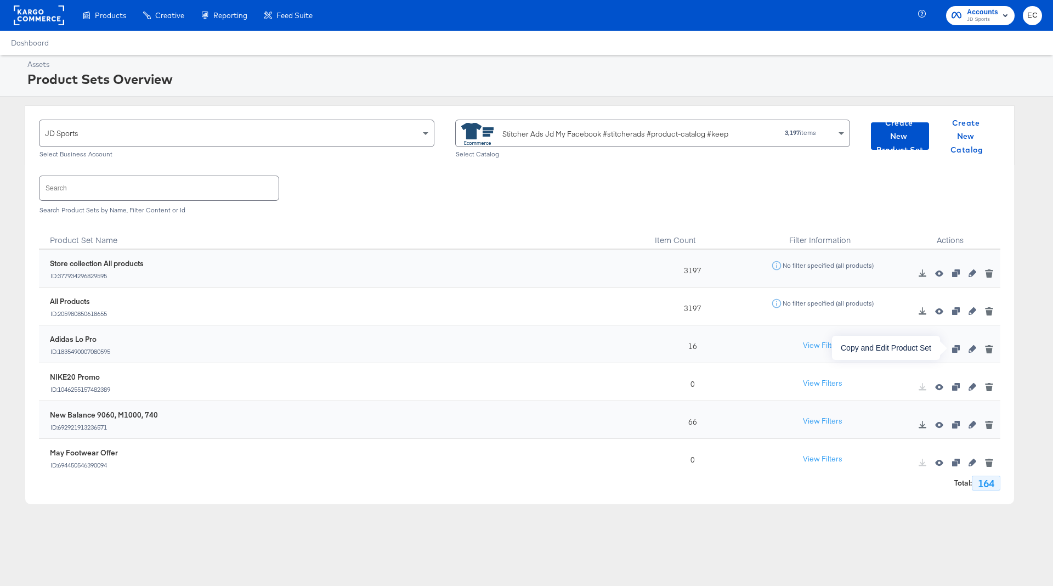
click at [957, 347] on icon "button" at bounding box center [956, 349] width 8 height 8
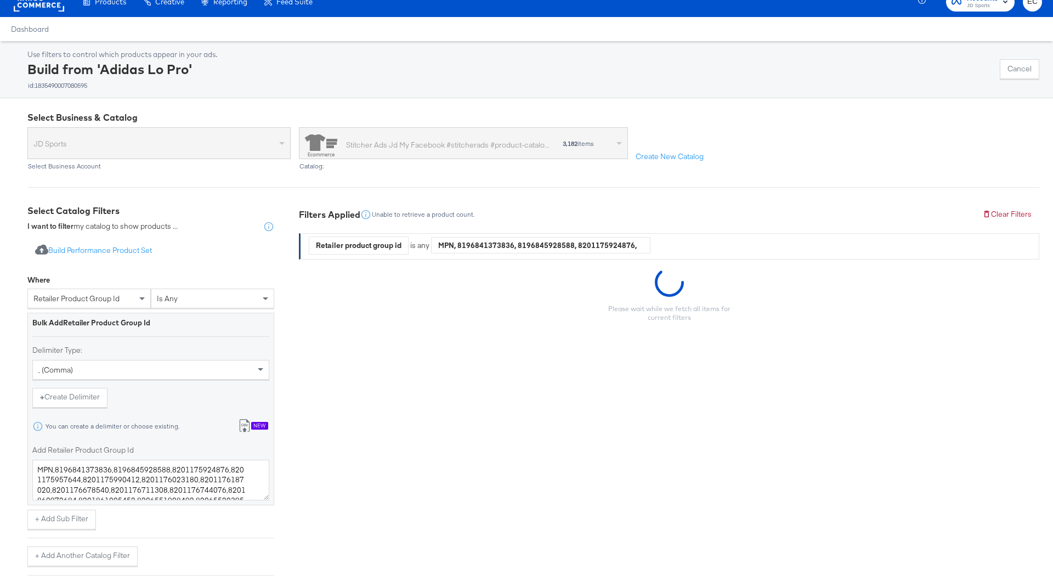
scroll to position [16, 0]
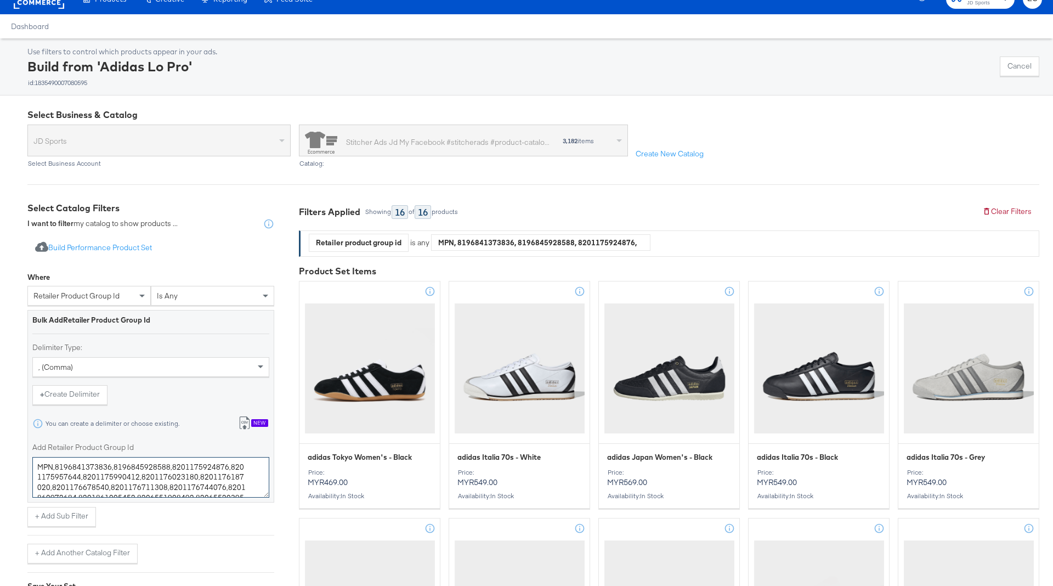
click at [145, 473] on textarea "MPN,8196841373836,8196845928588,8201175924876,8201175957644,8201175990412,82011…" at bounding box center [150, 477] width 237 height 41
paste textarea "7421688971315,7421693689907,7421639229491,7436931563571,7421693657139,747999536…"
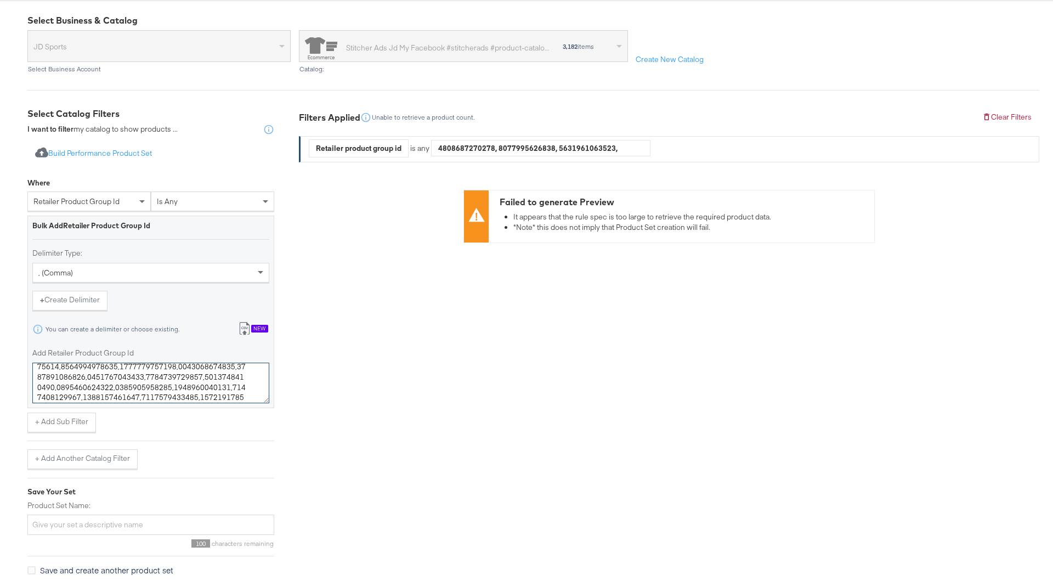
scroll to position [148, 0]
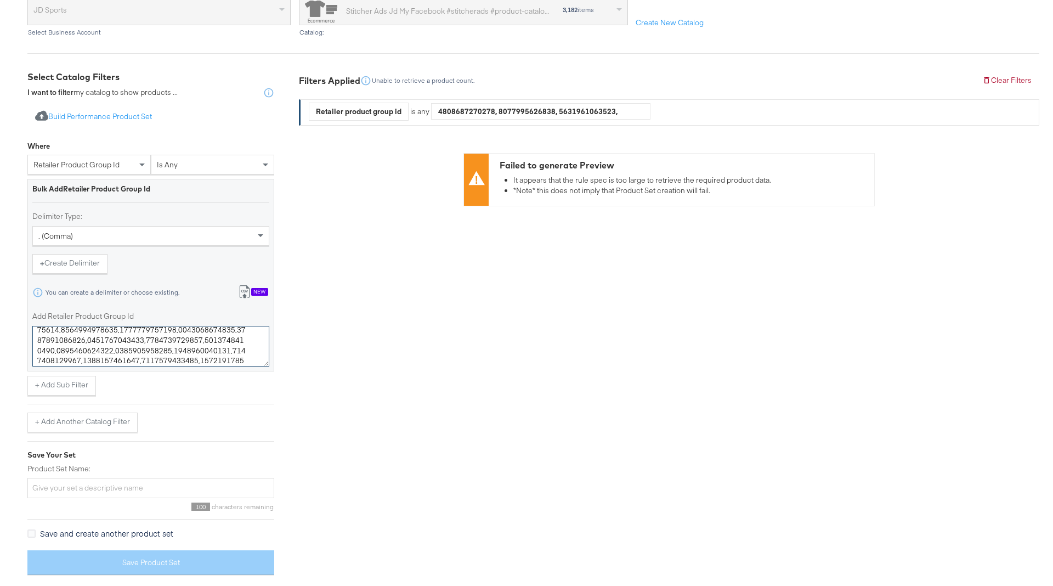
type textarea "7421688971315,7421693689907,7421639229491,7436931563571,7421693657139,747999536…"
click at [101, 482] on input "Product Set Name:" at bounding box center [150, 488] width 247 height 20
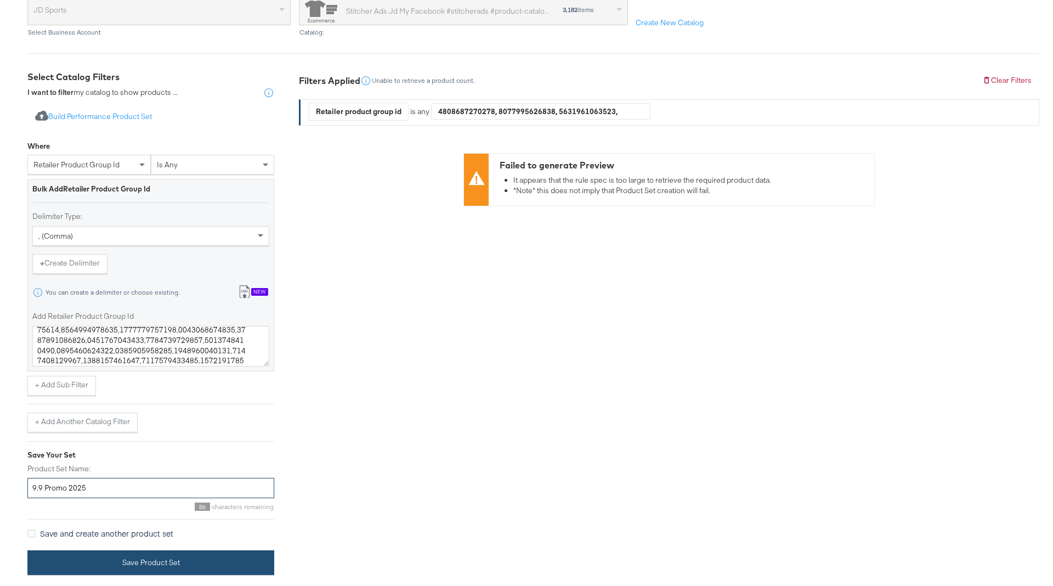
type input "9.9 Promo 2025"
click at [123, 557] on button "Save Product Set" at bounding box center [150, 562] width 247 height 25
click at [225, 561] on button "Save Product Set" at bounding box center [150, 562] width 247 height 25
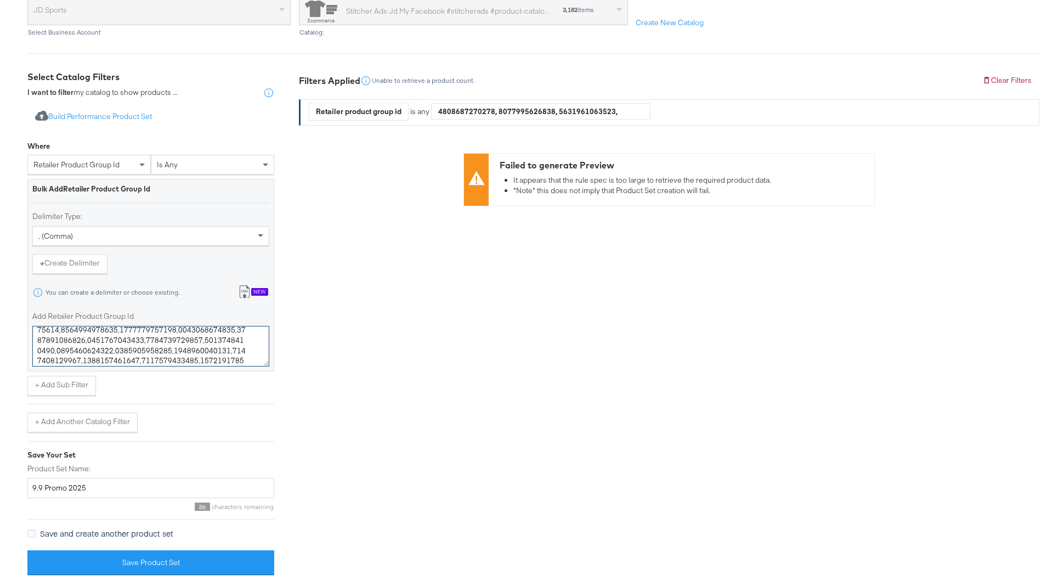
click at [156, 331] on textarea "Add Retailer Product Group Id" at bounding box center [150, 346] width 237 height 41
paste textarea "120170126,120170072,119898475,120170010,120125126,120125041,119898406,120170058…"
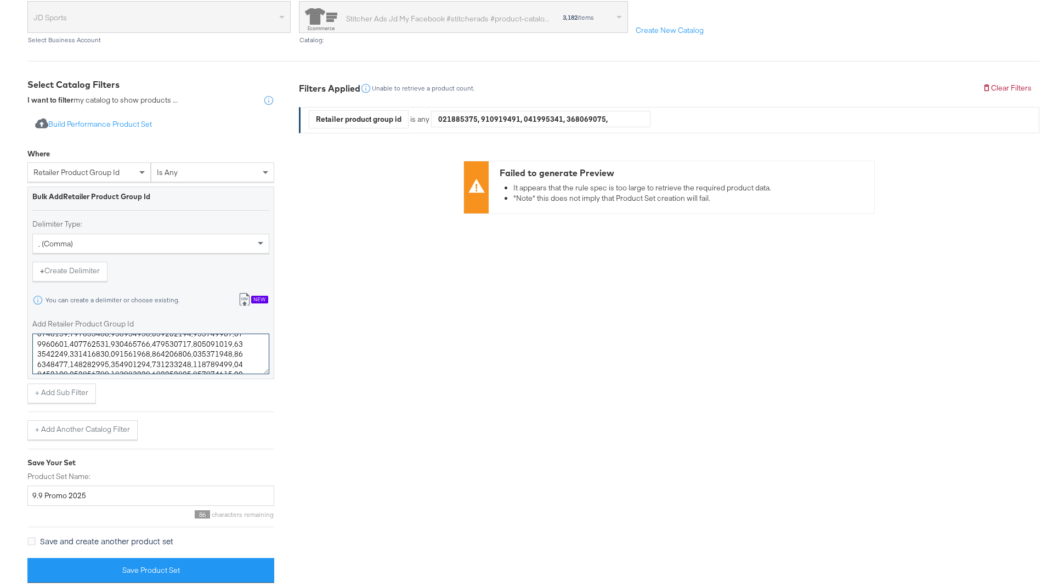
type textarea "120170126,120170072,119898475,120170010,120125126,120125041,119898406,120170058…"
click at [135, 501] on input "9.9 Promo 2025" at bounding box center [150, 495] width 247 height 20
click at [148, 575] on button "Save Product Set" at bounding box center [150, 570] width 247 height 25
click at [136, 348] on textarea "Add Retailer Product Group Id" at bounding box center [150, 353] width 237 height 41
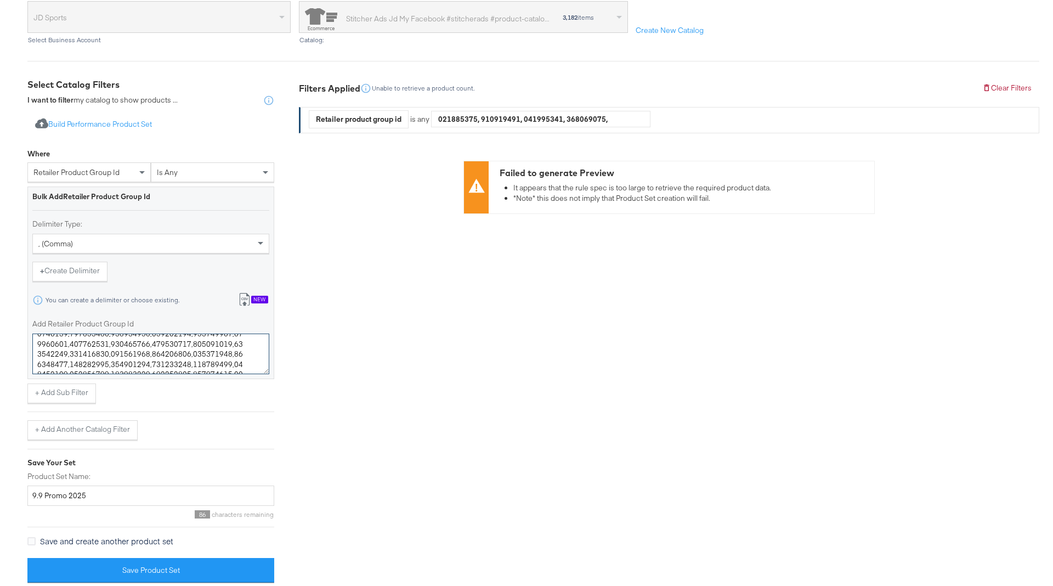
click at [136, 348] on textarea "Add Retailer Product Group Id" at bounding box center [150, 353] width 237 height 41
click at [138, 411] on div "+ Add Another Catalog Filter" at bounding box center [150, 425] width 247 height 29
click at [132, 566] on button "Save Product Set" at bounding box center [150, 570] width 247 height 25
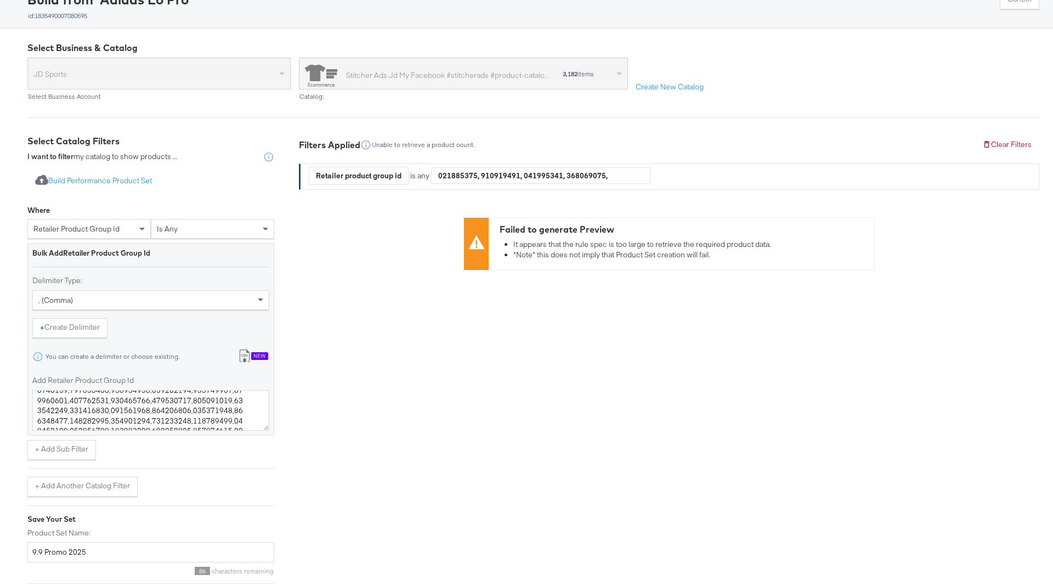
scroll to position [0, 0]
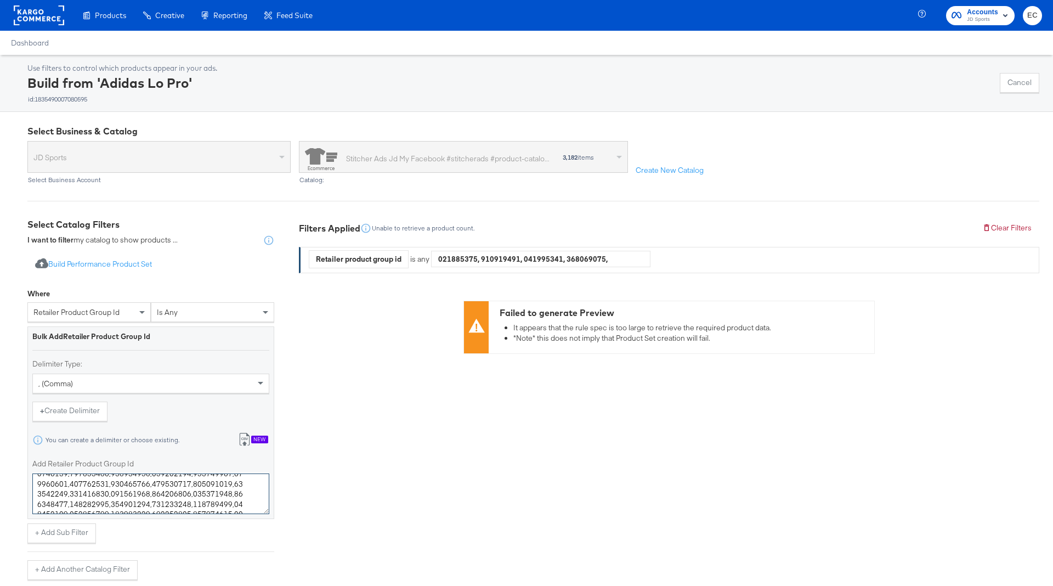
click at [133, 491] on textarea "Add Retailer Product Group Id" at bounding box center [150, 493] width 237 height 41
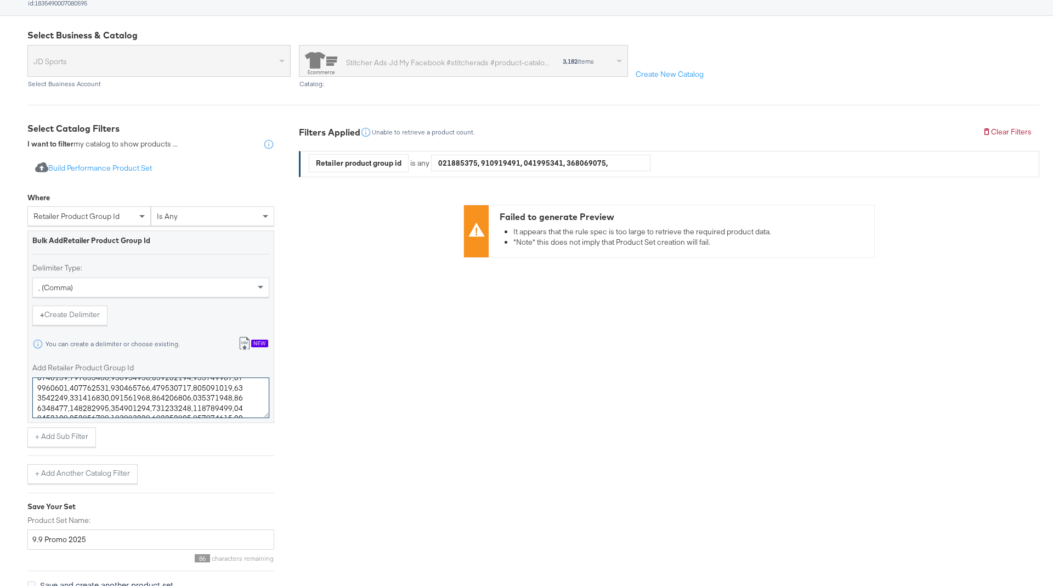
scroll to position [148, 0]
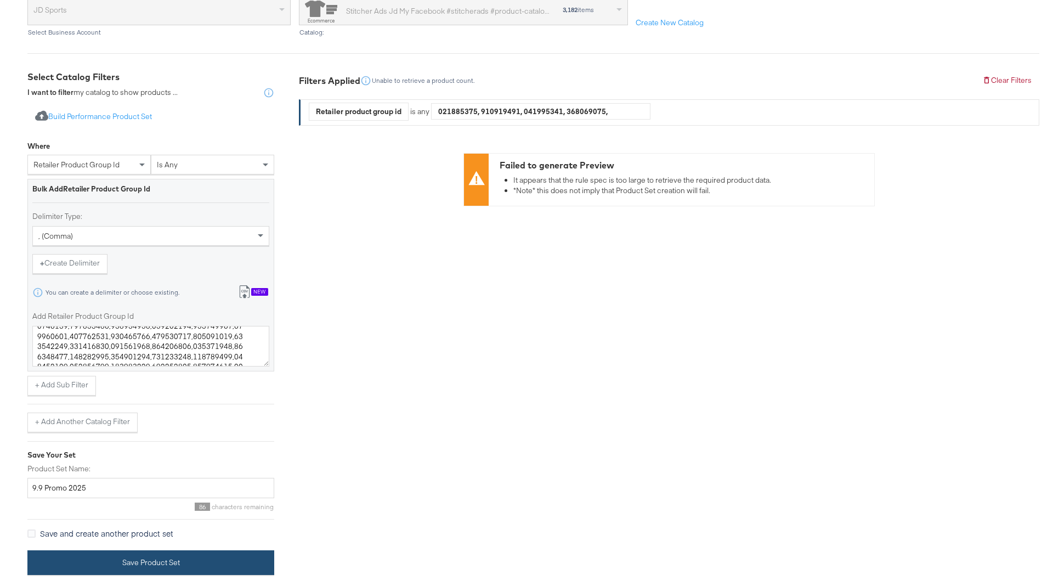
click at [115, 555] on button "Save Product Set" at bounding box center [150, 562] width 247 height 25
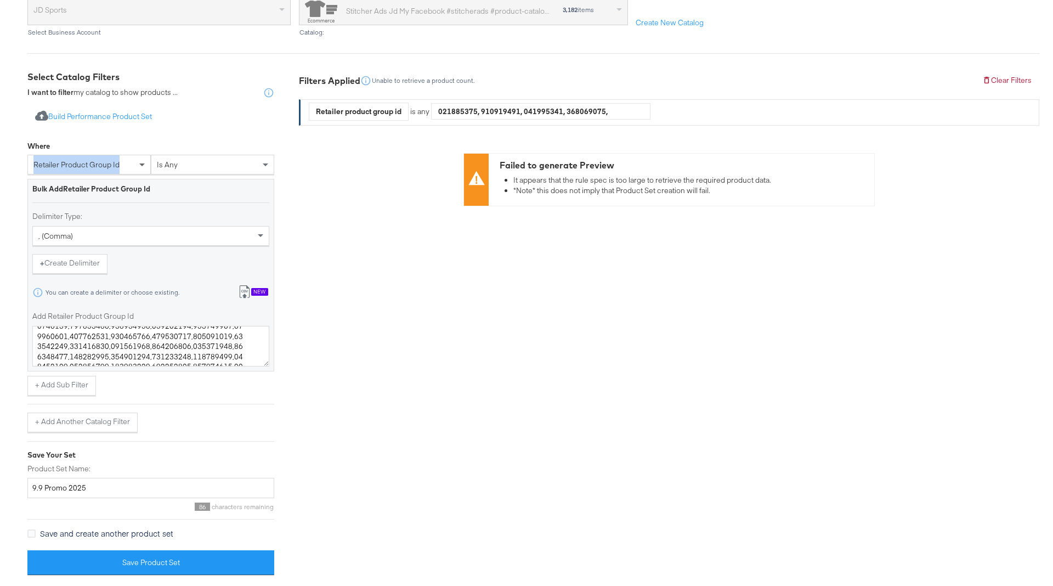
drag, startPoint x: 19, startPoint y: 163, endPoint x: 143, endPoint y: 161, distance: 124.0
click at [143, 161] on div "Select Business & Catalog JD Sports Select Business Account Stitcher Ads Jd My …" at bounding box center [526, 276] width 1053 height 624
copy span "retailer product group id"
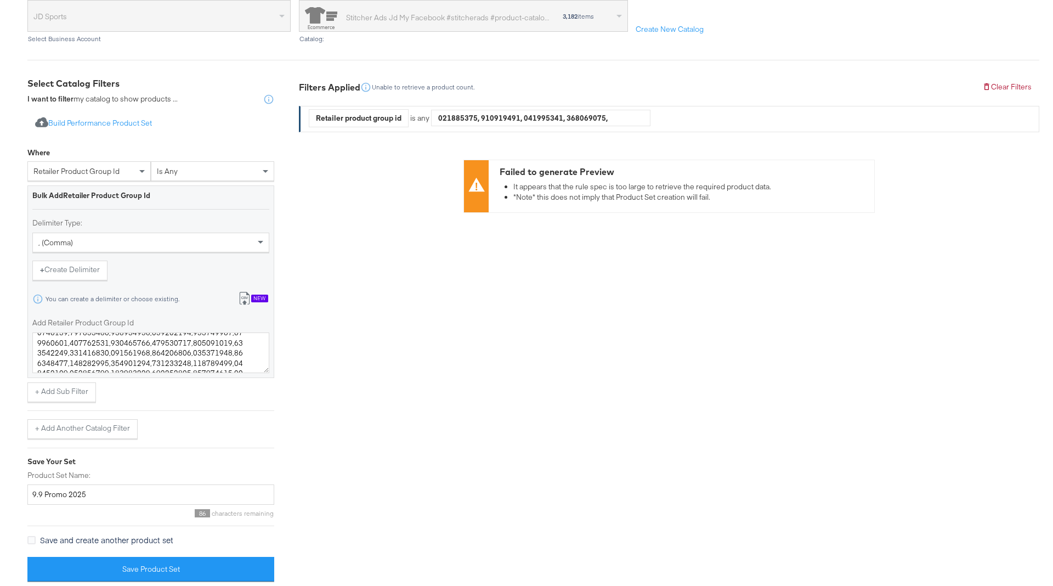
click at [350, 254] on div "Filters Applied Unable to retrieve a product count. Clear Filters Retailer prod…" at bounding box center [669, 333] width 740 height 513
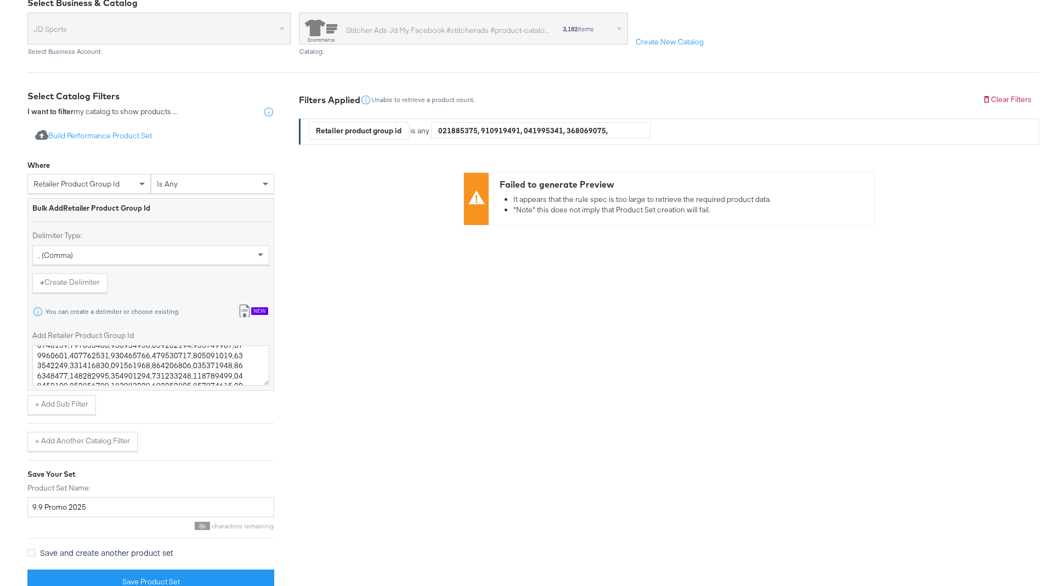
scroll to position [81, 0]
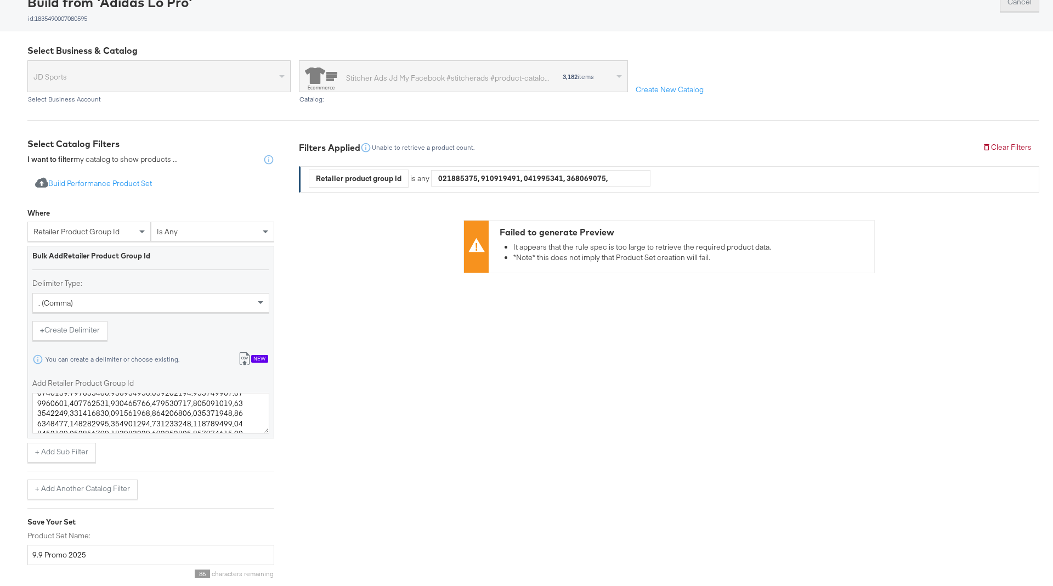
click at [1024, 1] on button "Cancel" at bounding box center [1019, 2] width 39 height 20
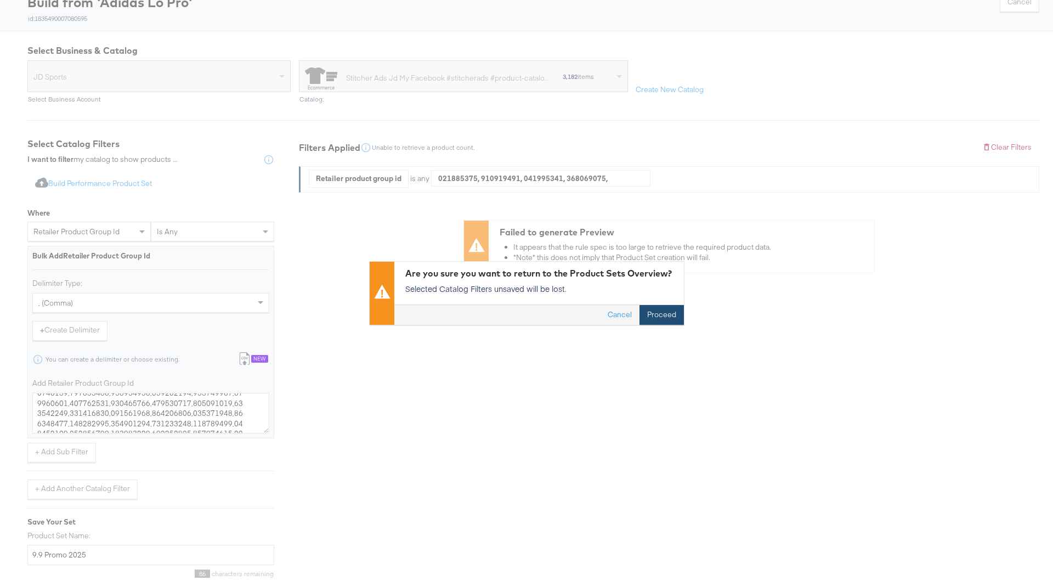
click at [654, 307] on button "Proceed" at bounding box center [661, 315] width 44 height 20
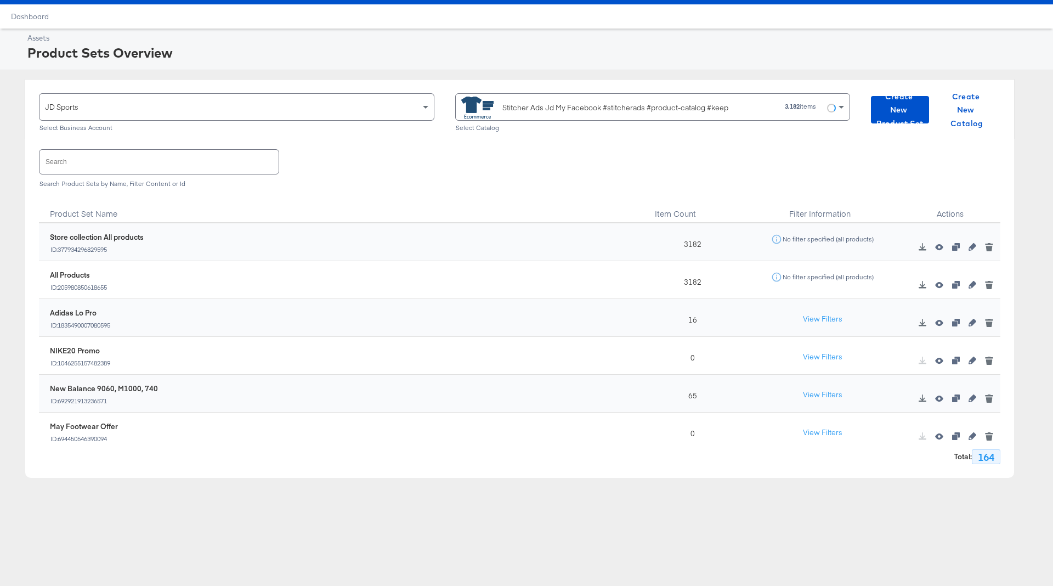
scroll to position [17, 0]
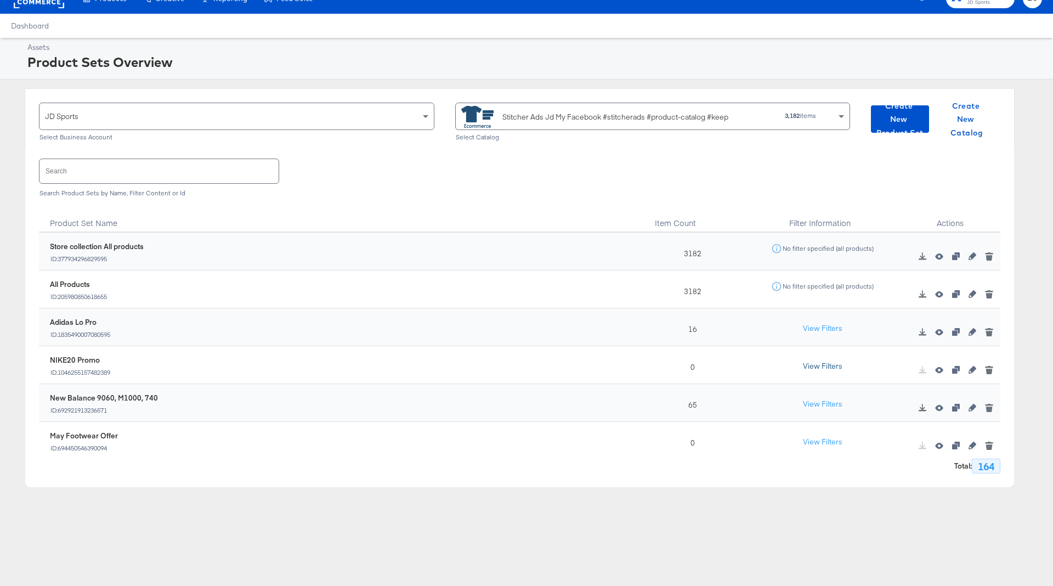
click at [828, 363] on button "View Filters" at bounding box center [822, 366] width 55 height 20
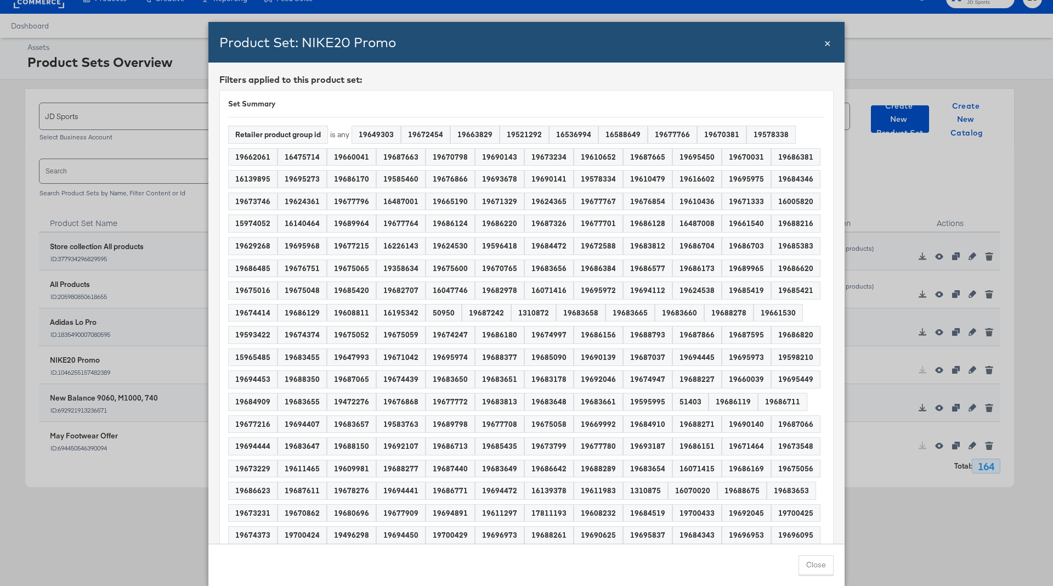
click at [827, 42] on span "×" at bounding box center [827, 42] width 7 height 15
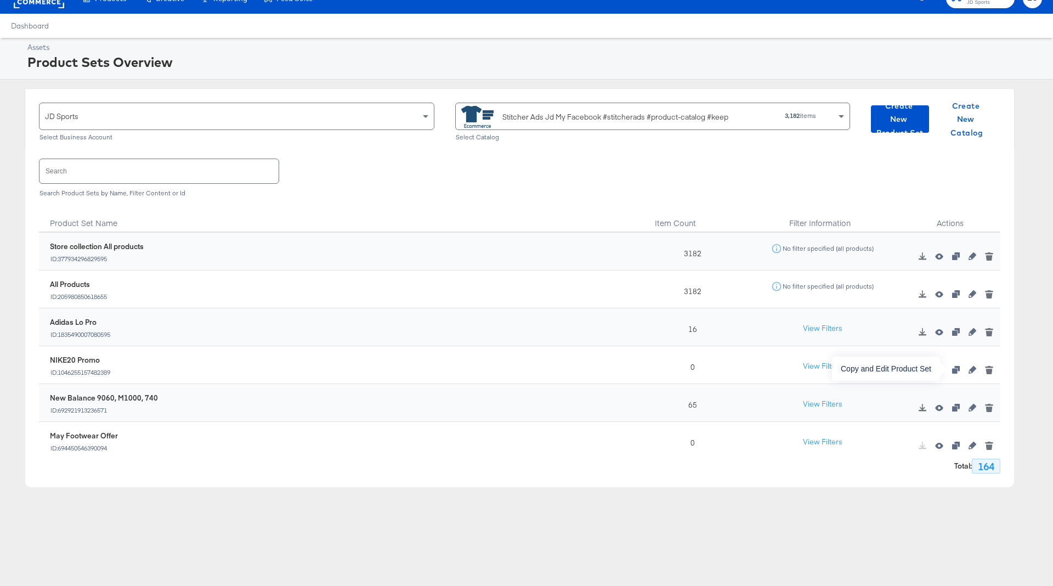
click at [958, 370] on icon "button" at bounding box center [956, 370] width 8 height 8
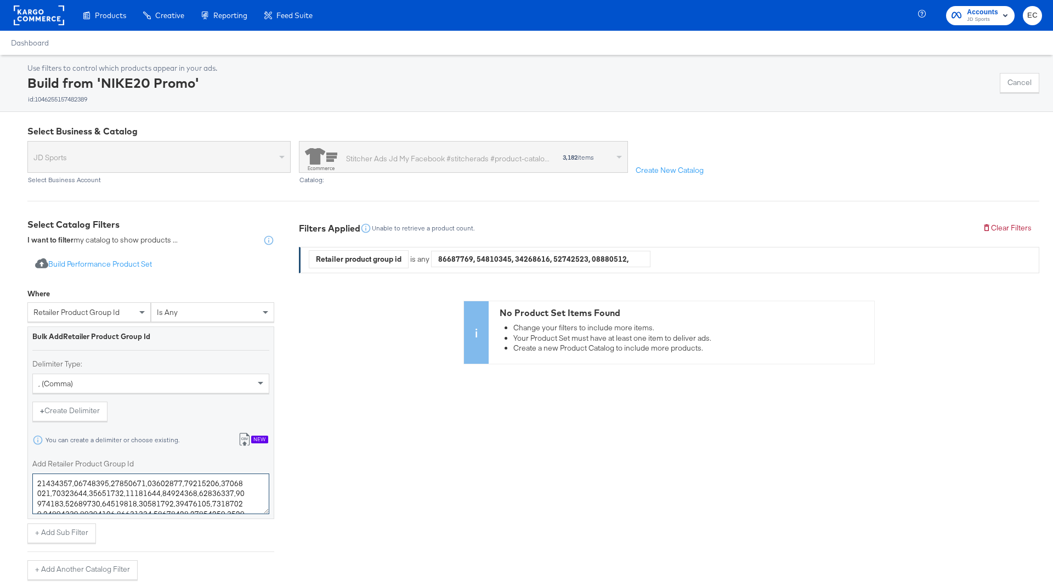
click at [111, 482] on textarea "Add Retailer Product Group Id" at bounding box center [150, 493] width 237 height 41
paste textarea "20170126,120170072,119898475,120170010,120125126,120125041,119898406,120170058,…"
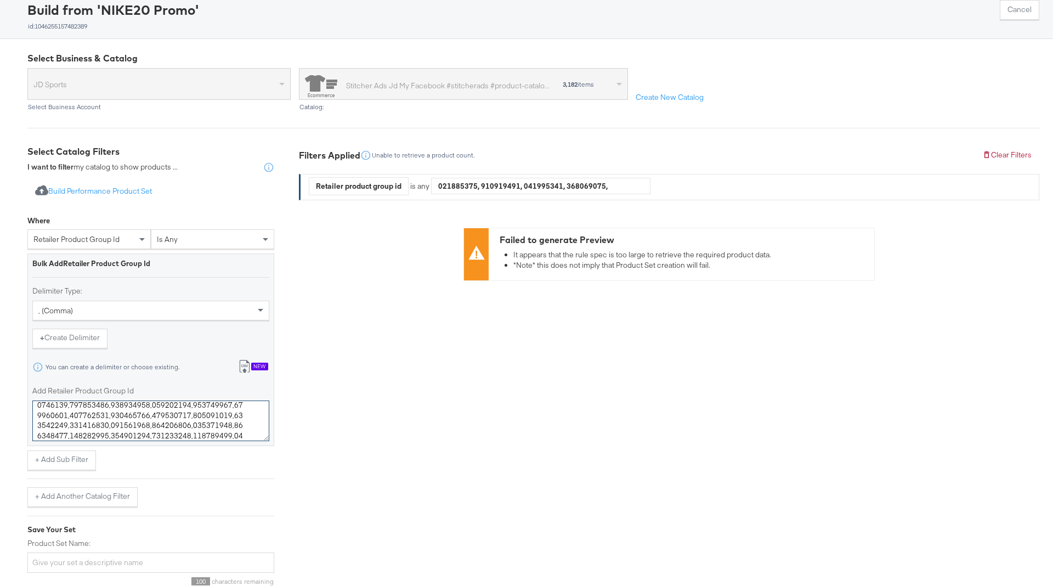
scroll to position [148, 0]
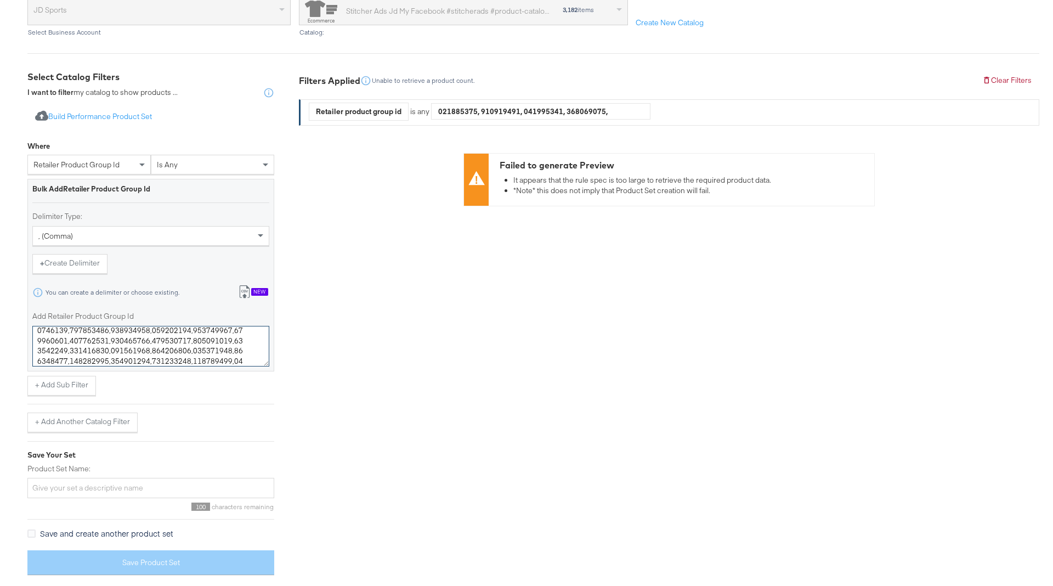
type textarea "120170126,120170072,119898475,120170010,120125126,120125041,119898406,120170058…"
click at [175, 487] on input "Product Set Name:" at bounding box center [150, 488] width 247 height 20
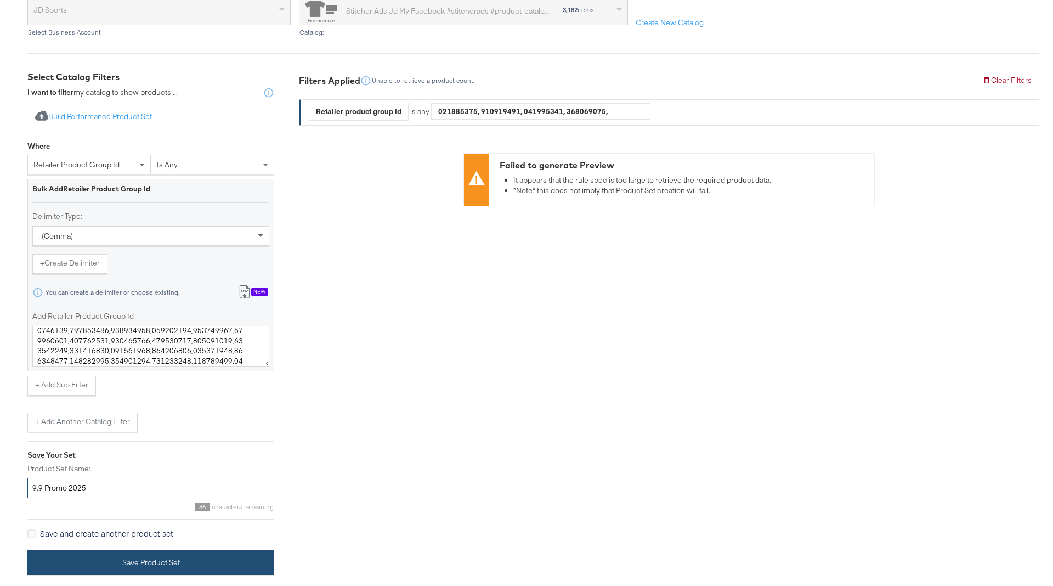
type input "9.9 Promo 2025"
click at [198, 563] on button "Save Product Set" at bounding box center [150, 562] width 247 height 25
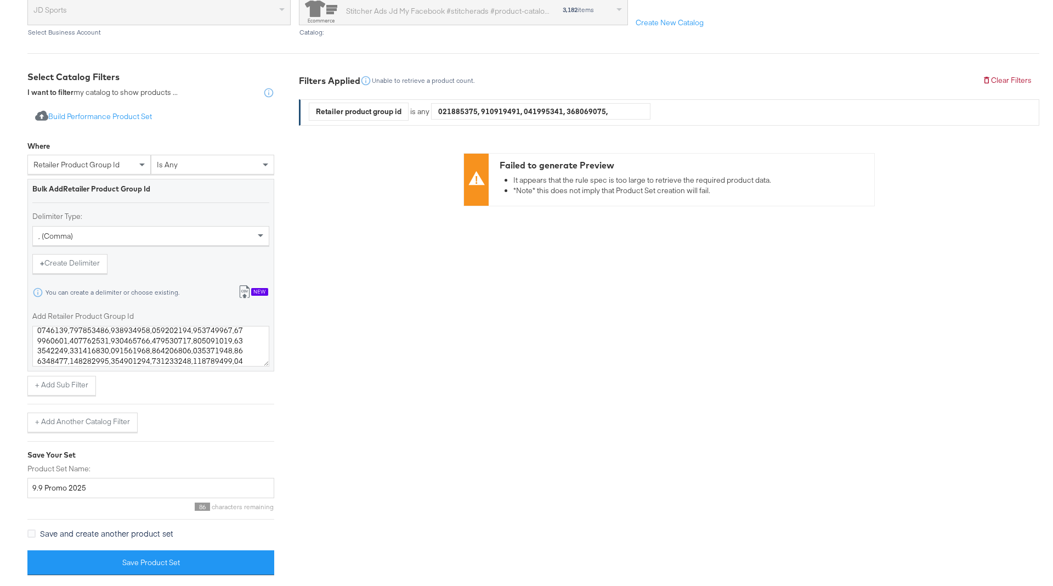
click at [84, 172] on div "retailer product group id" at bounding box center [89, 164] width 122 height 19
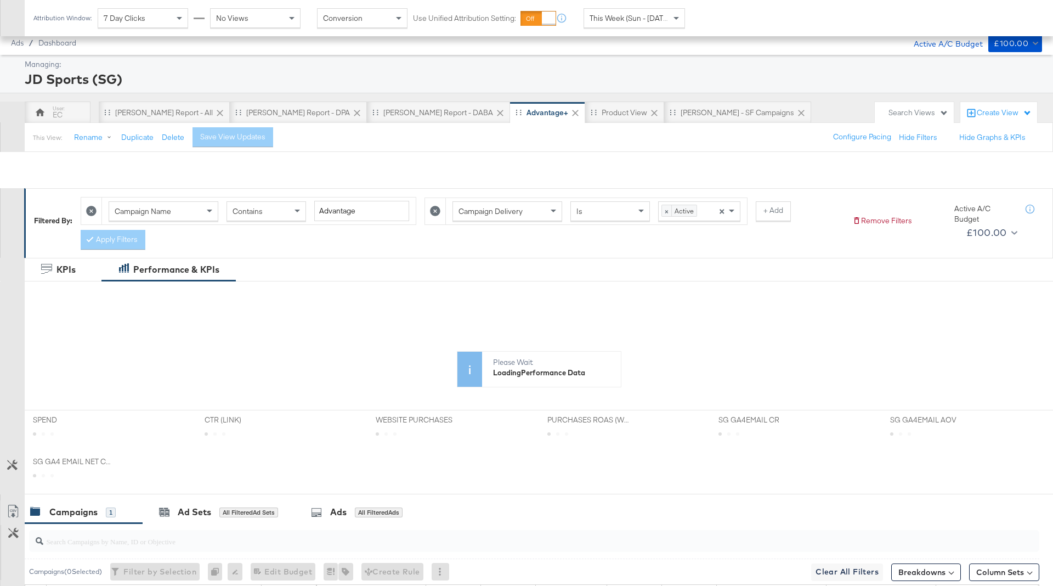
scroll to position [176, 0]
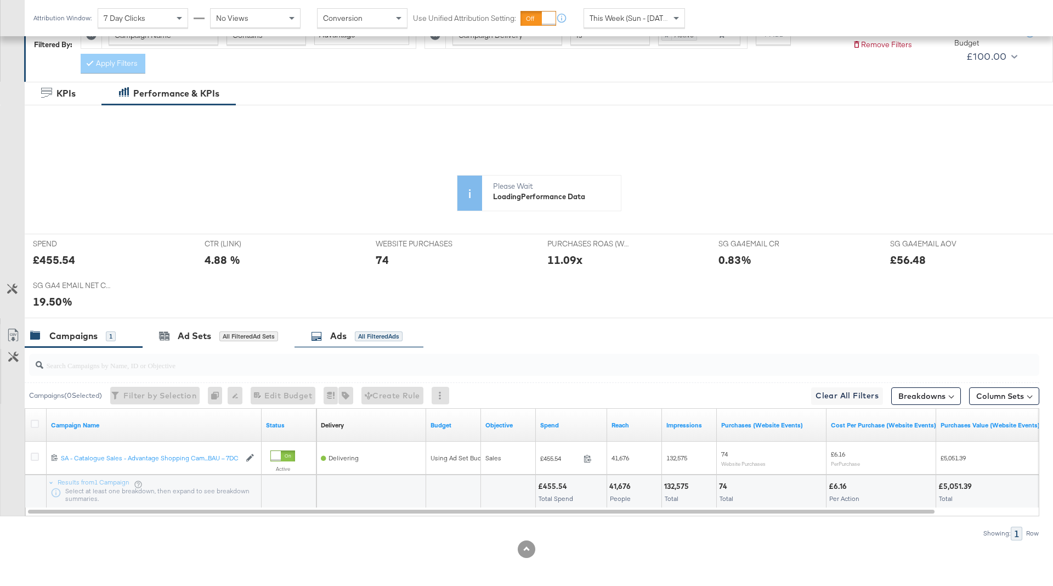
click at [347, 334] on div "Ads" at bounding box center [338, 336] width 16 height 13
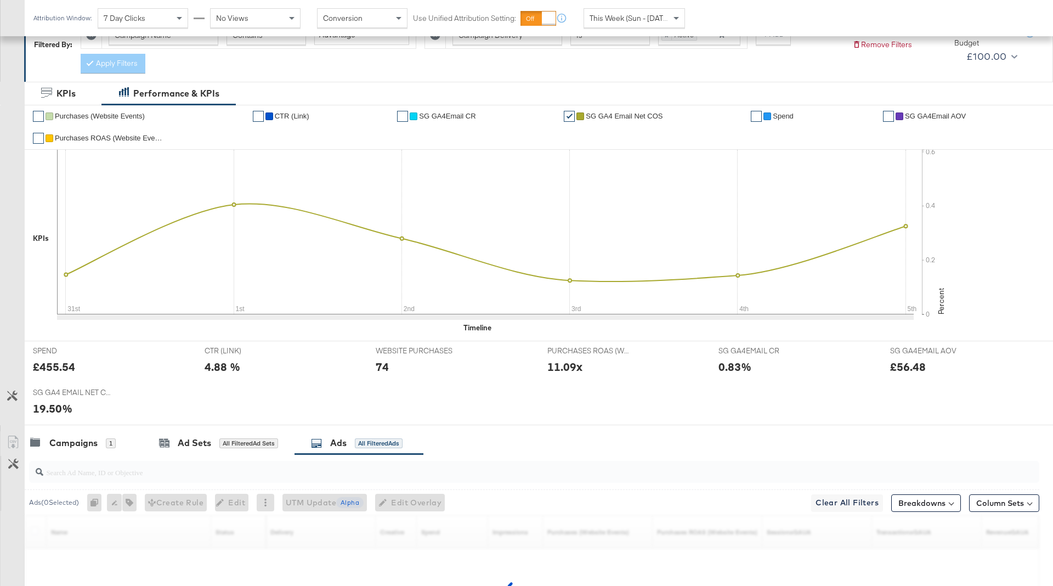
click at [269, 466] on input "search" at bounding box center [494, 467] width 903 height 21
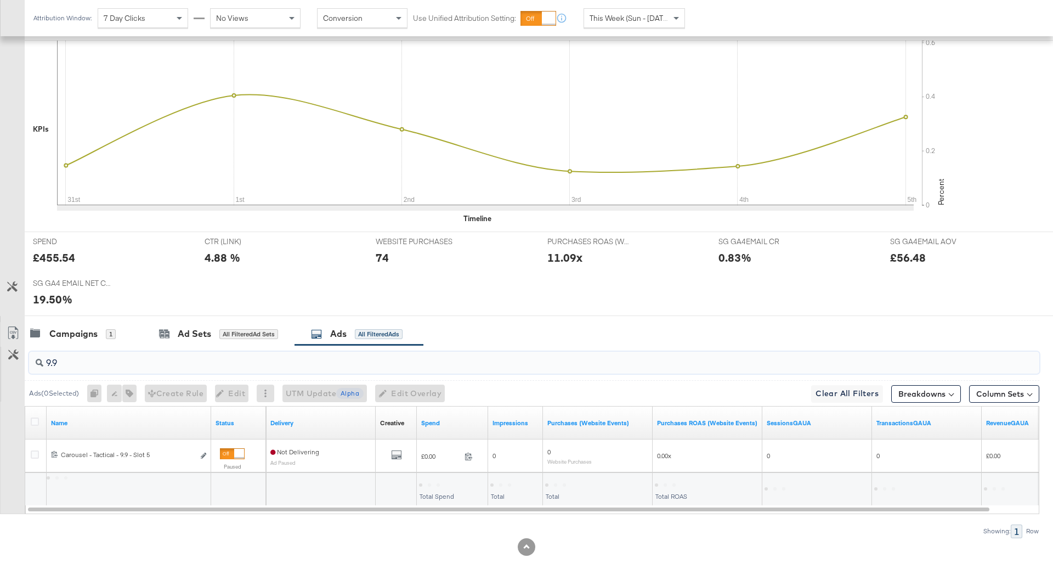
scroll to position [283, 0]
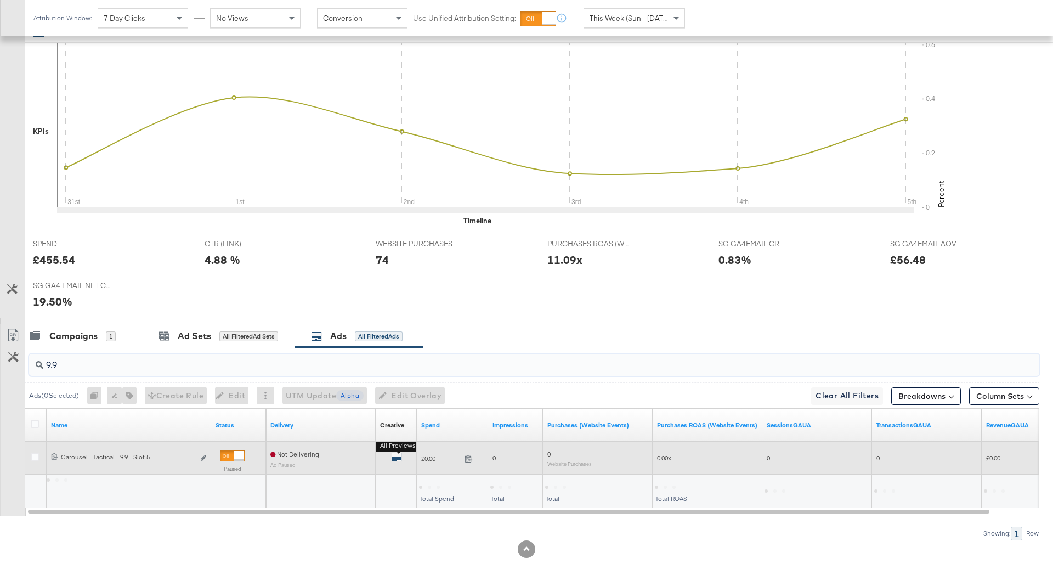
type input "9.9"
click at [396, 454] on icon "default" at bounding box center [396, 456] width 11 height 11
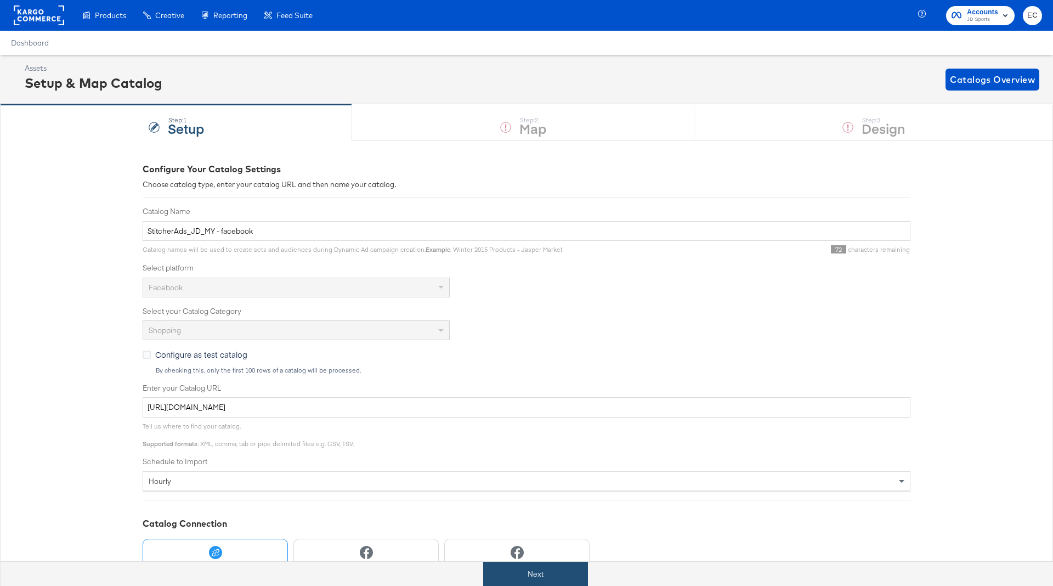
click at [513, 574] on button "Next" at bounding box center [535, 574] width 105 height 25
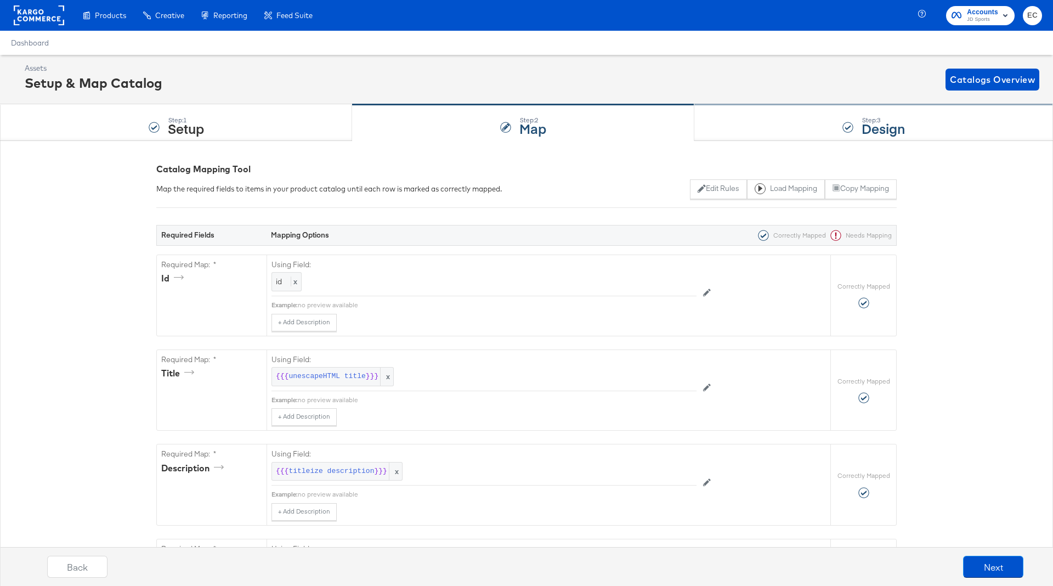
click at [801, 120] on div "Step: 3 Design" at bounding box center [873, 123] width 359 height 36
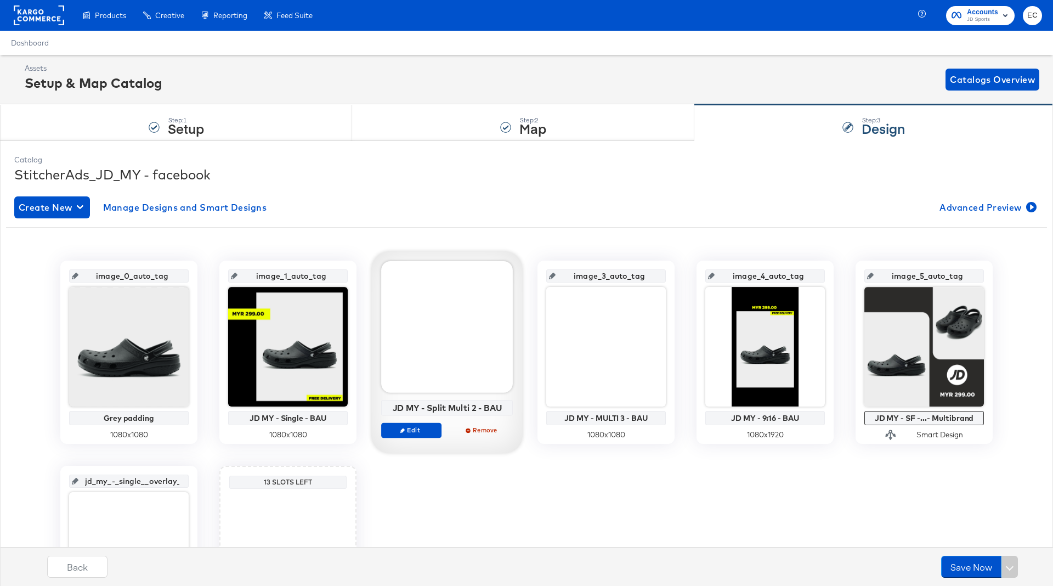
scroll to position [141, 0]
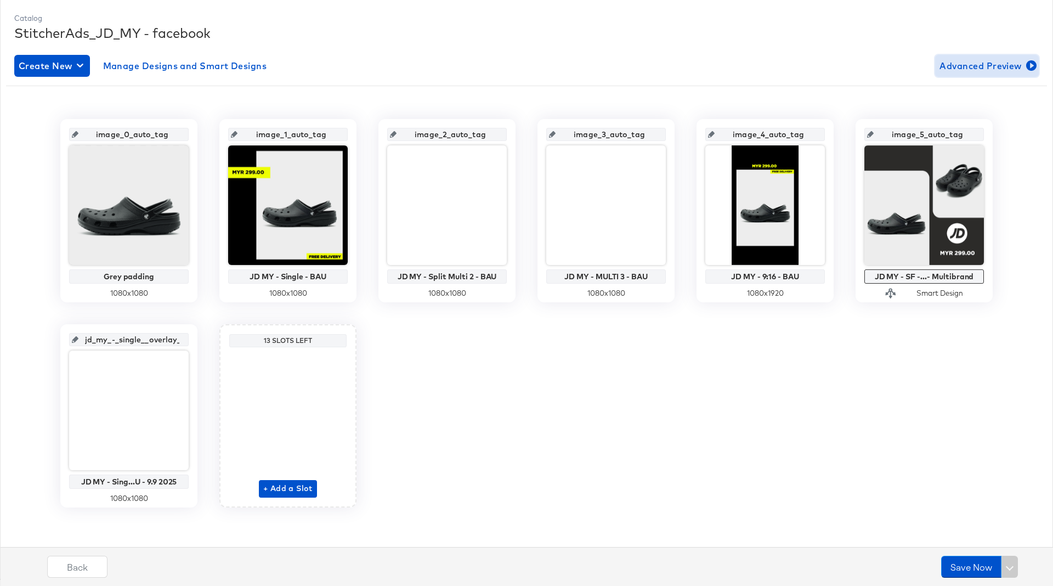
click at [979, 58] on span "Advanced Preview" at bounding box center [986, 65] width 95 height 15
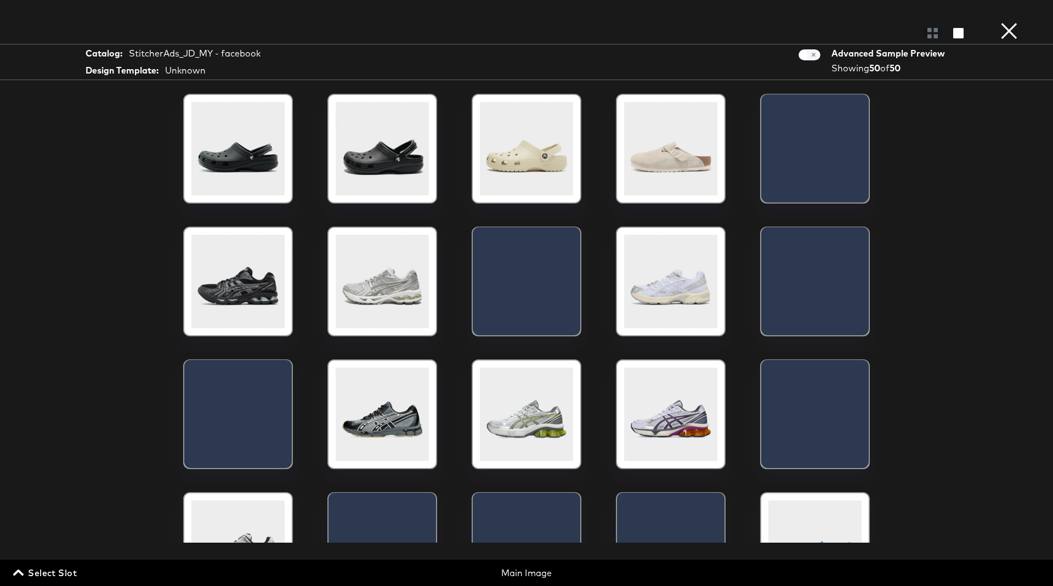
click at [29, 568] on span "Select Slot" at bounding box center [45, 572] width 61 height 15
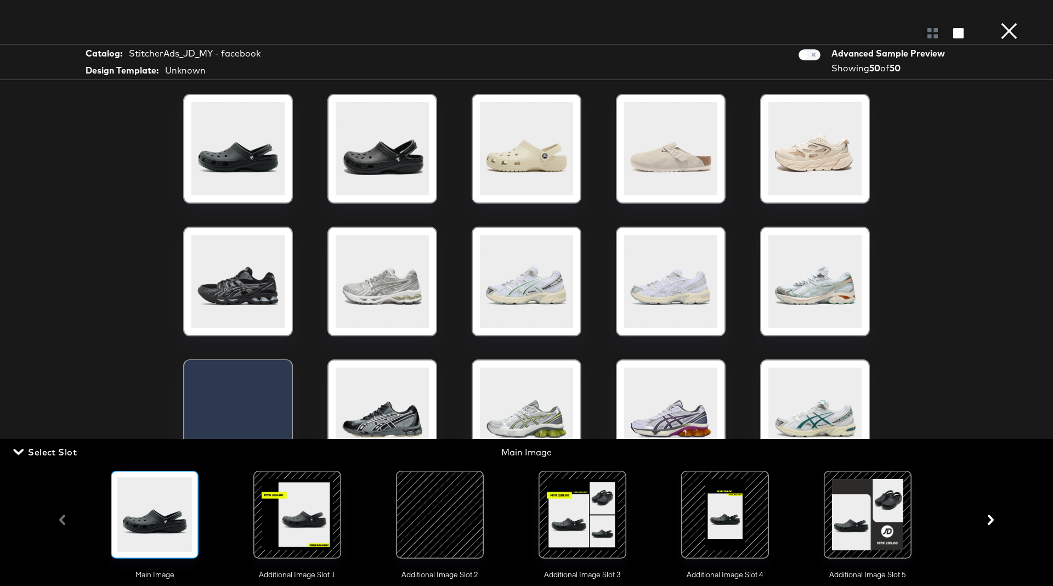
click at [881, 514] on div at bounding box center [867, 514] width 75 height 75
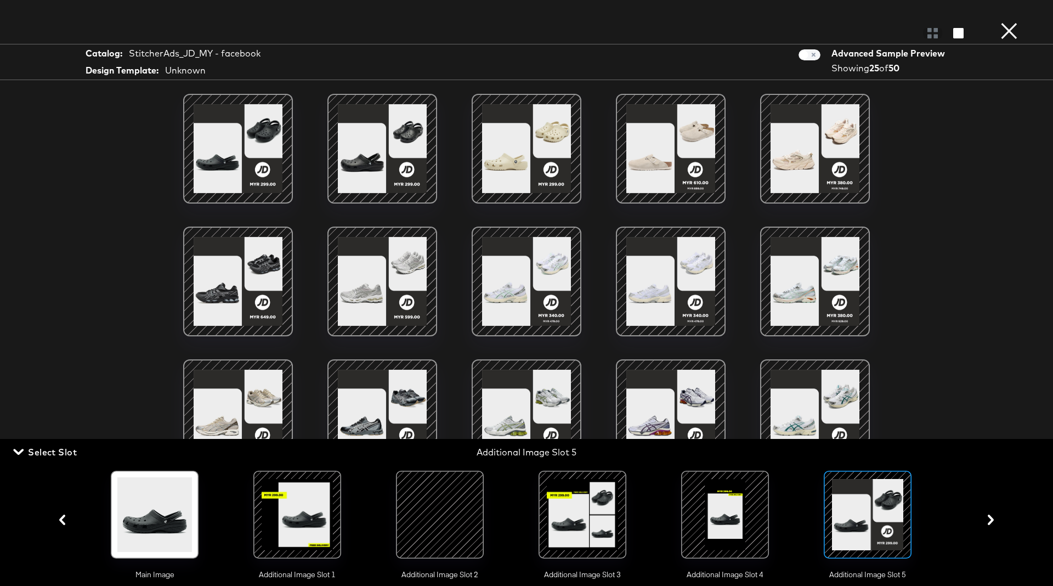
click at [990, 518] on icon "button" at bounding box center [991, 519] width 10 height 10
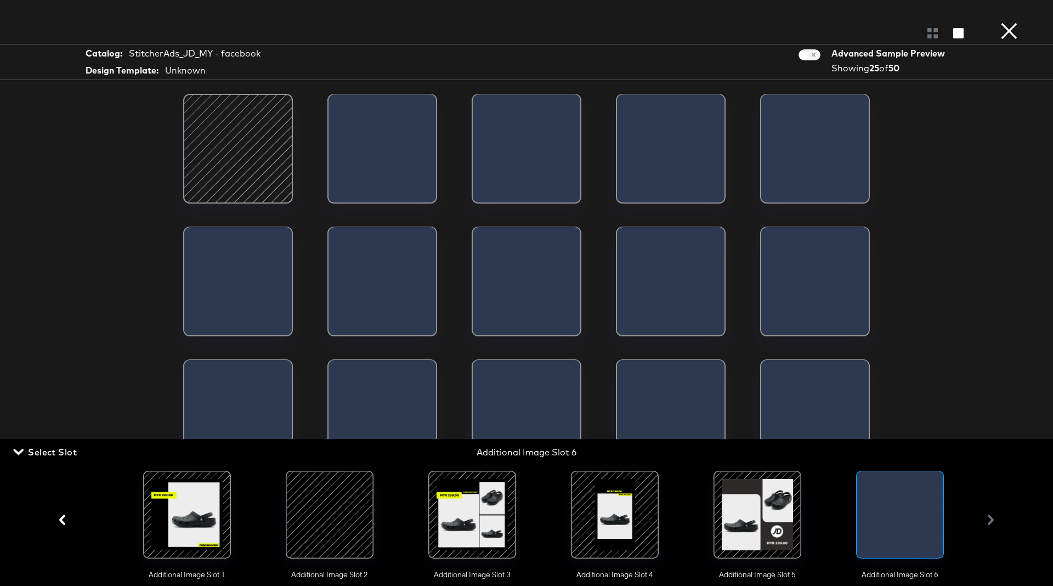
scroll to position [0, 112]
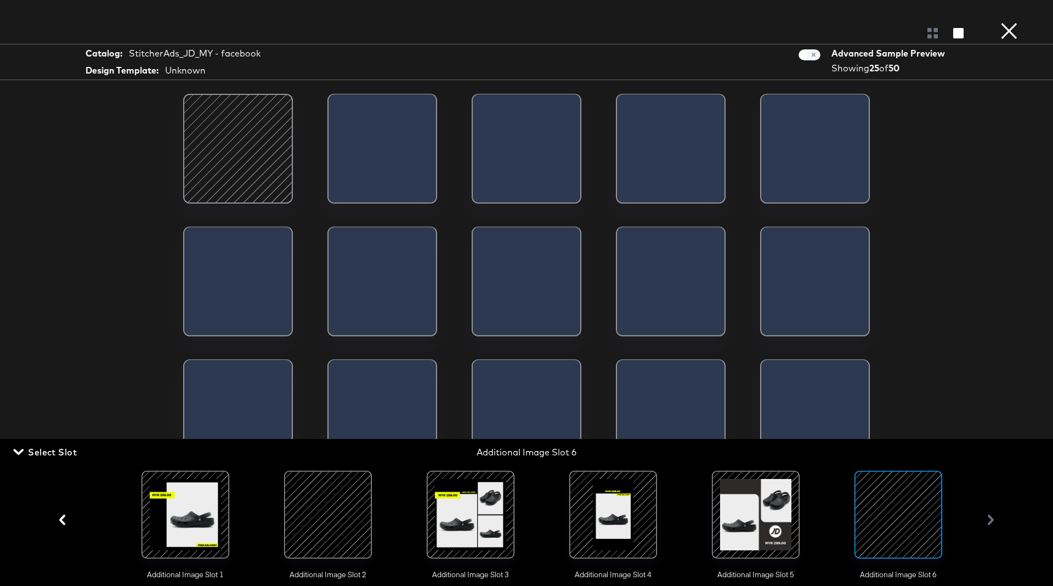
click at [892, 227] on div "Load More" at bounding box center [526, 318] width 823 height 449
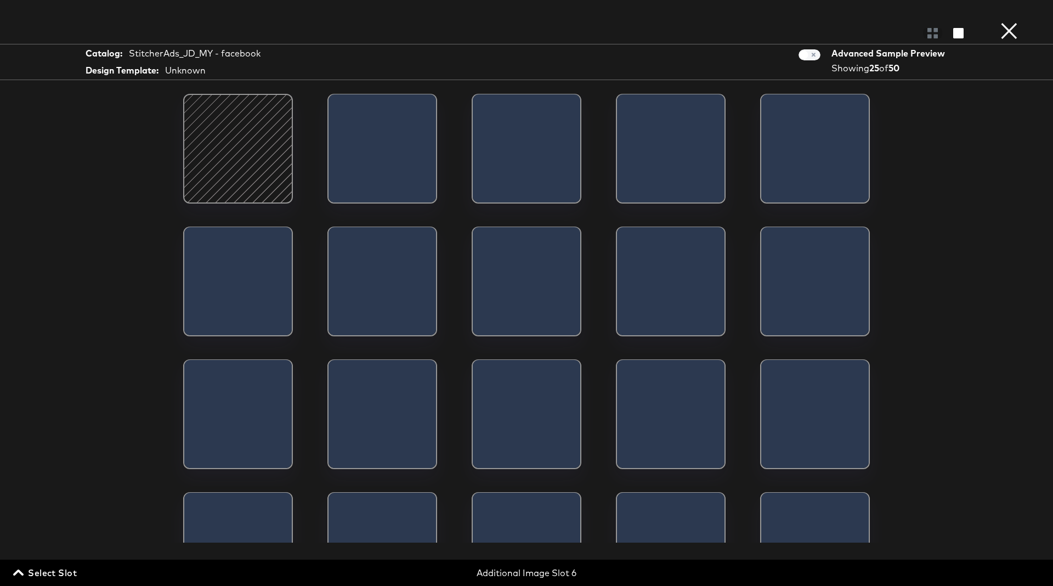
click at [247, 160] on div at bounding box center [237, 148] width 93 height 93
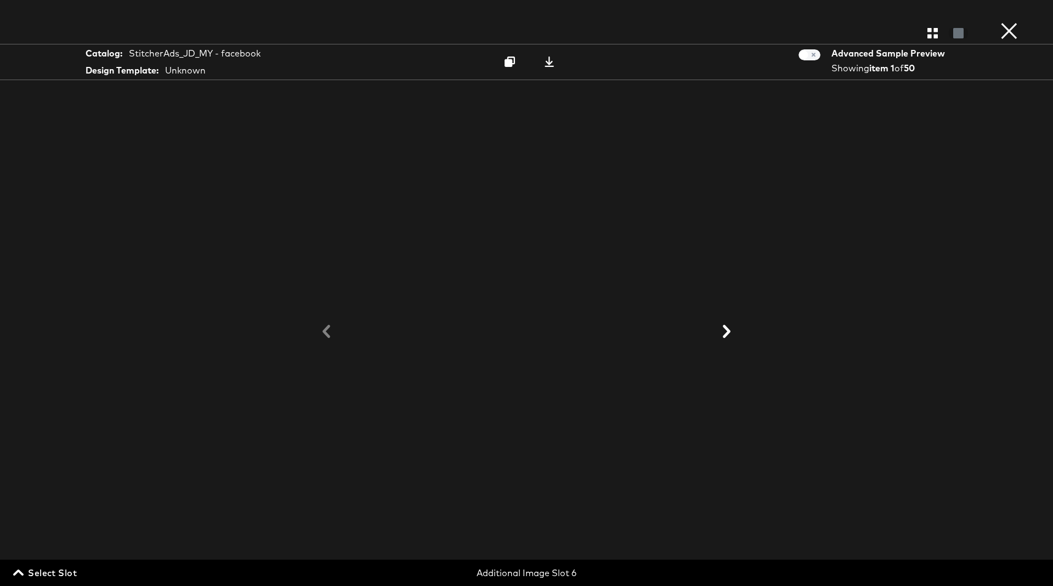
click at [1006, 22] on button "×" at bounding box center [1009, 11] width 22 height 22
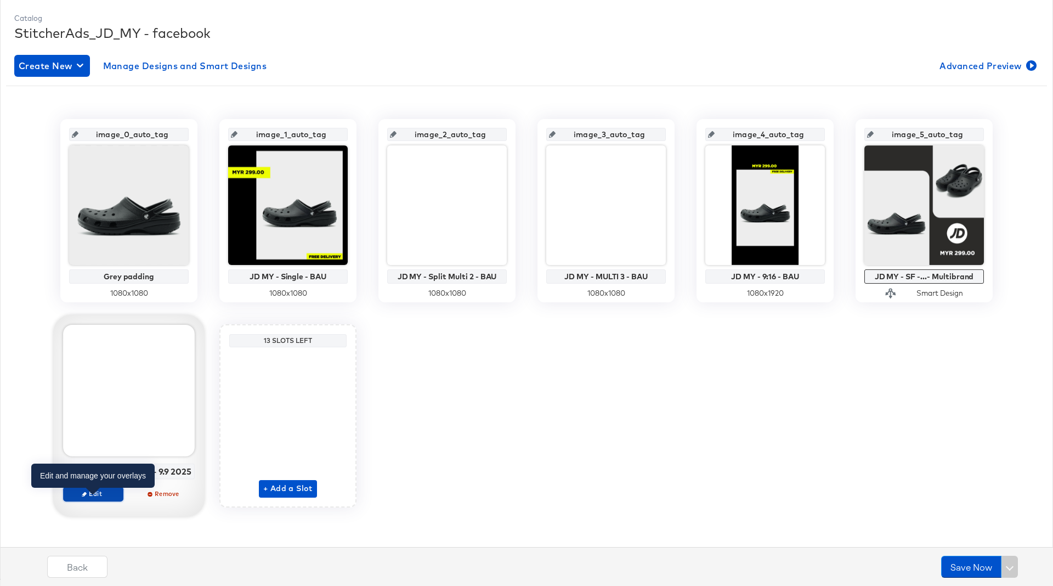
click at [86, 496] on icon "button" at bounding box center [84, 493] width 5 height 5
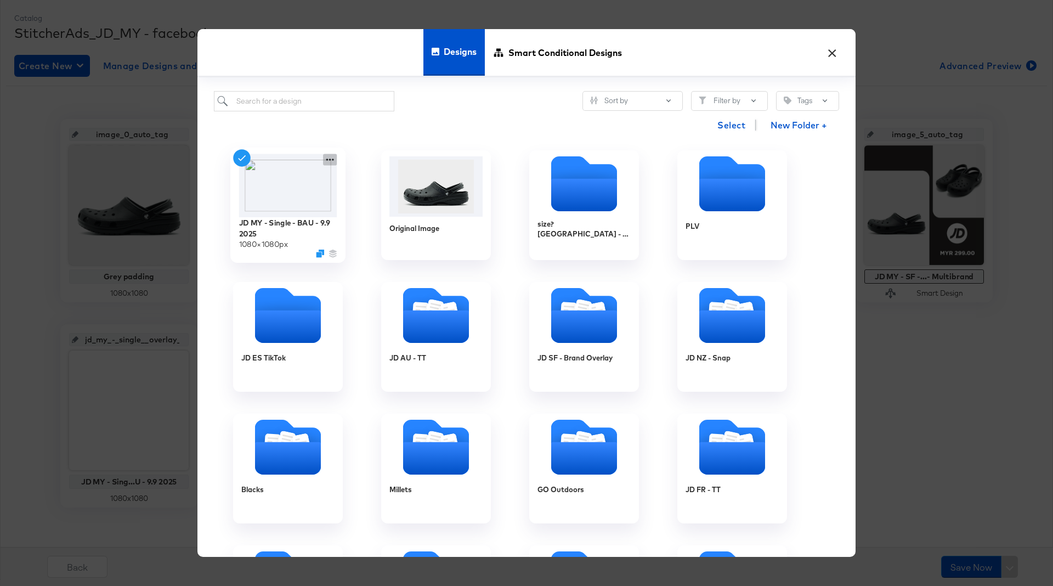
click at [330, 155] on icon at bounding box center [330, 160] width 14 height 12
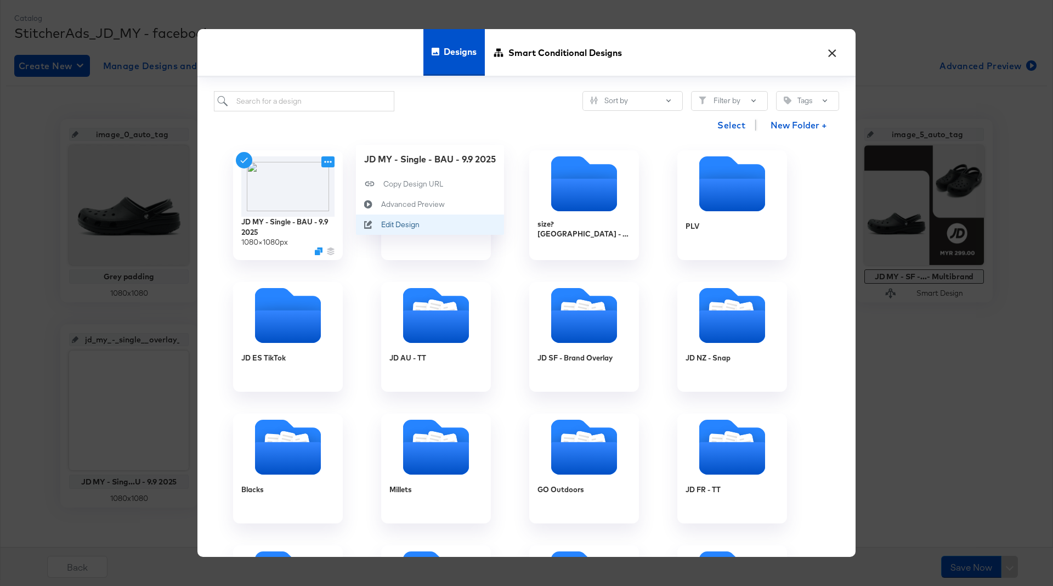
click at [381, 224] on div "Edit Design Edit Design" at bounding box center [381, 224] width 0 height 0
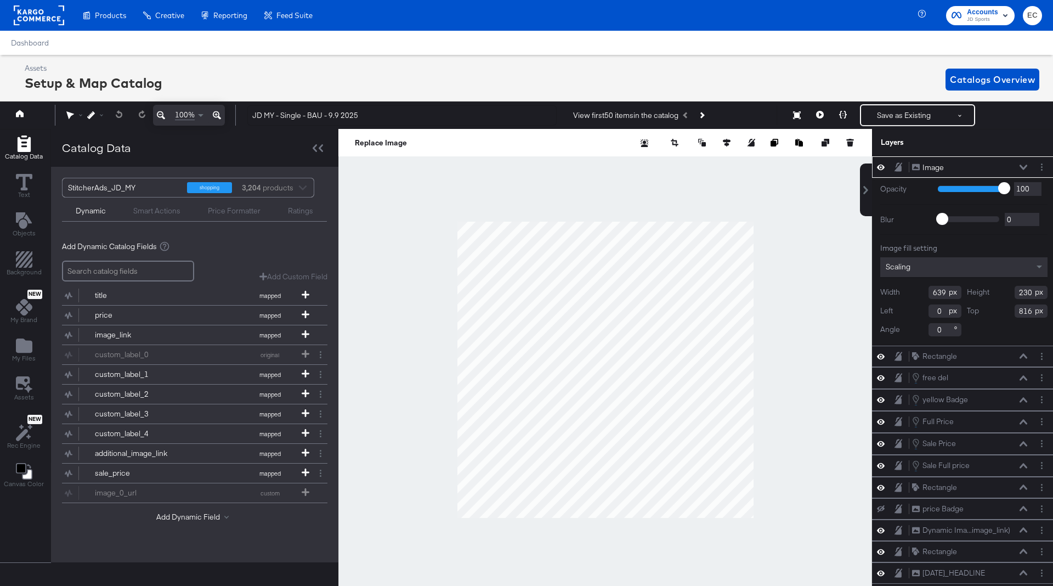
scroll to position [0, 3]
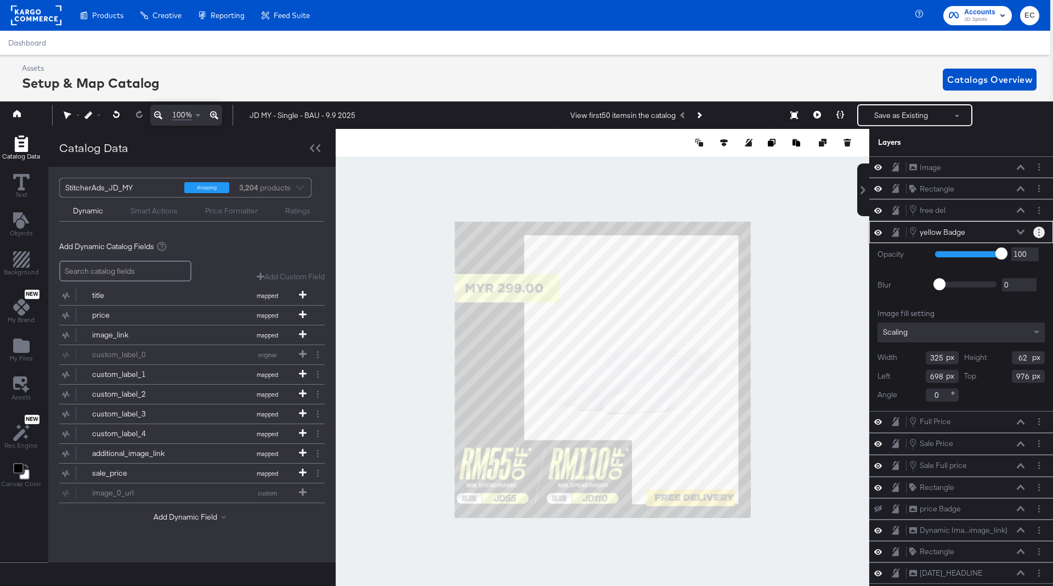
click at [1039, 234] on button "Layer Options" at bounding box center [1039, 233] width 12 height 12
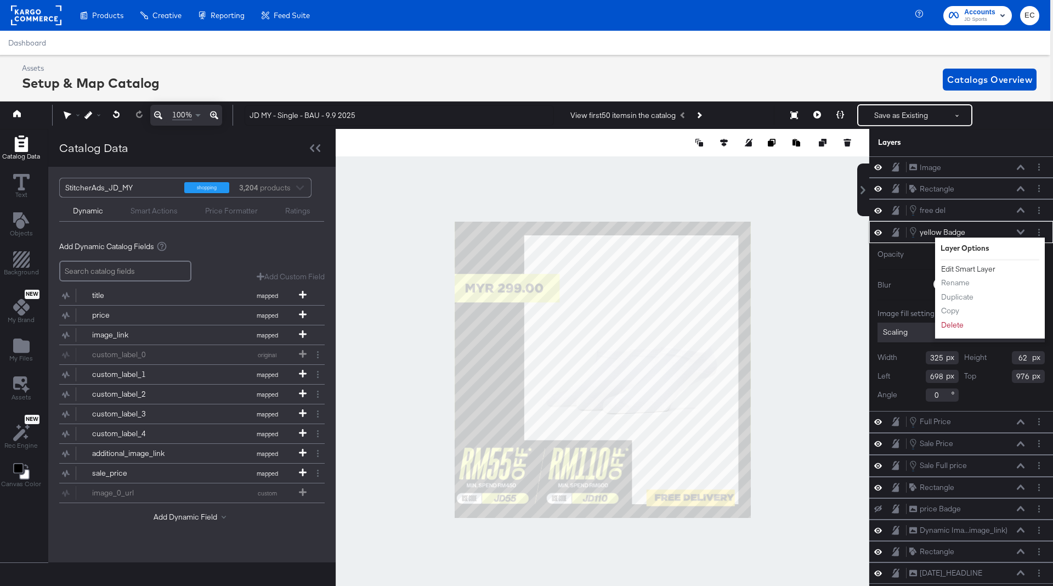
click at [973, 265] on button "Edit Smart Layer" at bounding box center [968, 269] width 55 height 12
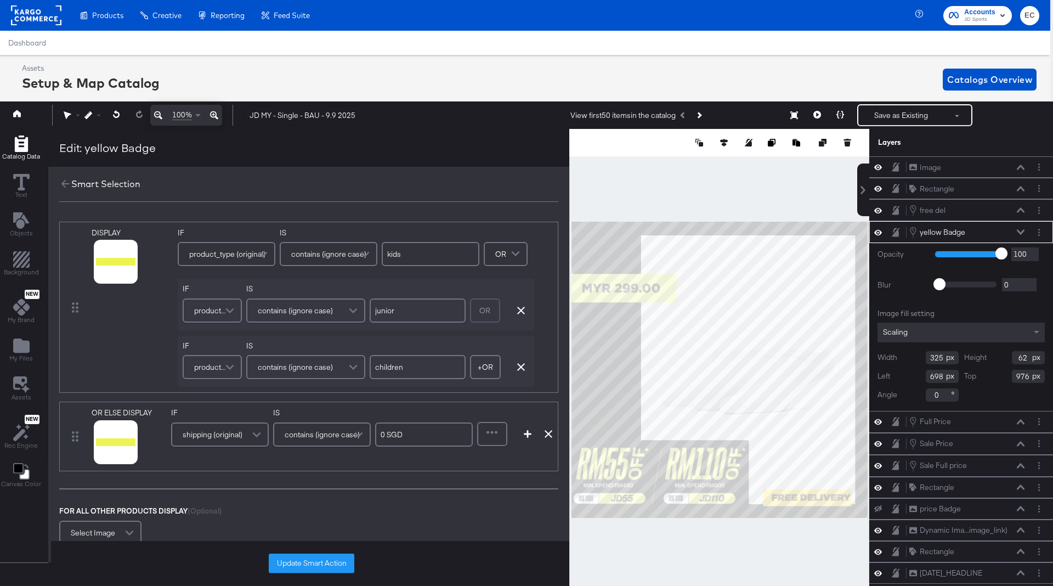
click at [395, 434] on input "0 SGD" at bounding box center [424, 434] width 98 height 24
type input "0 MYR"
click at [322, 563] on button "Update Smart Action" at bounding box center [312, 563] width 86 height 20
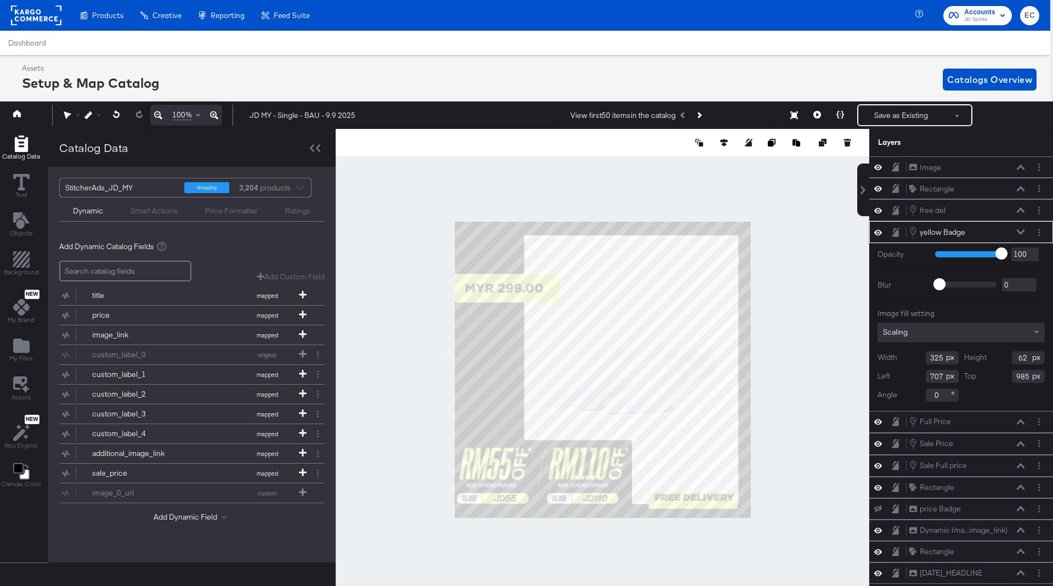
type input "708"
type input "975"
click at [823, 466] on div at bounding box center [603, 370] width 534 height 482
type input "970"
type input "707"
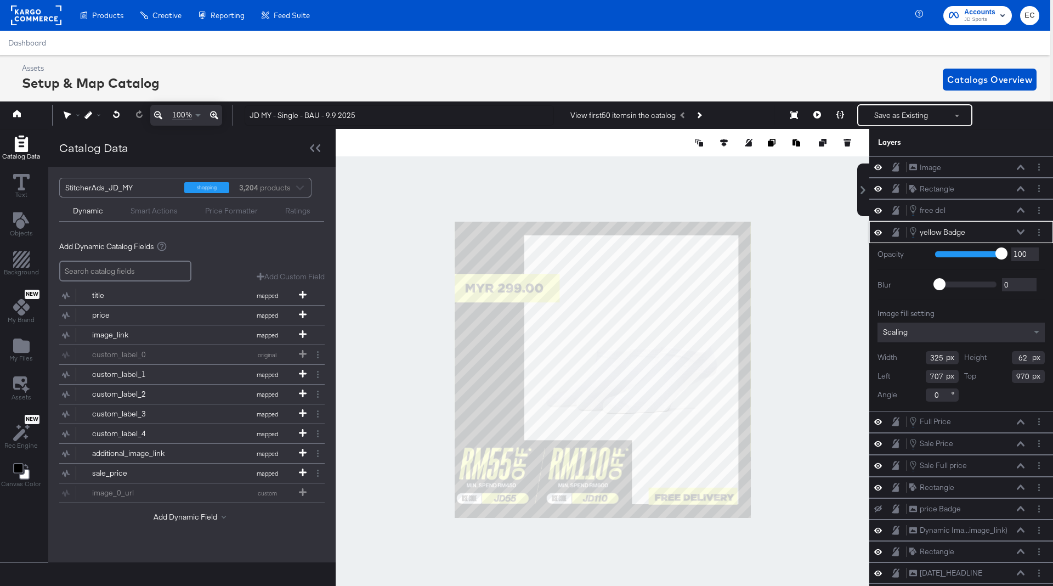
click at [826, 457] on div at bounding box center [603, 370] width 534 height 482
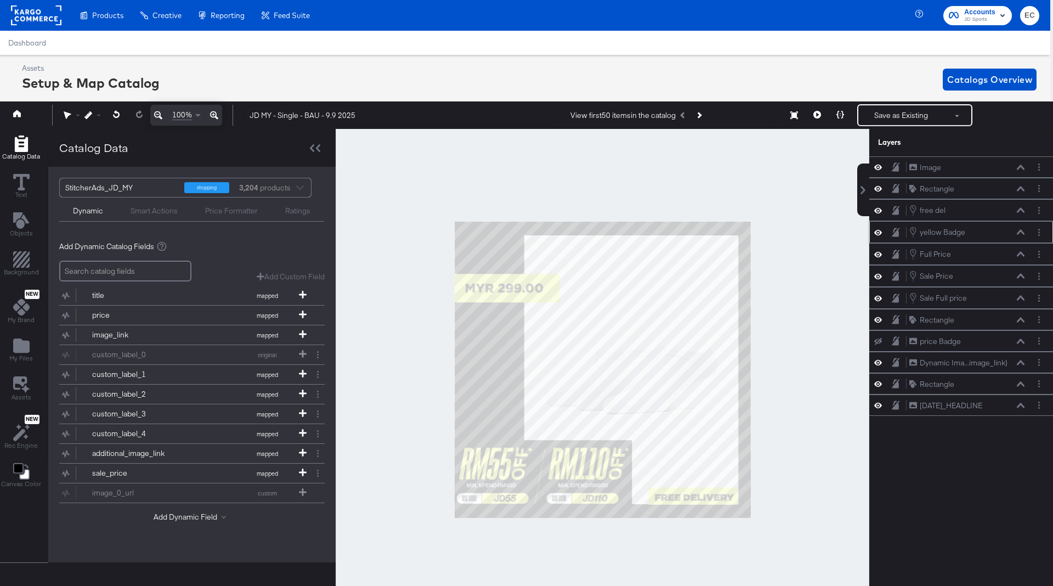
click at [216, 118] on icon at bounding box center [214, 115] width 8 height 8
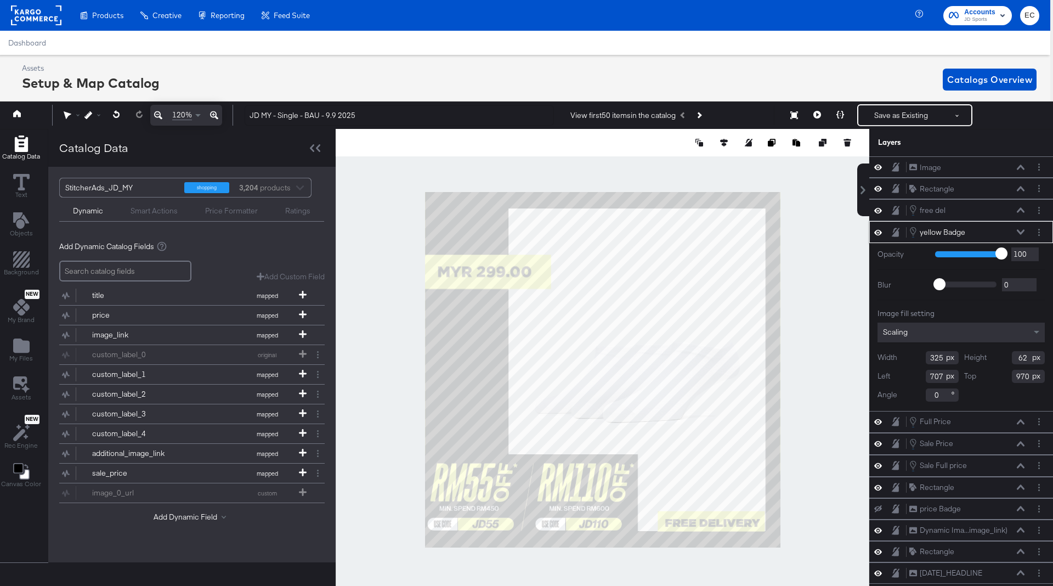
type input "969"
click at [805, 496] on div at bounding box center [603, 370] width 534 height 482
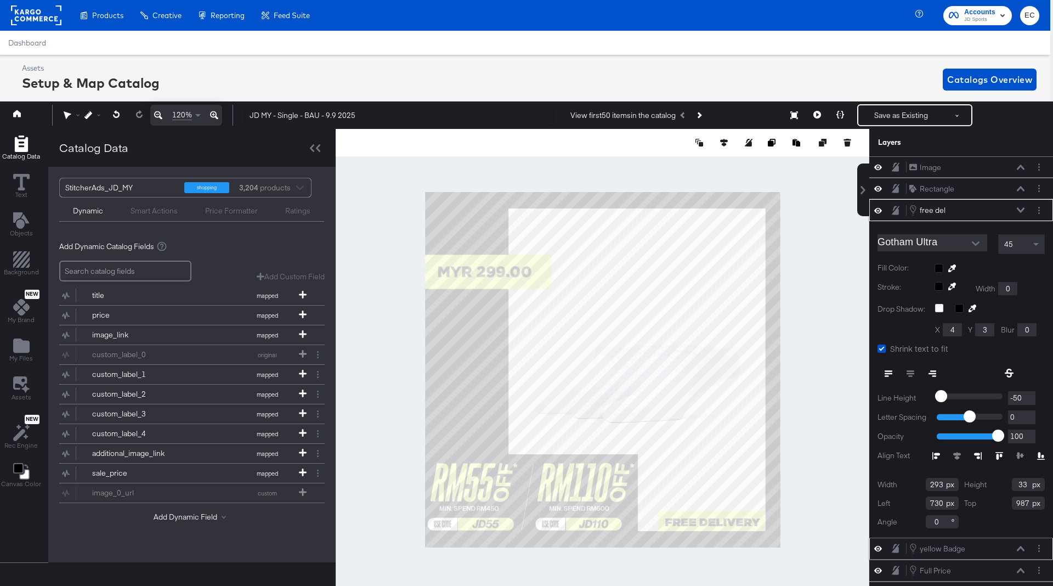
type input "986"
click at [829, 492] on div at bounding box center [603, 370] width 534 height 482
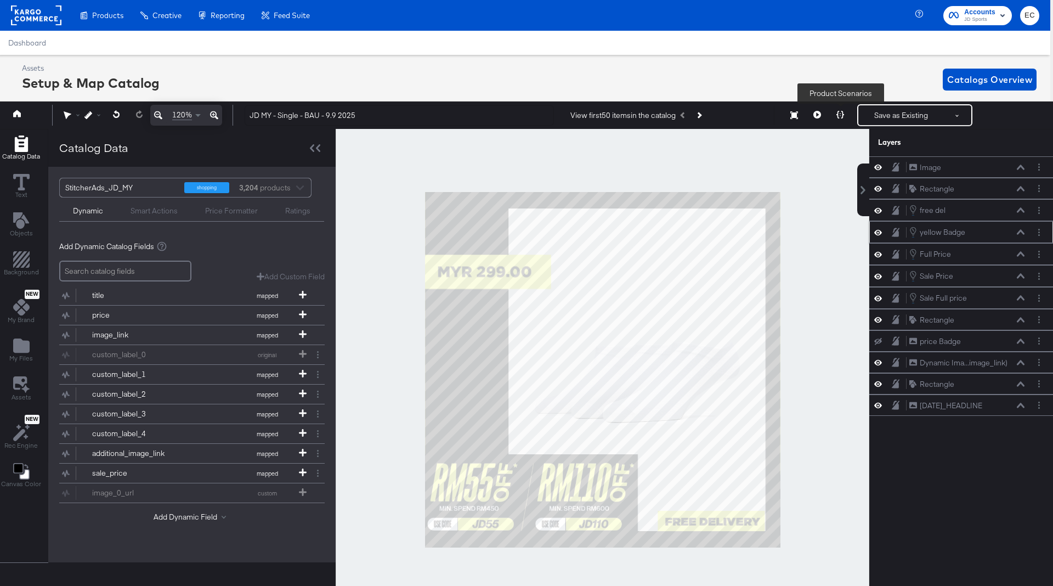
click at [844, 111] on icon at bounding box center [840, 115] width 8 height 8
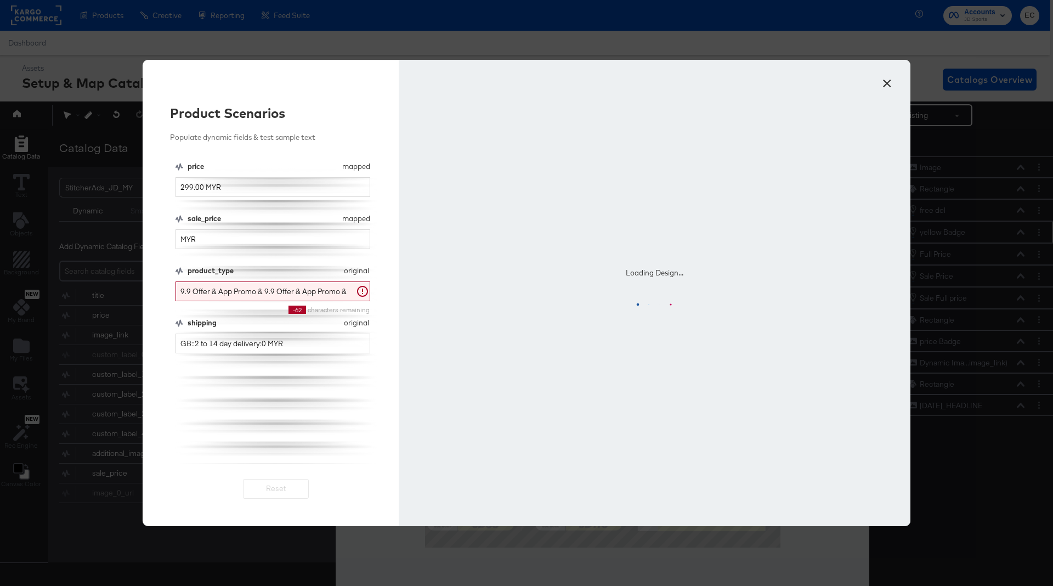
click at [224, 291] on input "9.9 Offer & App Promo & 9.9 Offer & App Promo & OFFERS & Crocs Offers & Men's F…" at bounding box center [273, 291] width 195 height 20
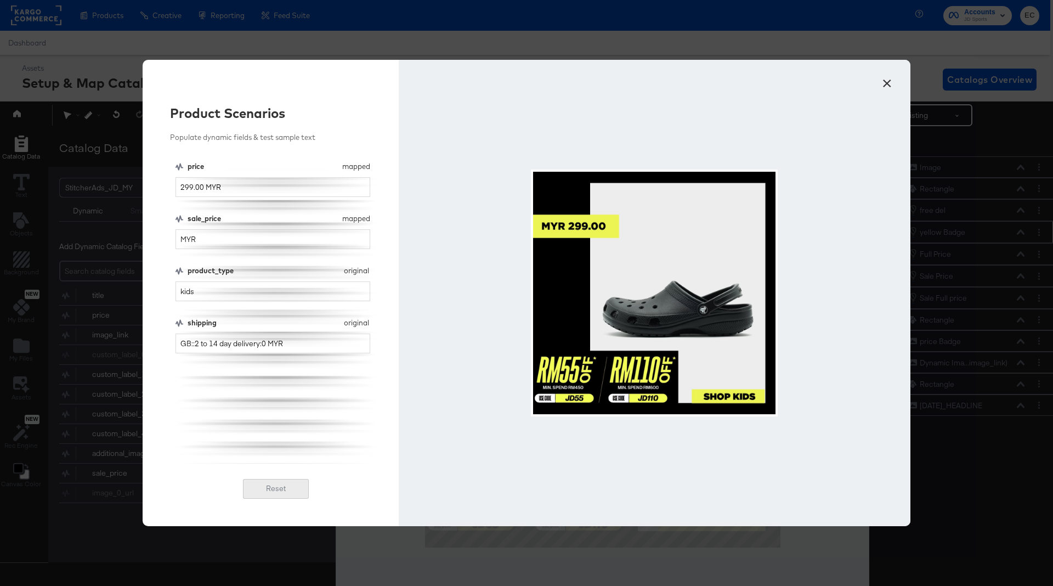
click at [268, 489] on button "Reset" at bounding box center [276, 489] width 66 height 20
type input "9.9 Offer & App Promo & 9.9 Offer & App Promo & OFFERS & Crocs Offers & Men's F…"
click at [306, 446] on div "price mapped price 299.00 MYR sale_price mapped sale_price MYR product_type ori…" at bounding box center [276, 312] width 201 height 302
click at [890, 78] on button "×" at bounding box center [887, 81] width 20 height 20
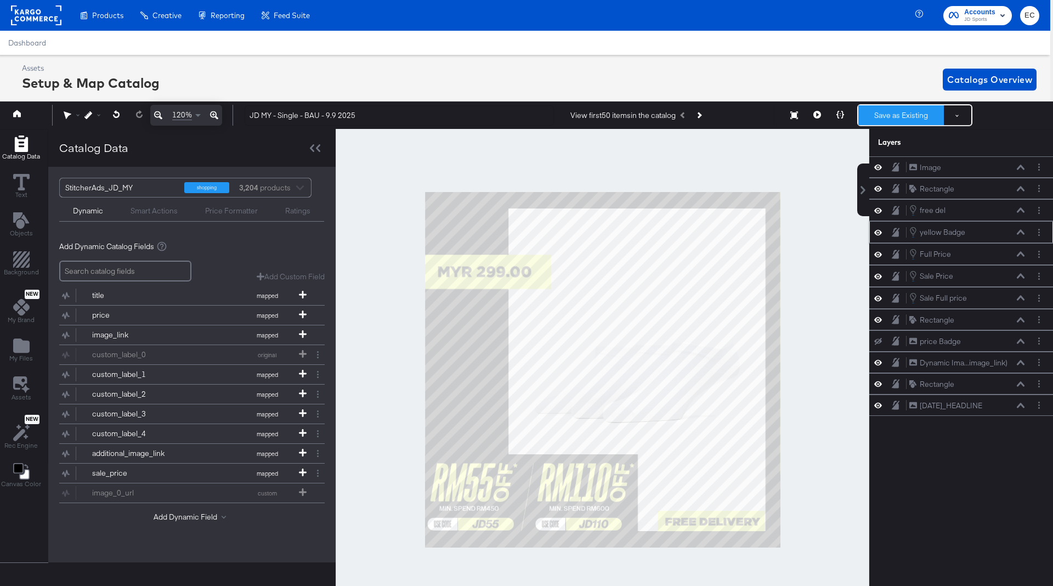
click at [888, 120] on button "Save as Existing" at bounding box center [901, 115] width 86 height 20
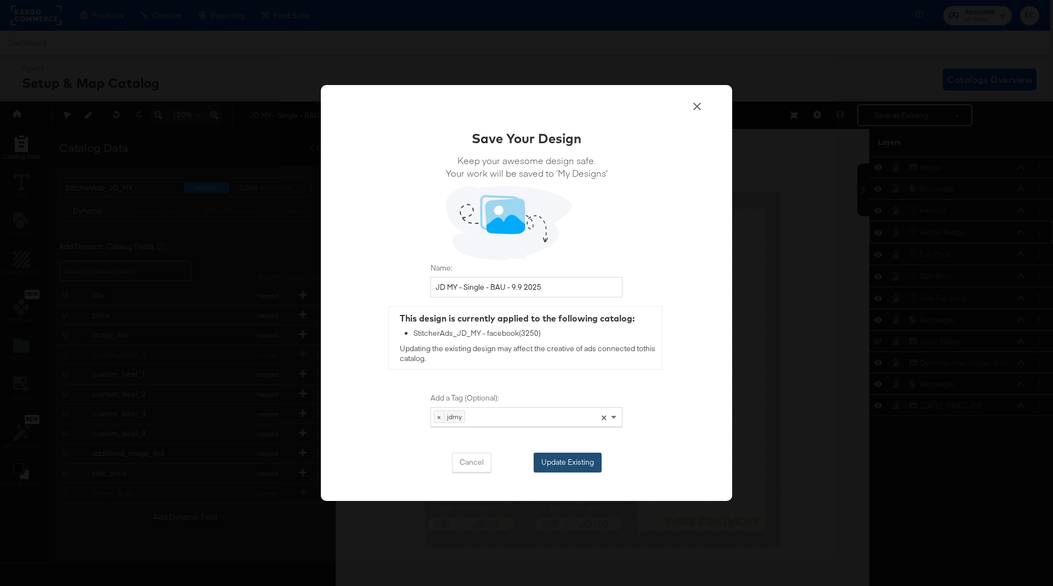
click at [570, 458] on button "Update Existing" at bounding box center [568, 462] width 68 height 20
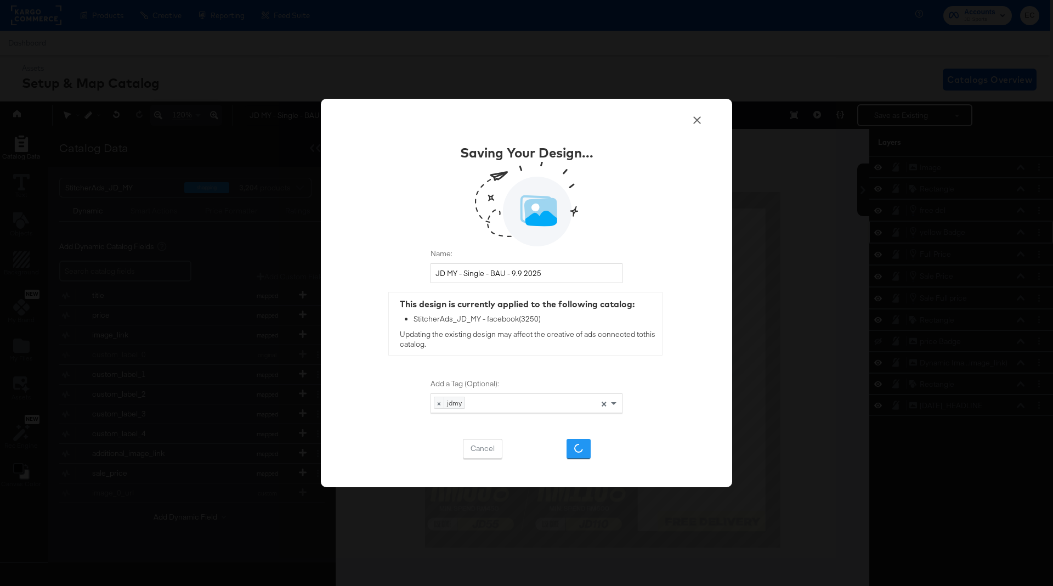
scroll to position [0, 0]
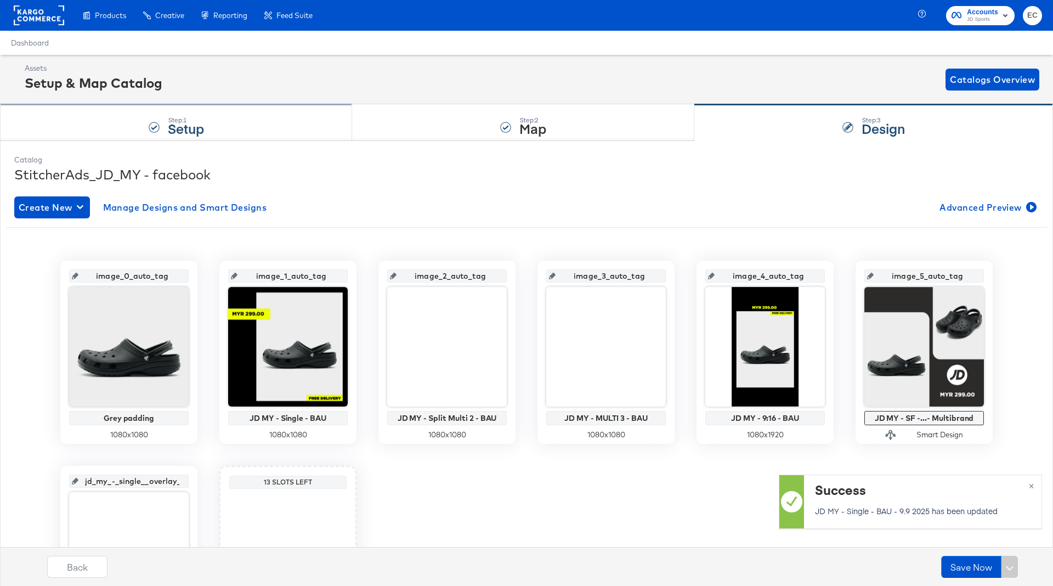
click at [245, 107] on div "Step: 1 Setup" at bounding box center [176, 123] width 352 height 36
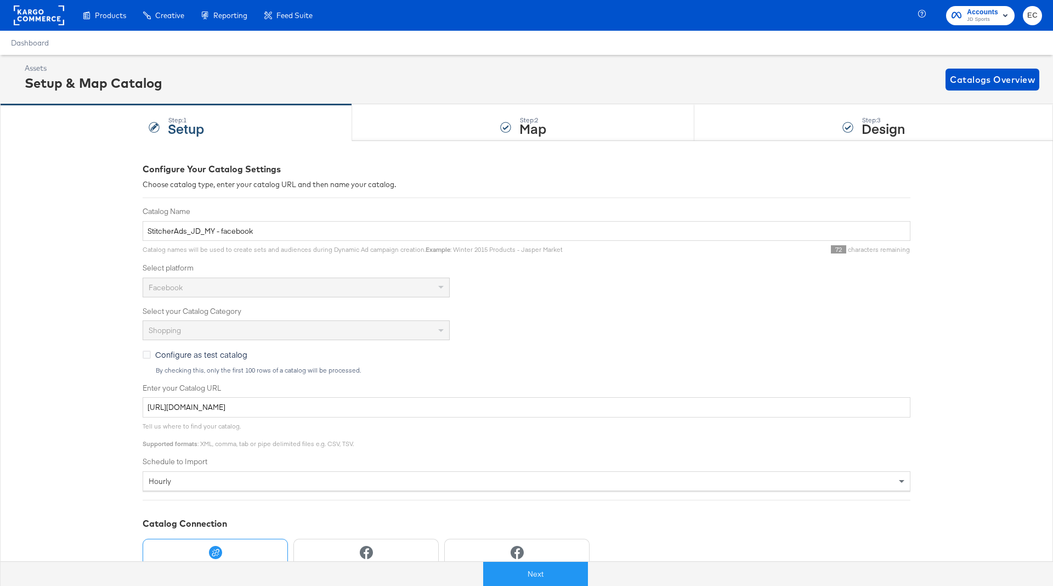
click at [1006, 92] on div "Assets Setup & Map Catalog Catalogs Overview" at bounding box center [532, 79] width 1015 height 32
click at [997, 82] on span "Catalogs Overview" at bounding box center [992, 79] width 85 height 15
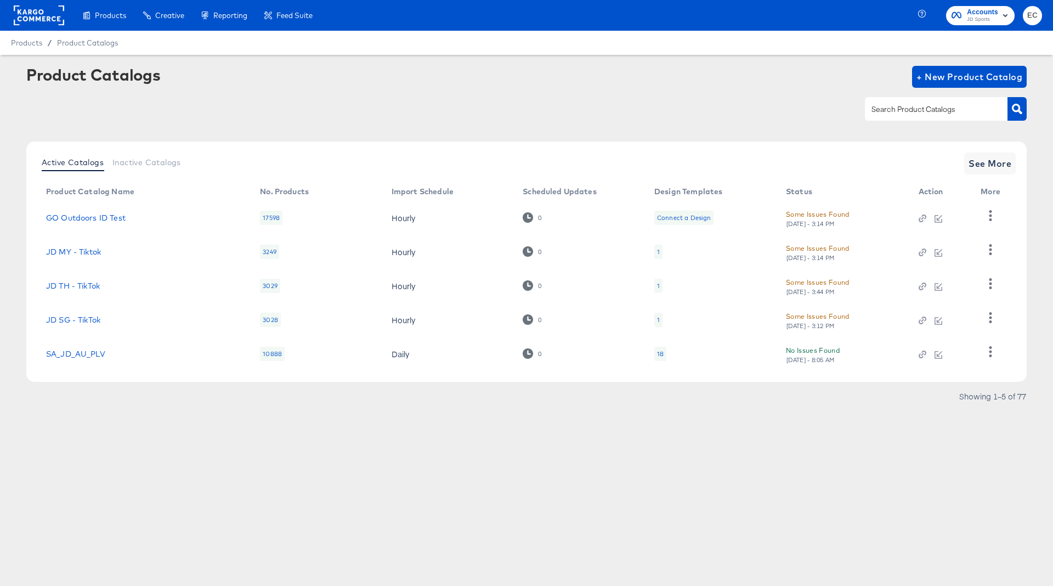
click at [902, 106] on input "text" at bounding box center [927, 109] width 117 height 13
type input "my"
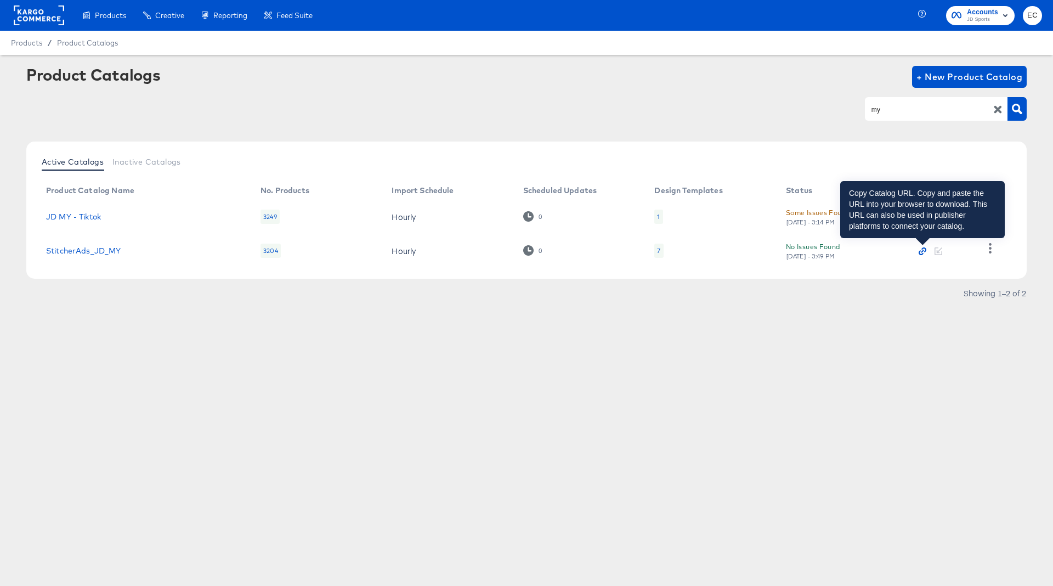
click at [925, 252] on icon "button" at bounding box center [923, 251] width 8 height 8
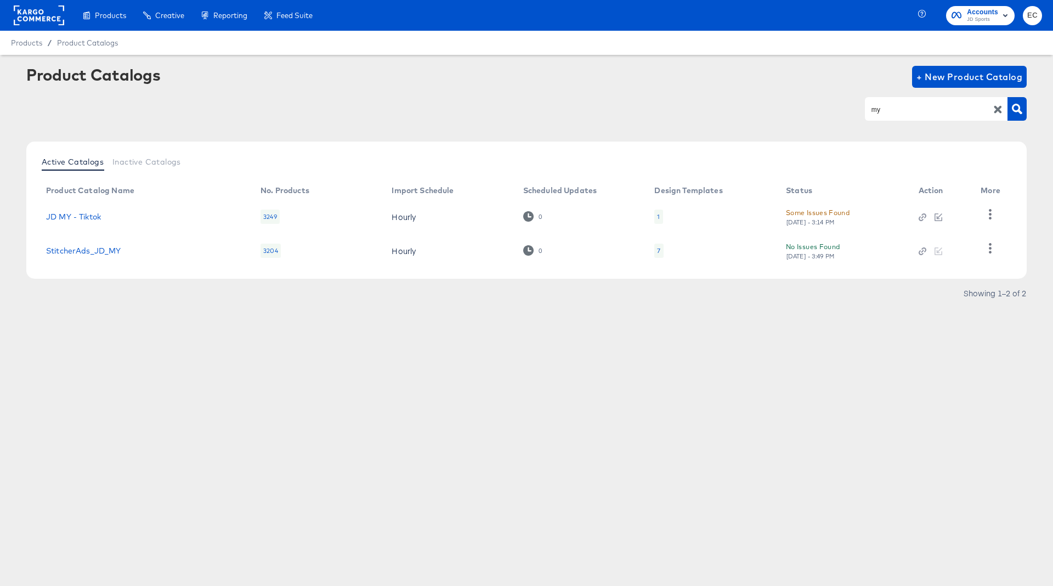
click at [896, 116] on div "my" at bounding box center [936, 108] width 143 height 23
click at [89, 218] on link "JD MY - Tiktok" at bounding box center [73, 216] width 55 height 9
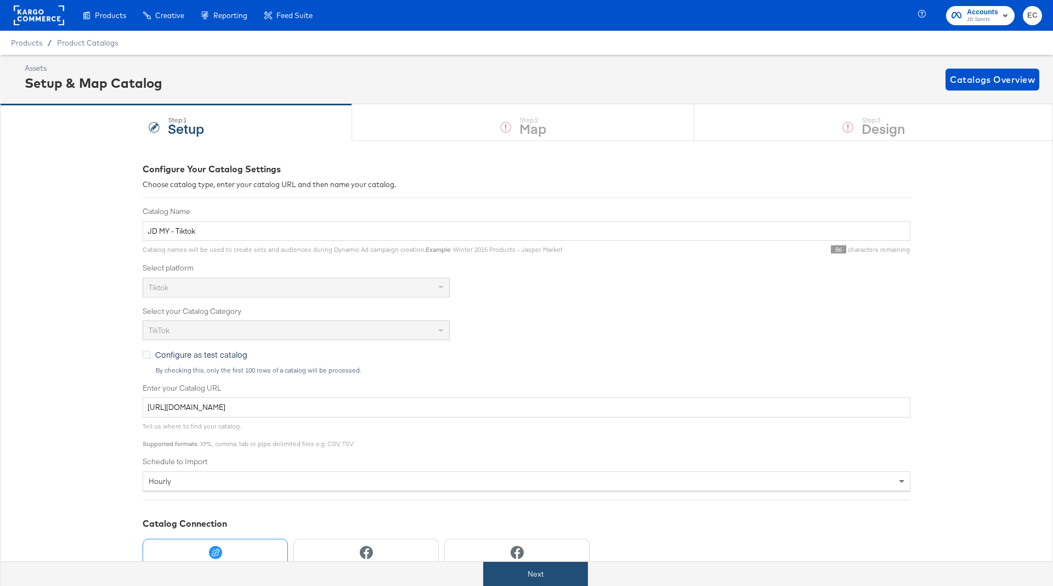
click at [541, 571] on button "Next" at bounding box center [535, 574] width 105 height 25
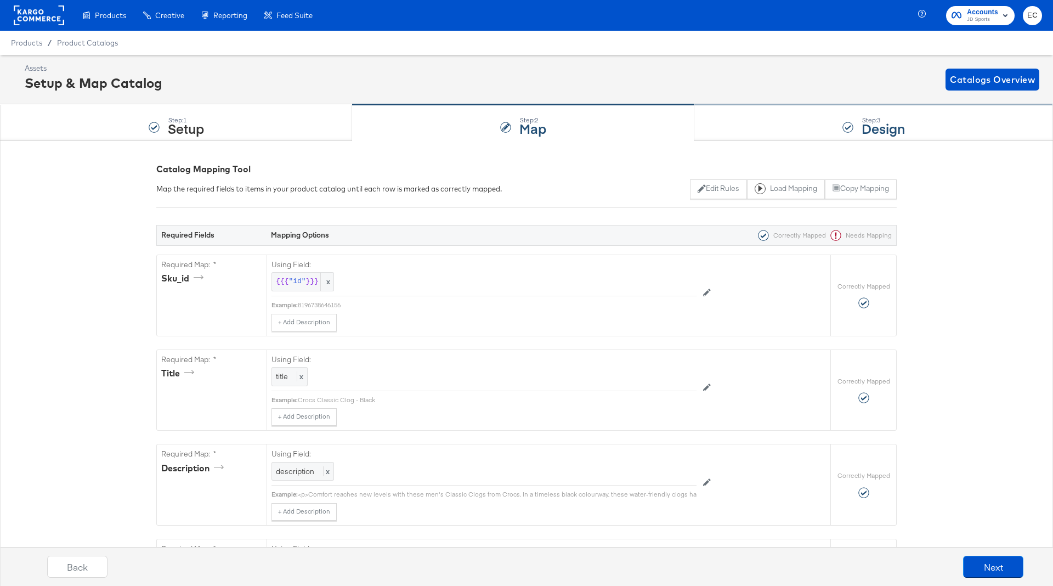
click at [745, 133] on div "Step: 3 Design" at bounding box center [873, 123] width 359 height 36
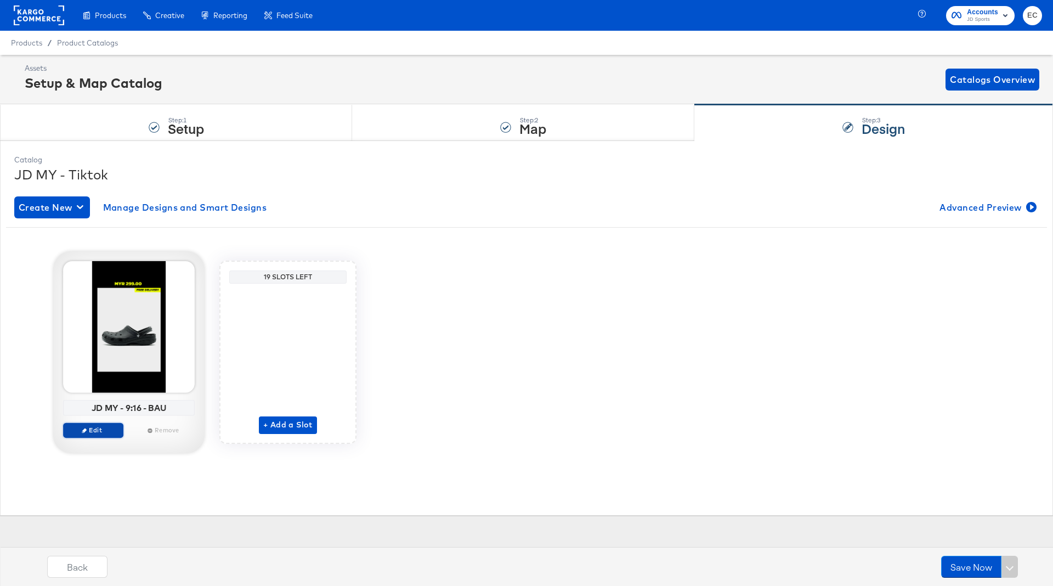
click at [98, 432] on span "Edit" at bounding box center [93, 430] width 50 height 8
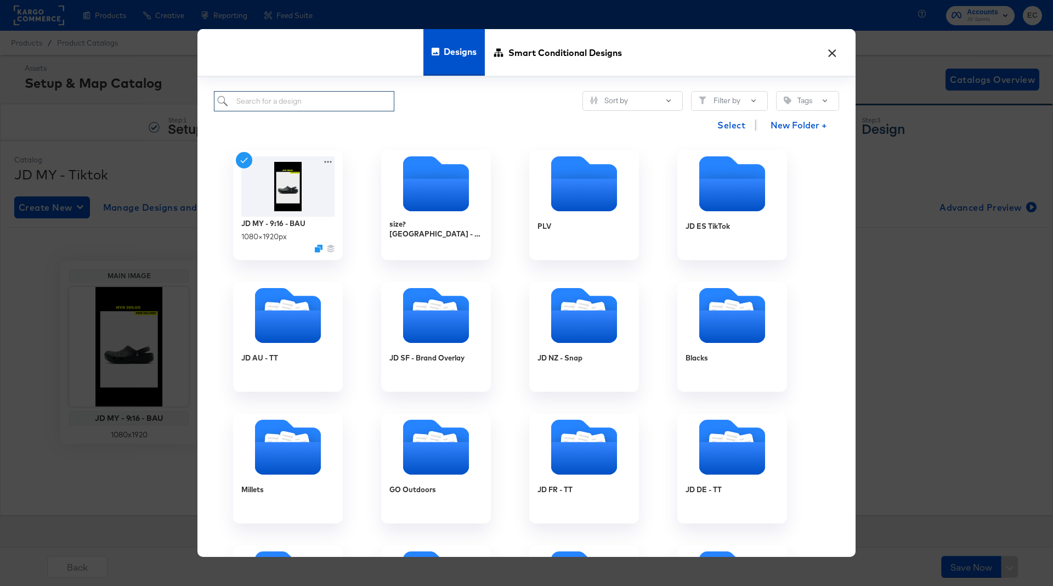
click at [343, 101] on input "search" at bounding box center [304, 101] width 180 height 20
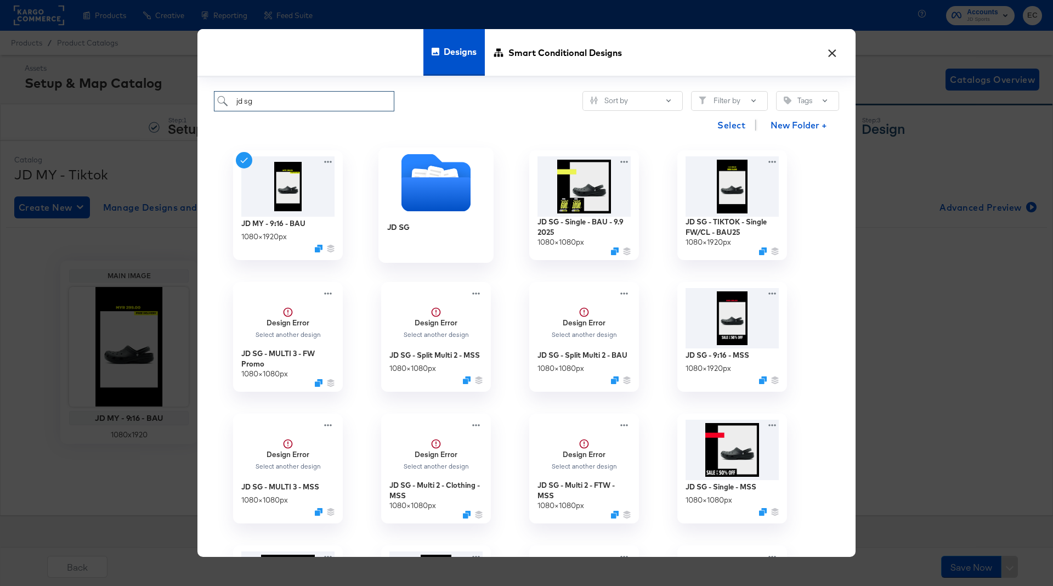
type input "jd sg"
click at [433, 206] on icon "Folder" at bounding box center [435, 194] width 69 height 34
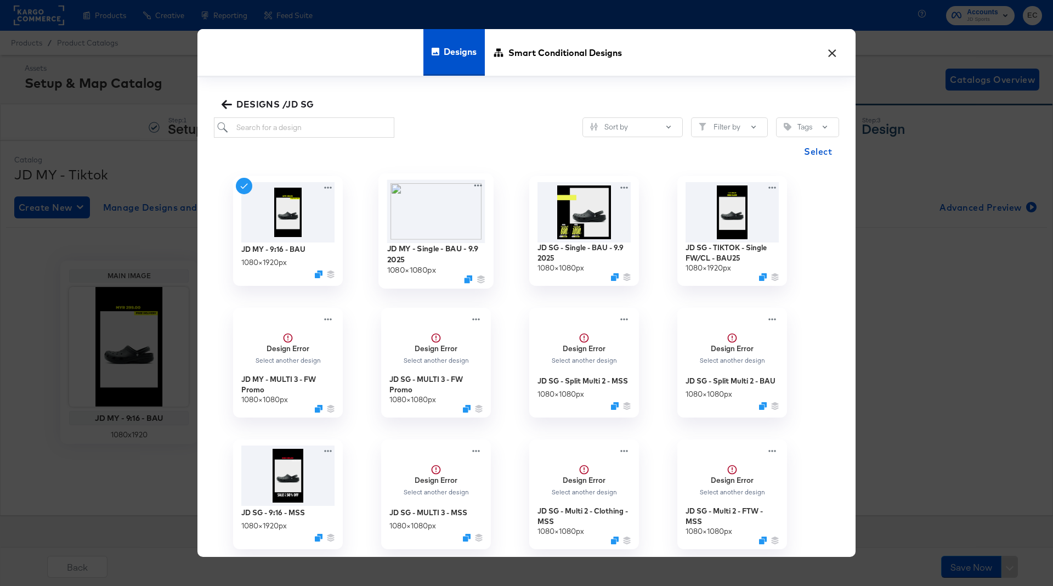
scroll to position [47, 0]
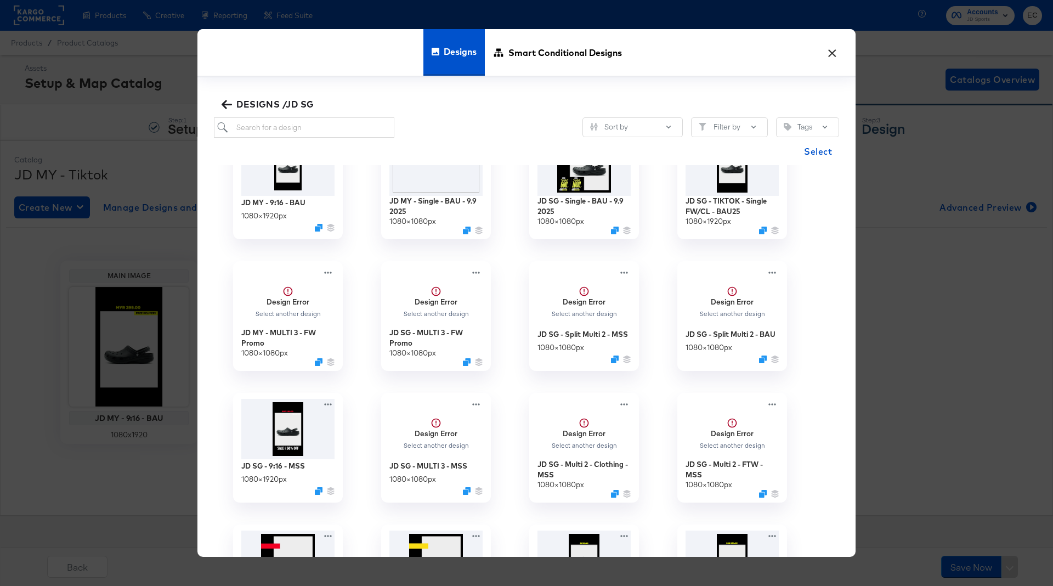
click at [833, 54] on button "×" at bounding box center [832, 50] width 20 height 20
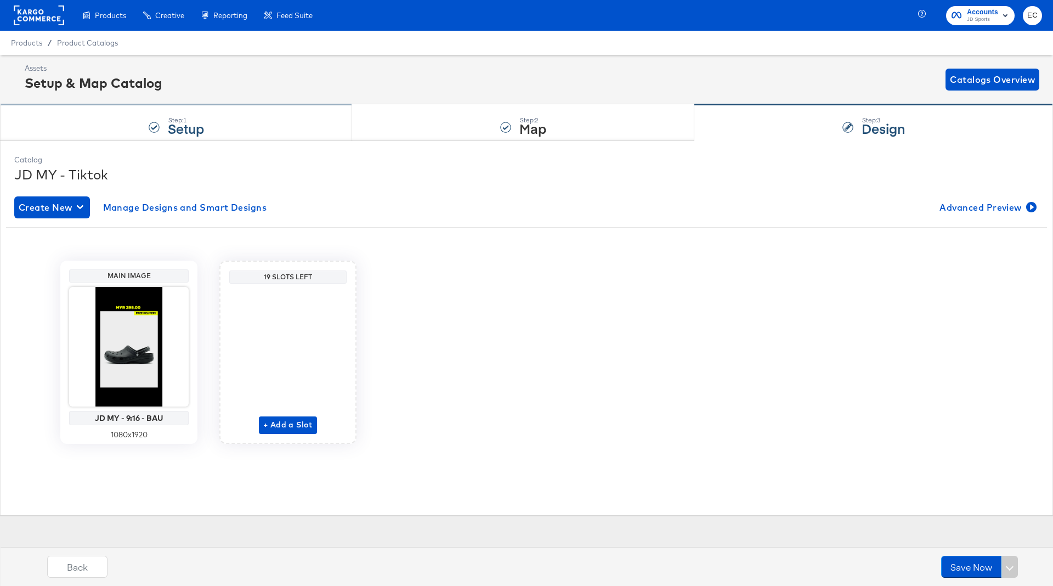
click at [229, 129] on div "Step: 1 Setup" at bounding box center [176, 123] width 352 height 36
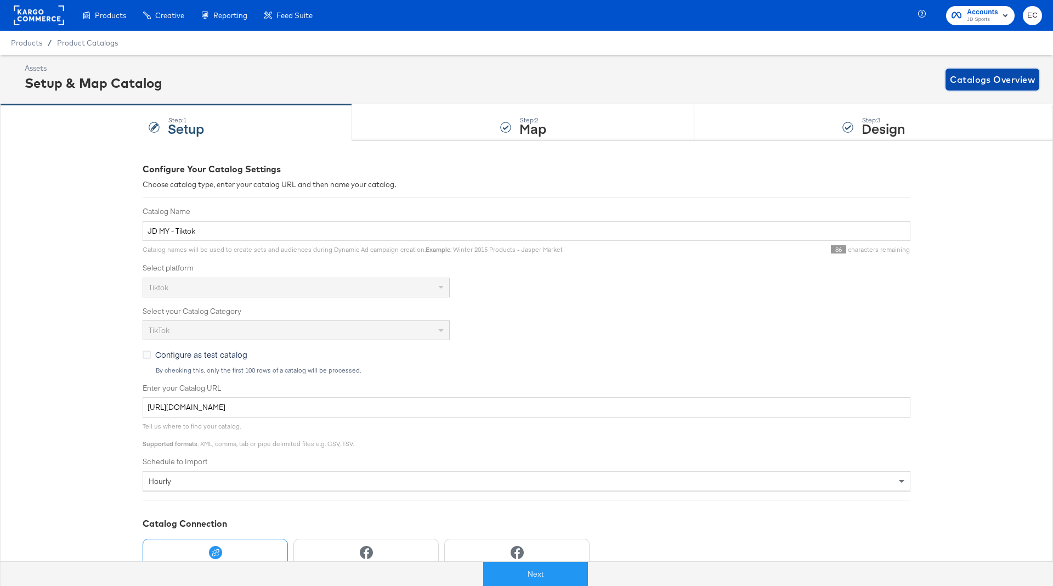
click at [1003, 71] on button "Catalogs Overview" at bounding box center [993, 80] width 94 height 22
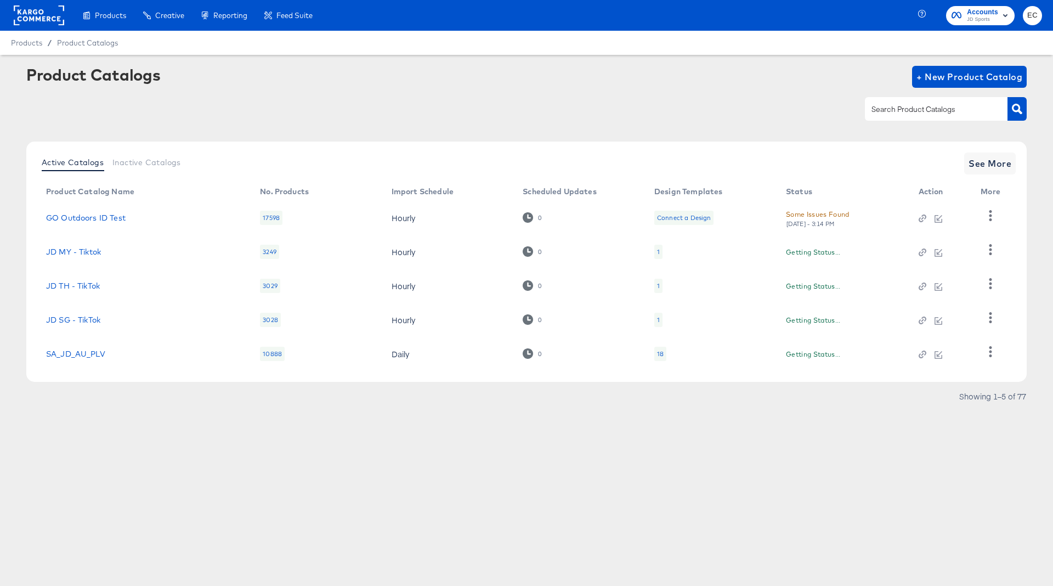
click at [909, 112] on input "text" at bounding box center [927, 109] width 117 height 13
type input "sg"
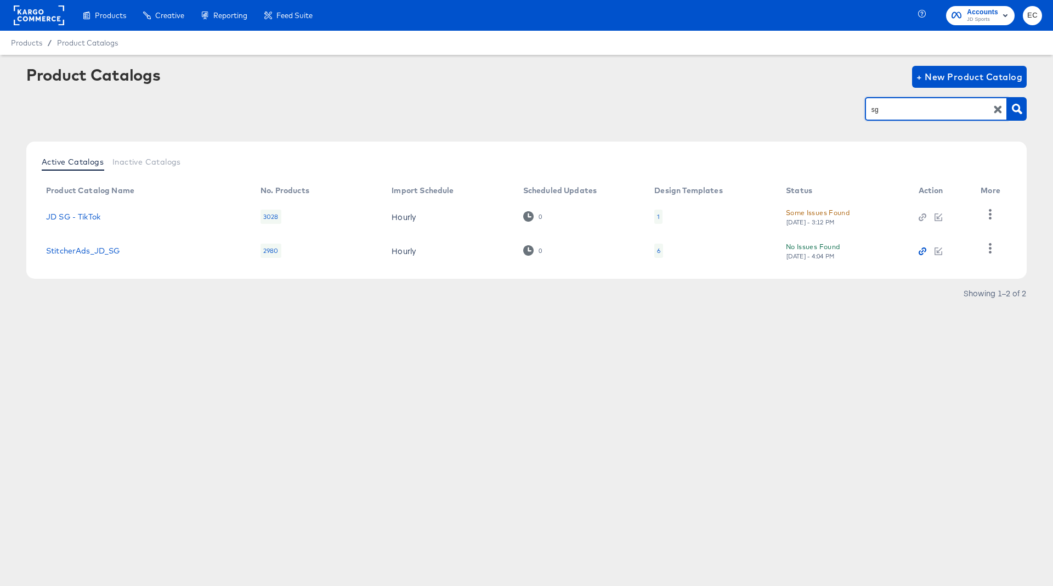
click at [921, 250] on icon "button" at bounding box center [923, 251] width 8 height 8
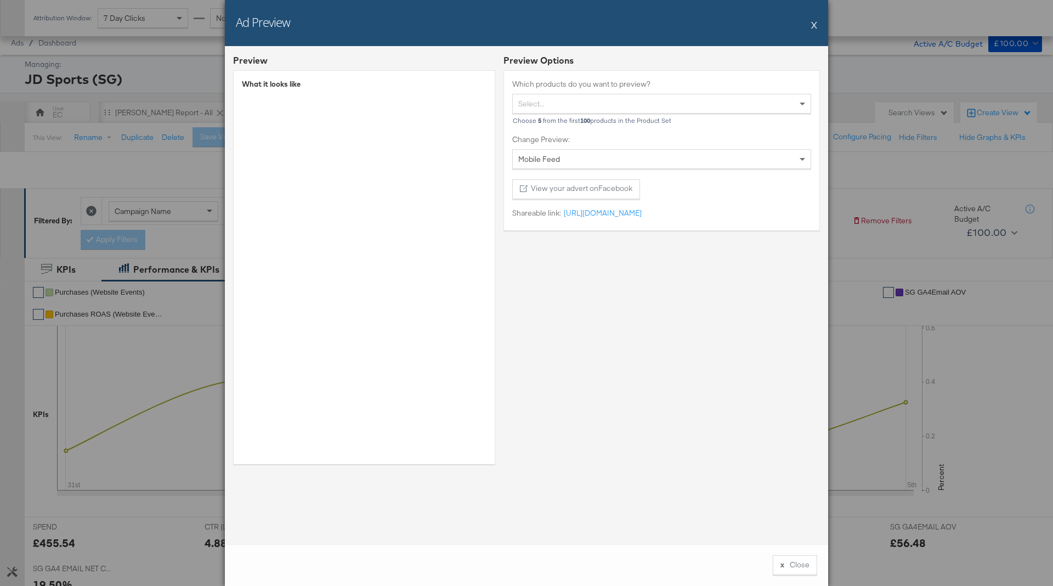
scroll to position [283, 0]
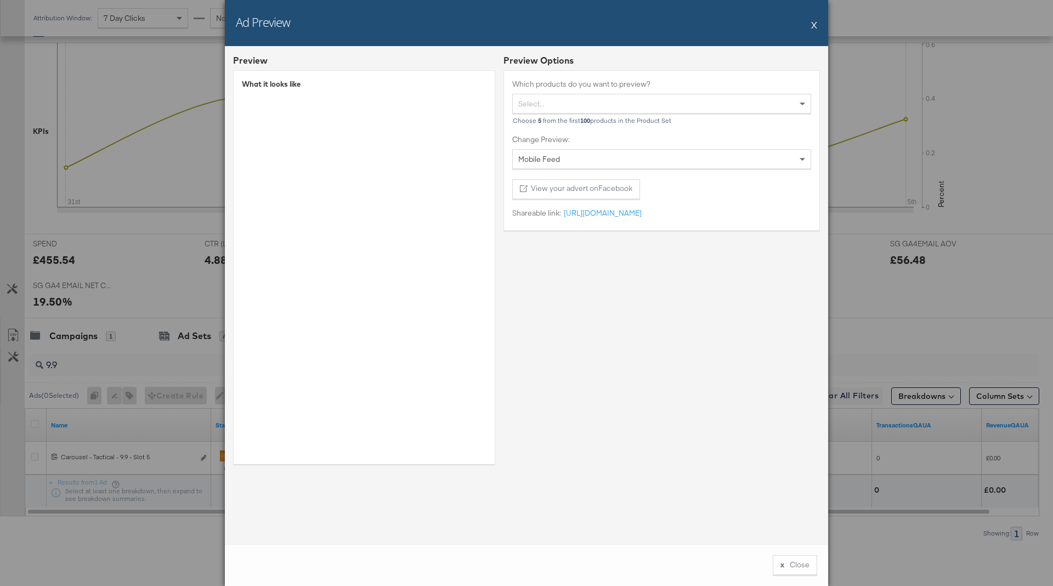
click at [811, 24] on button "X" at bounding box center [814, 25] width 6 height 22
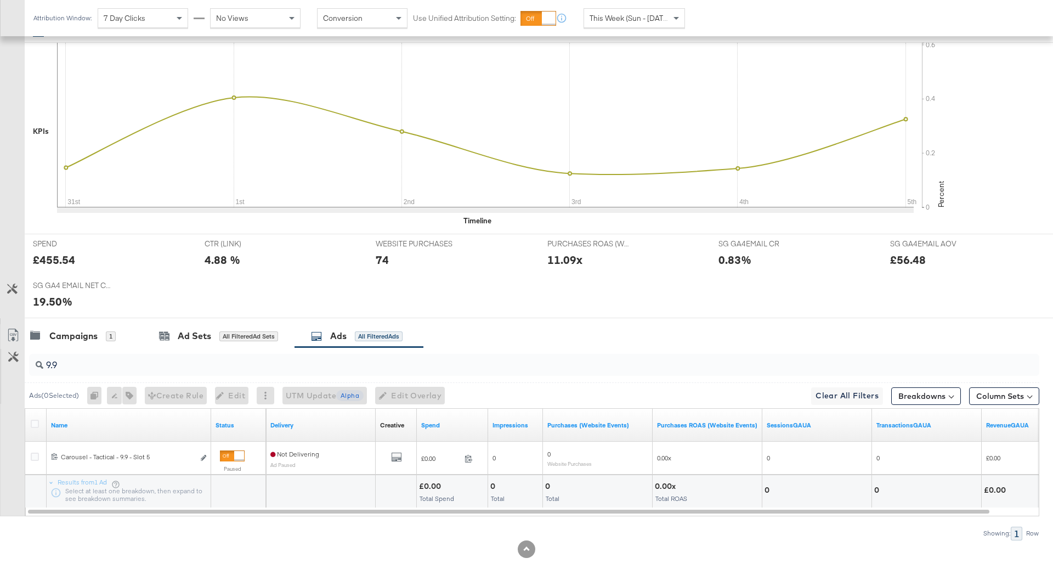
click at [227, 357] on input "9.9" at bounding box center [494, 360] width 903 height 21
type input "9"
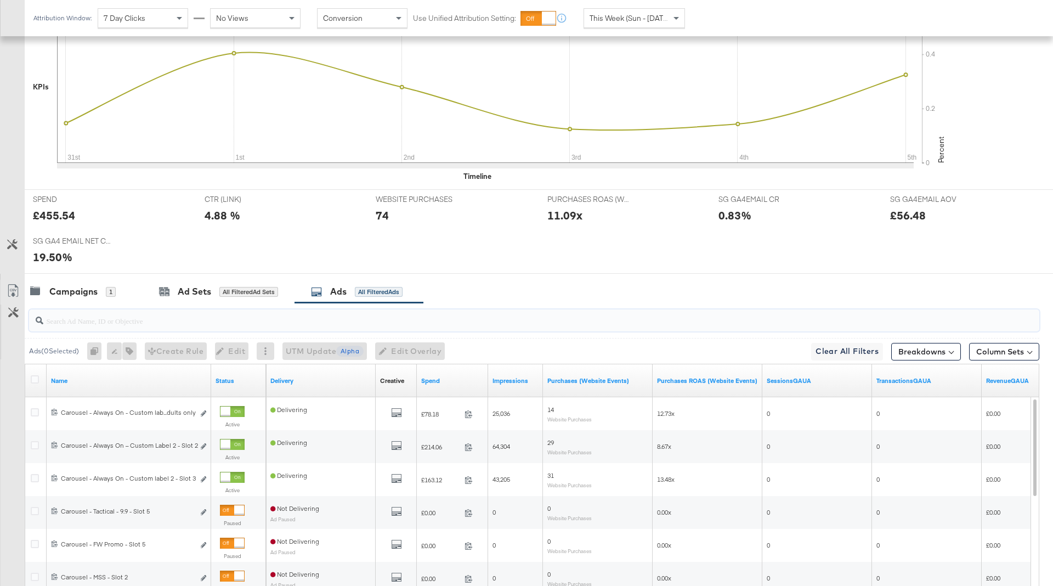
scroll to position [480, 0]
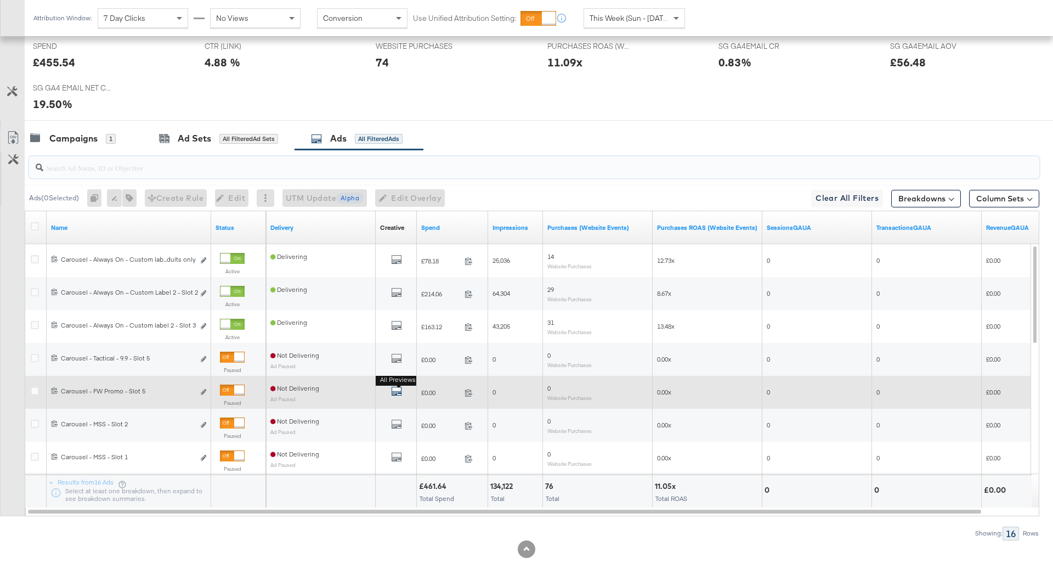
click at [396, 389] on icon "default" at bounding box center [396, 391] width 11 height 11
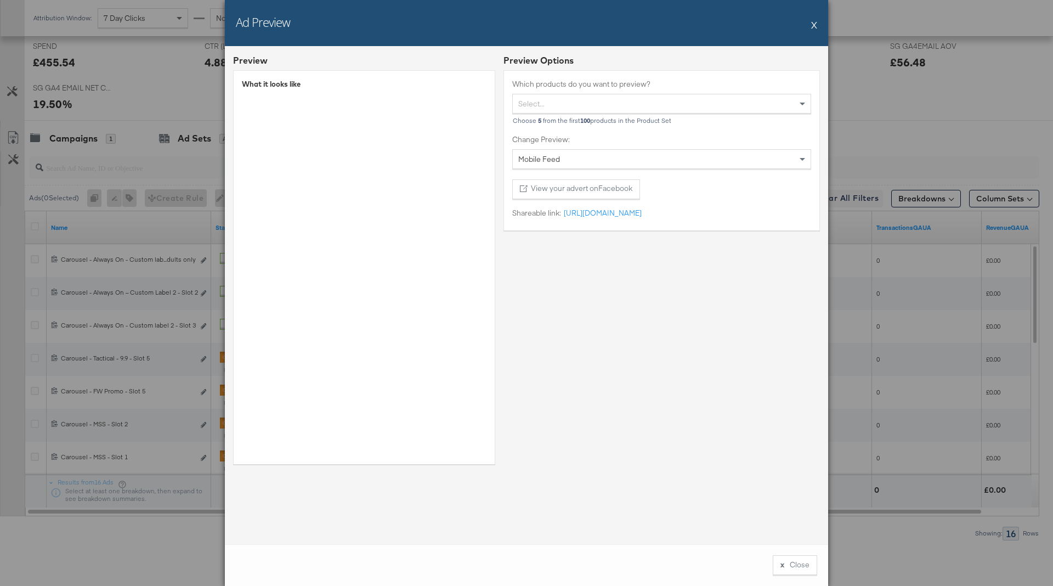
click at [814, 24] on button "X" at bounding box center [814, 25] width 6 height 22
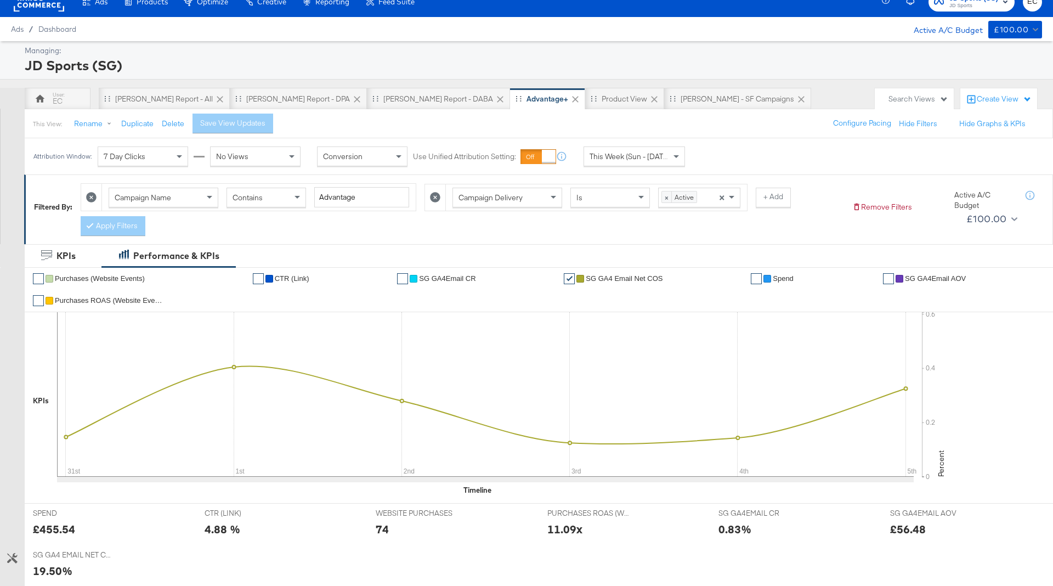
scroll to position [0, 0]
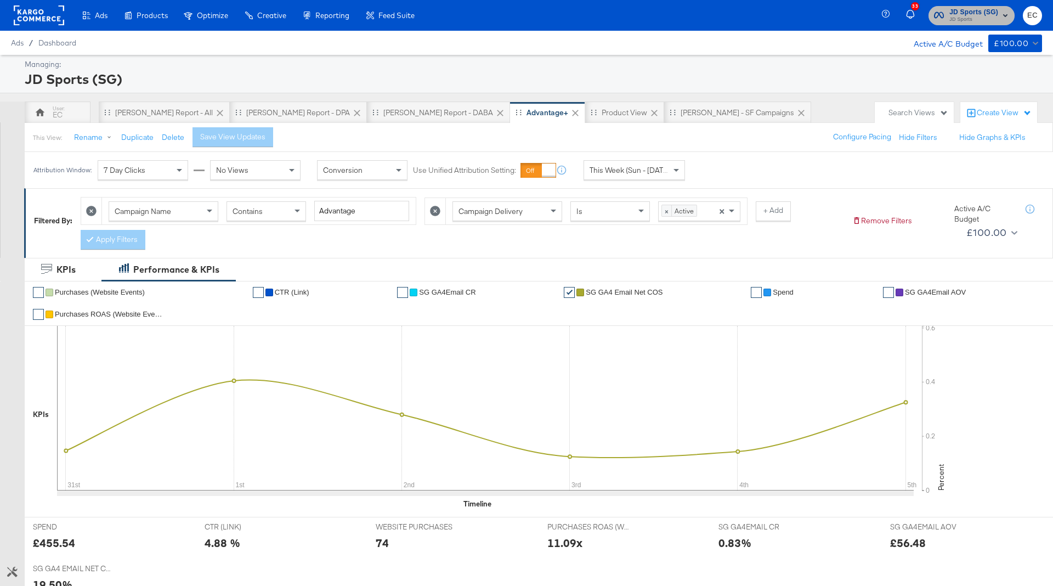
click at [975, 19] on span "JD Sports" at bounding box center [973, 19] width 49 height 9
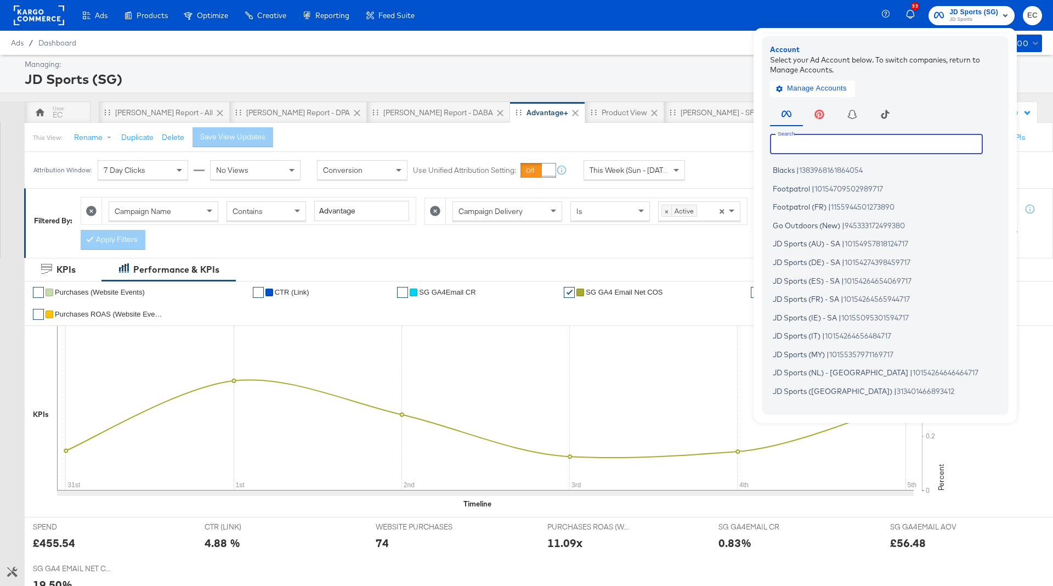
click at [858, 141] on input "text" at bounding box center [876, 144] width 213 height 20
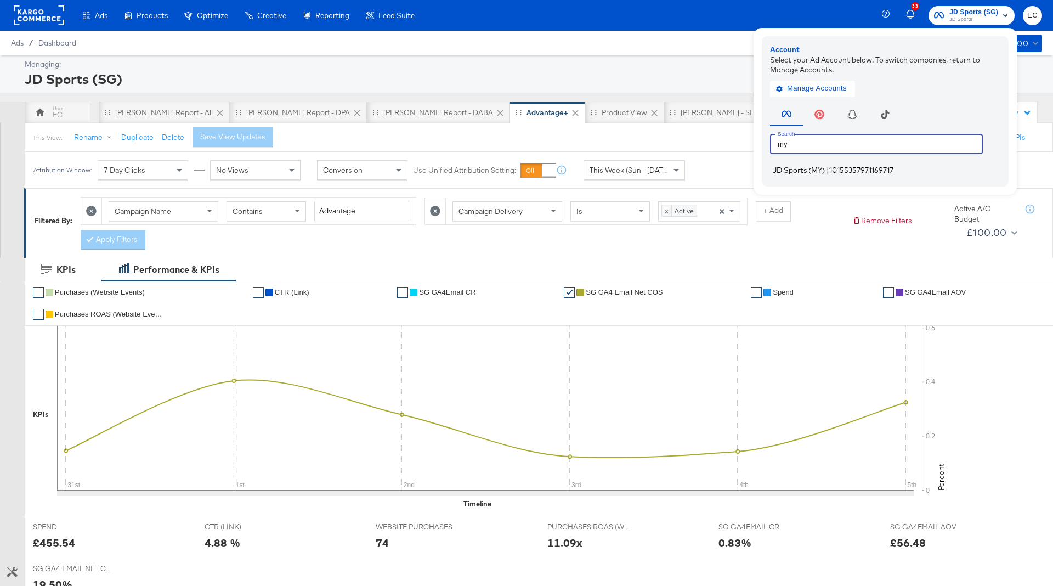
type input "my"
click at [900, 171] on li "JD Sports (MY) | 10155357971169717" at bounding box center [888, 170] width 236 height 16
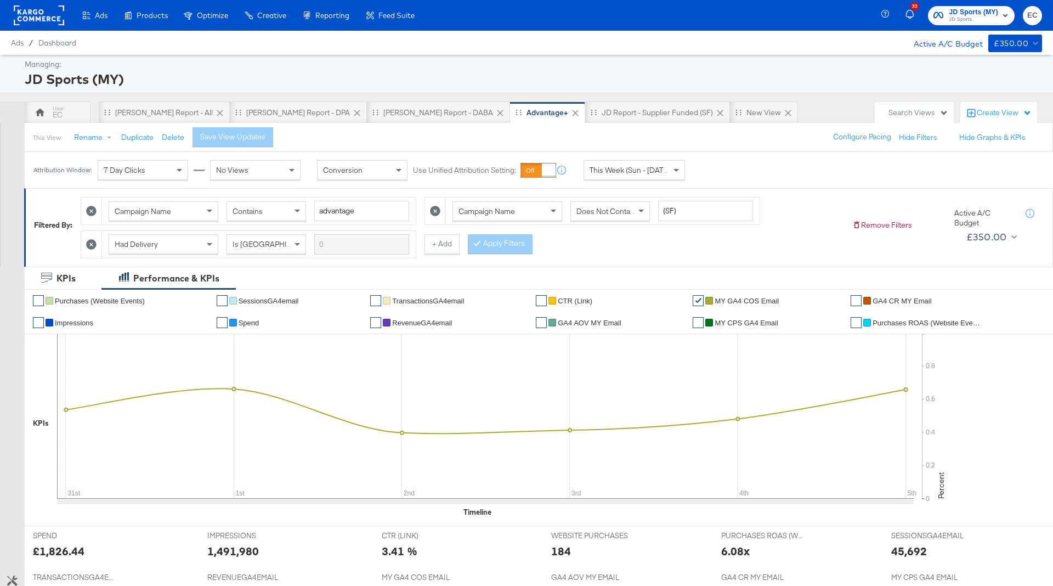
scroll to position [291, 0]
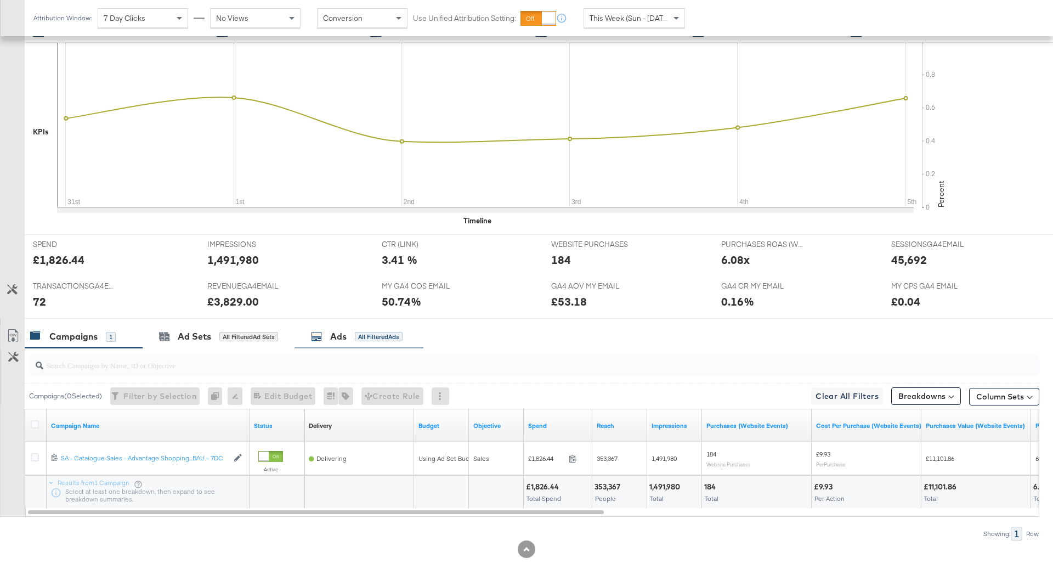
click at [368, 343] on div "Ads All Filtered Ads" at bounding box center [359, 337] width 129 height 24
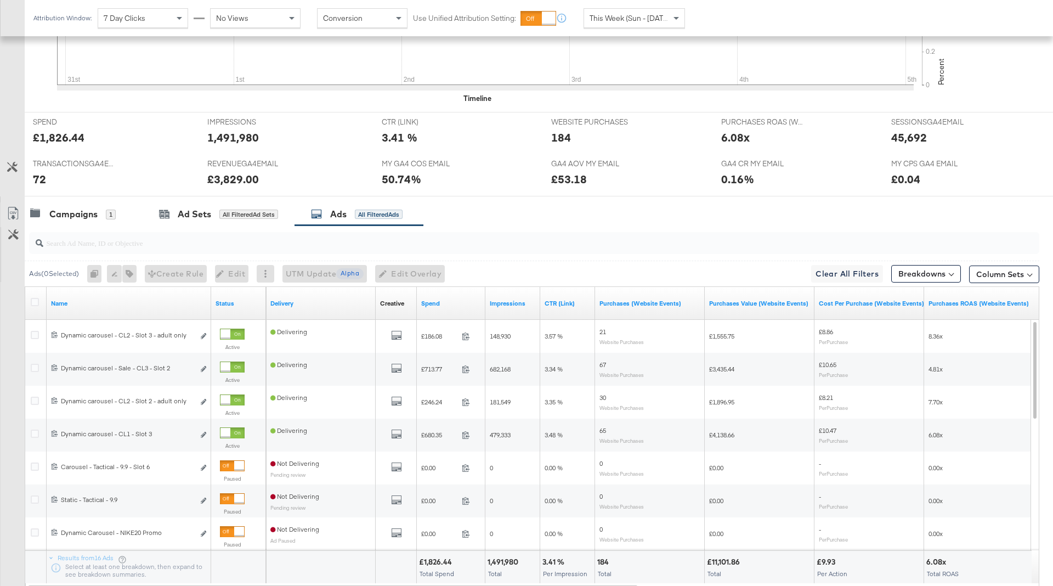
scroll to position [473, 0]
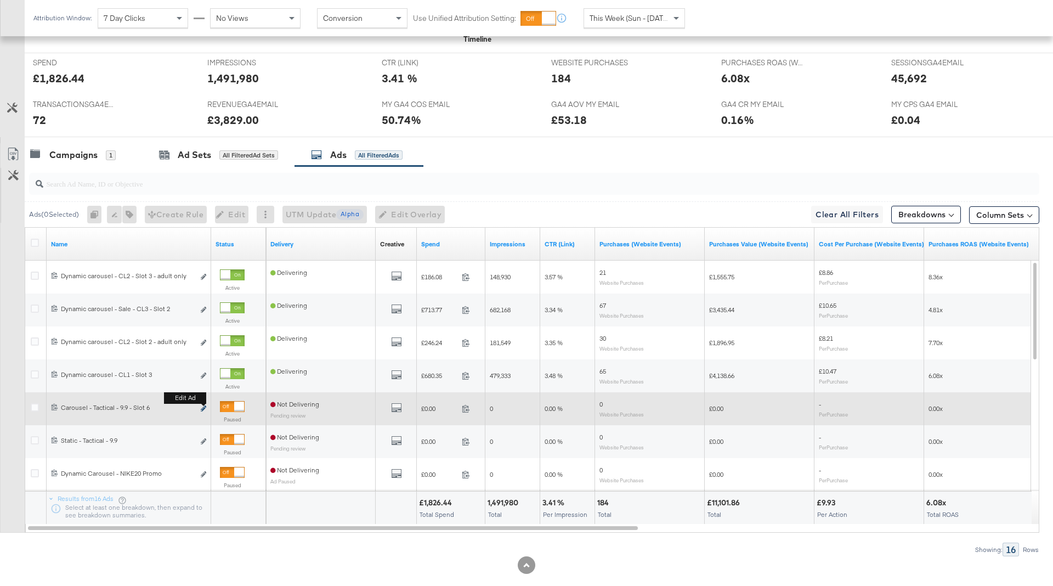
click at [204, 406] on icon "link" at bounding box center [203, 408] width 5 height 6
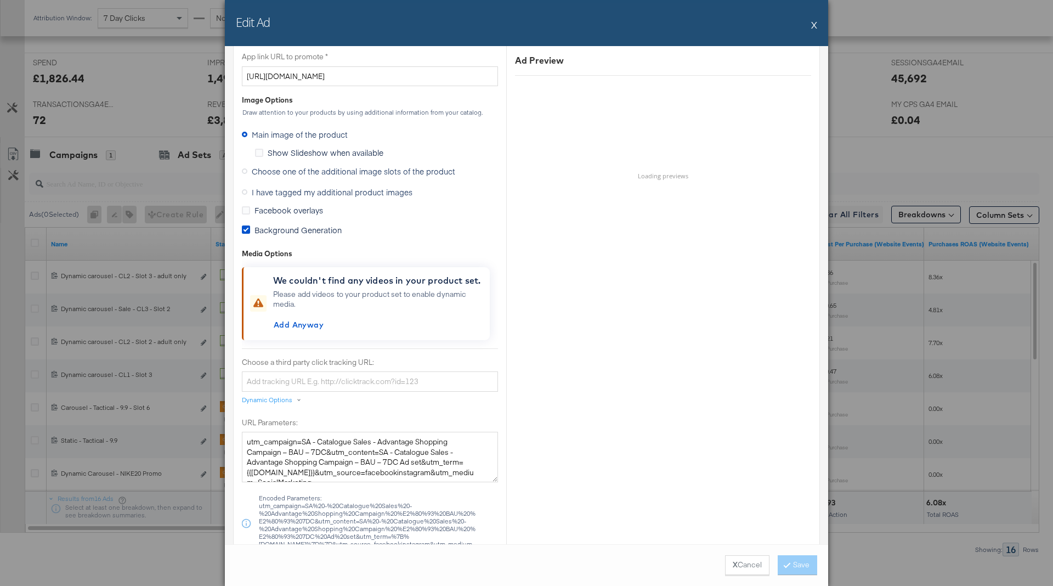
scroll to position [824, 0]
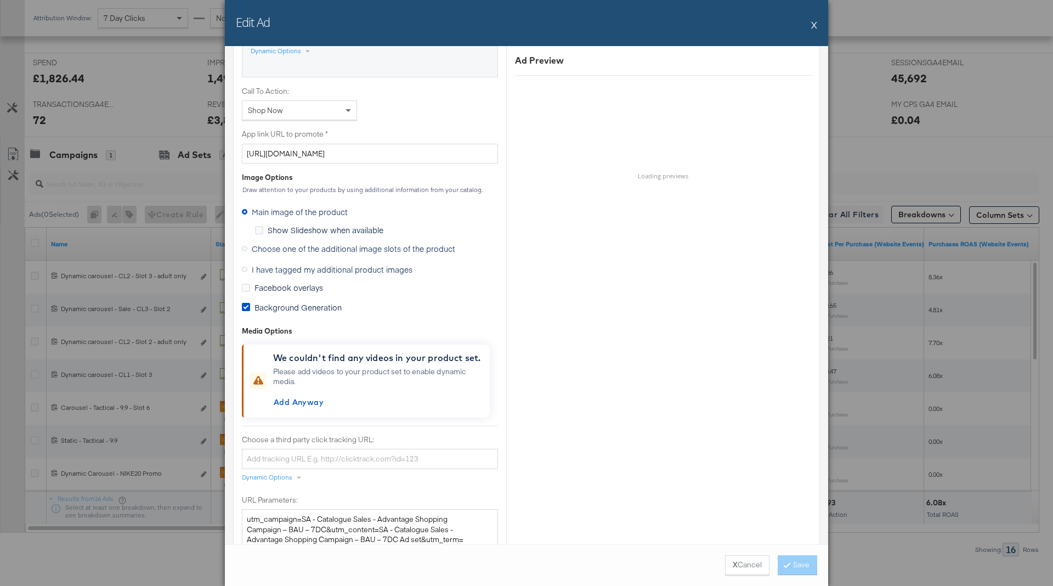
click at [381, 249] on span "Choose one of the additional image slots of the product" at bounding box center [353, 248] width 203 height 11
click at [0, 0] on input "Choose one of the additional image slots of the product" at bounding box center [0, 0] width 0 height 0
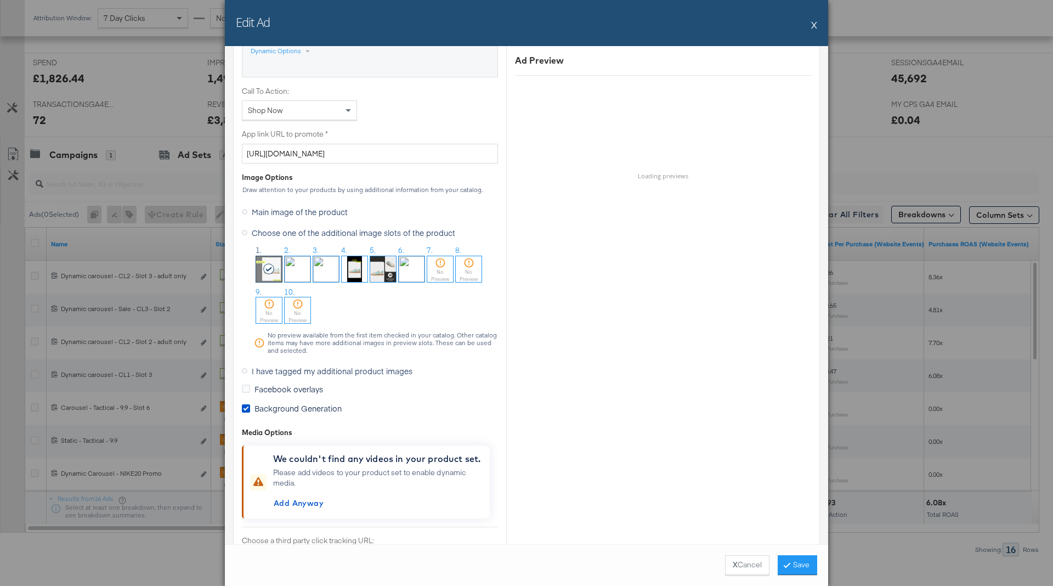
click at [412, 274] on img at bounding box center [412, 269] width 26 height 26
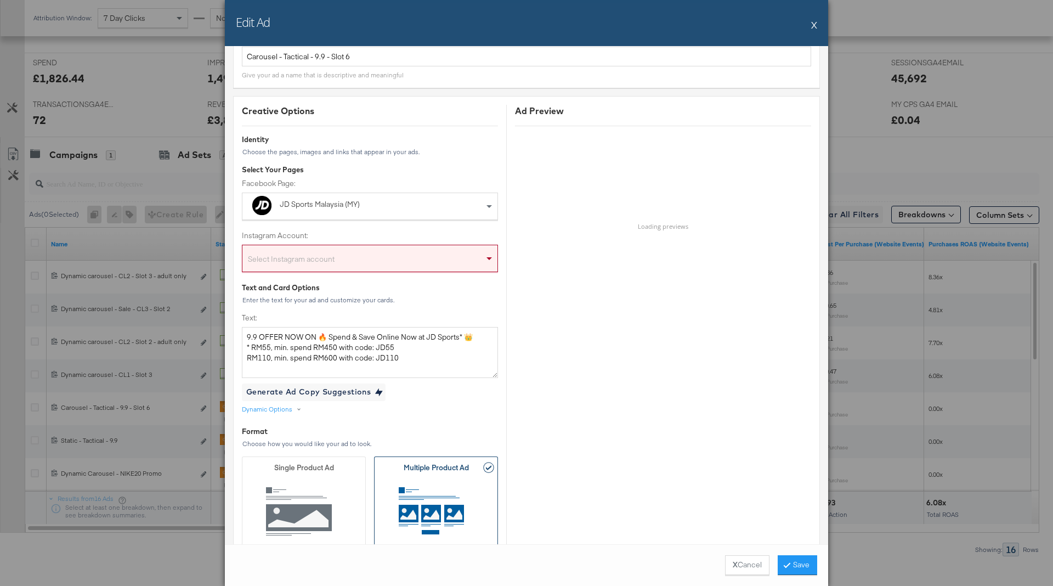
scroll to position [0, 0]
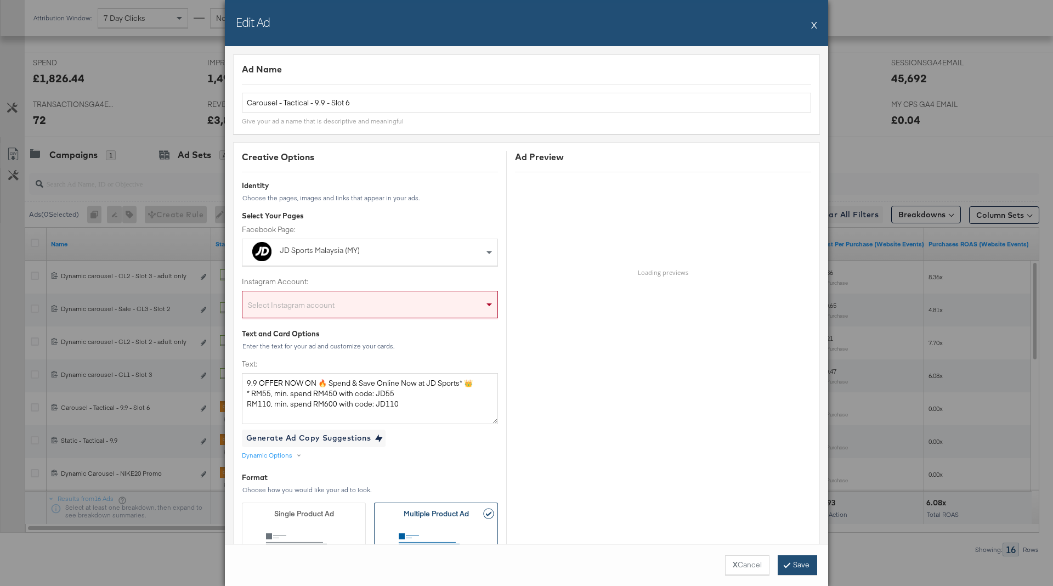
click at [802, 571] on button "Save" at bounding box center [797, 565] width 39 height 20
